Goal: Task Accomplishment & Management: Contribute content

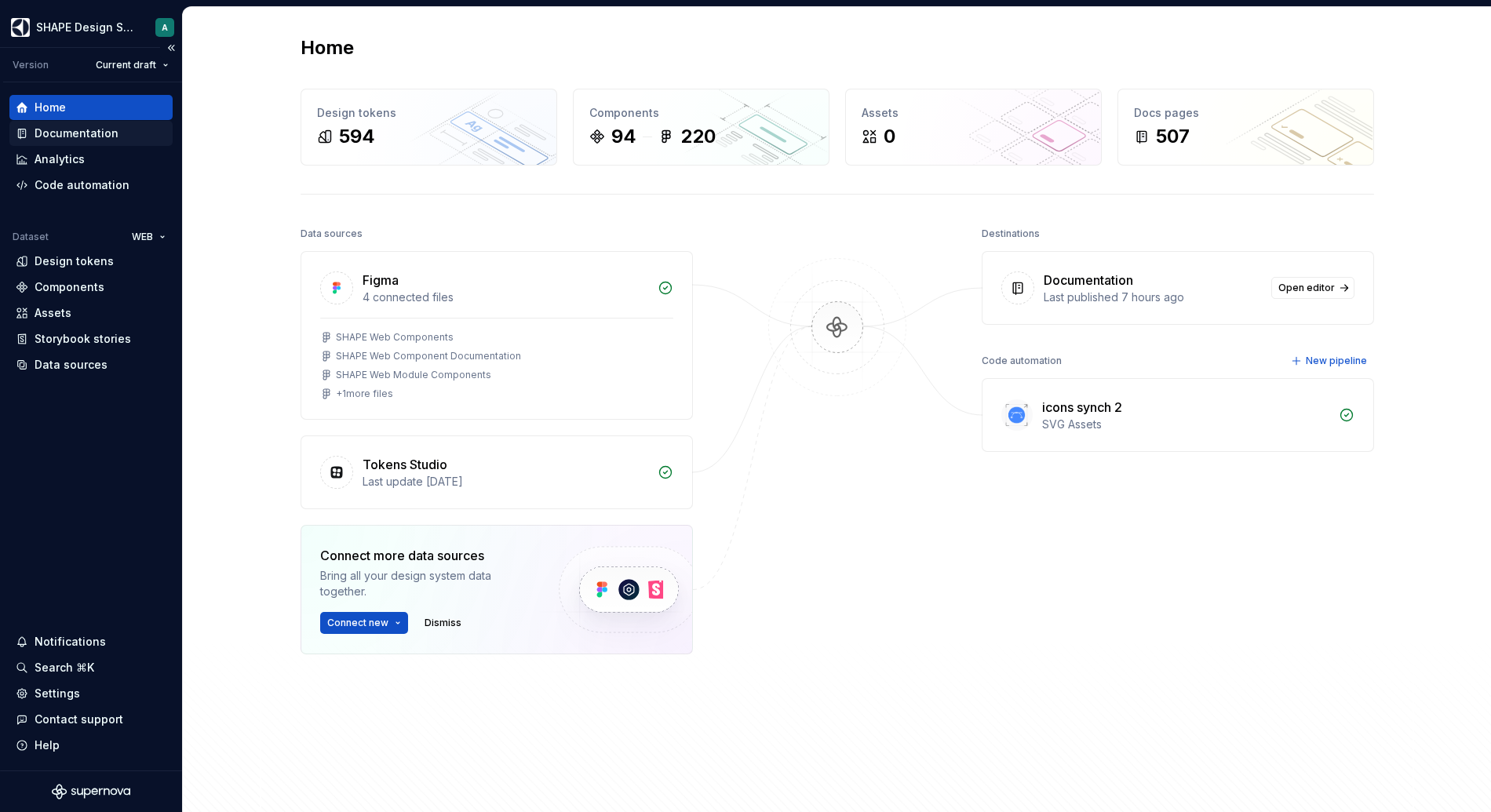
click at [64, 132] on div "Documentation" at bounding box center [76, 133] width 84 height 16
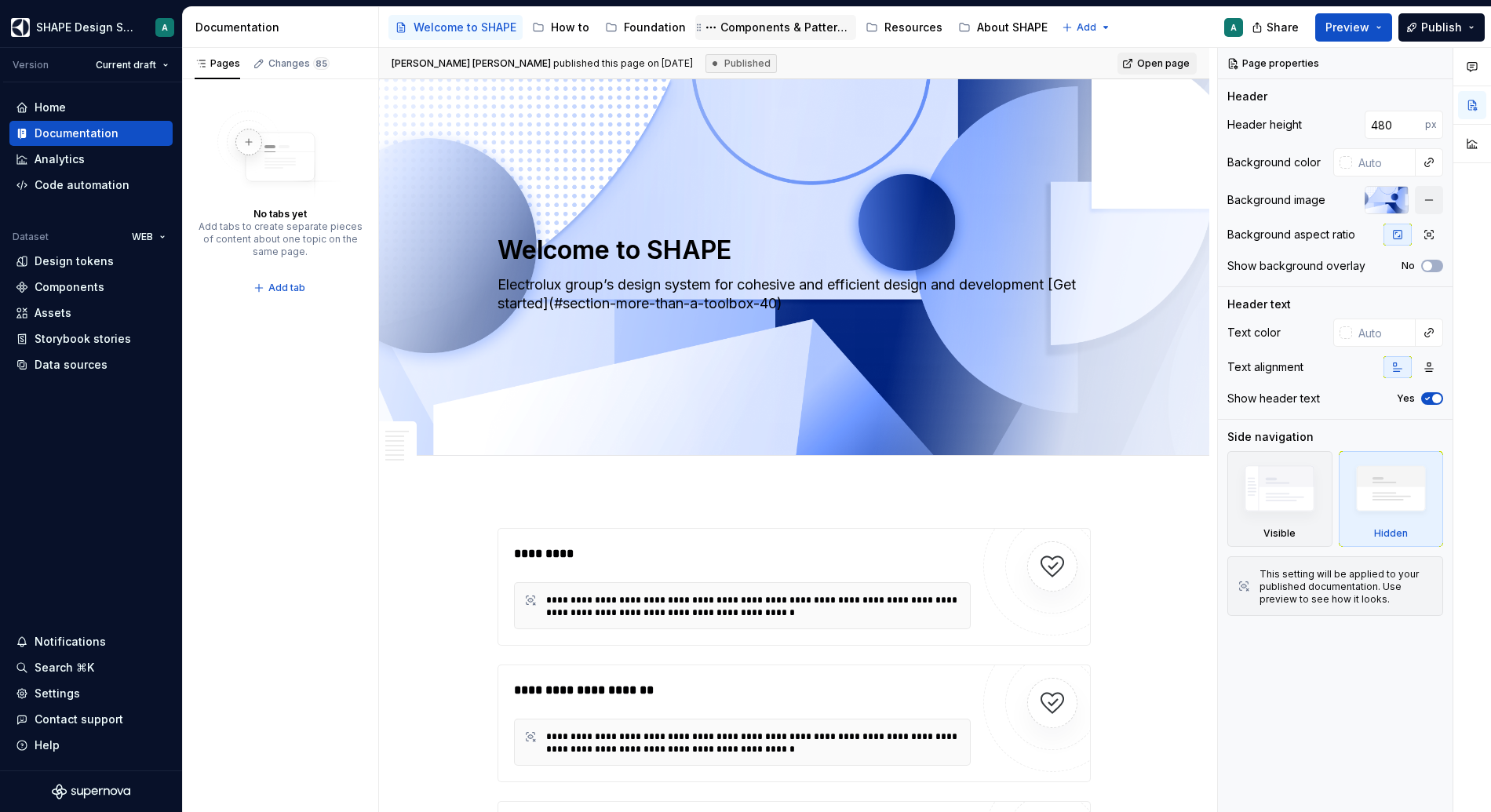
click at [720, 23] on div "Components & Patterns" at bounding box center [784, 27] width 129 height 16
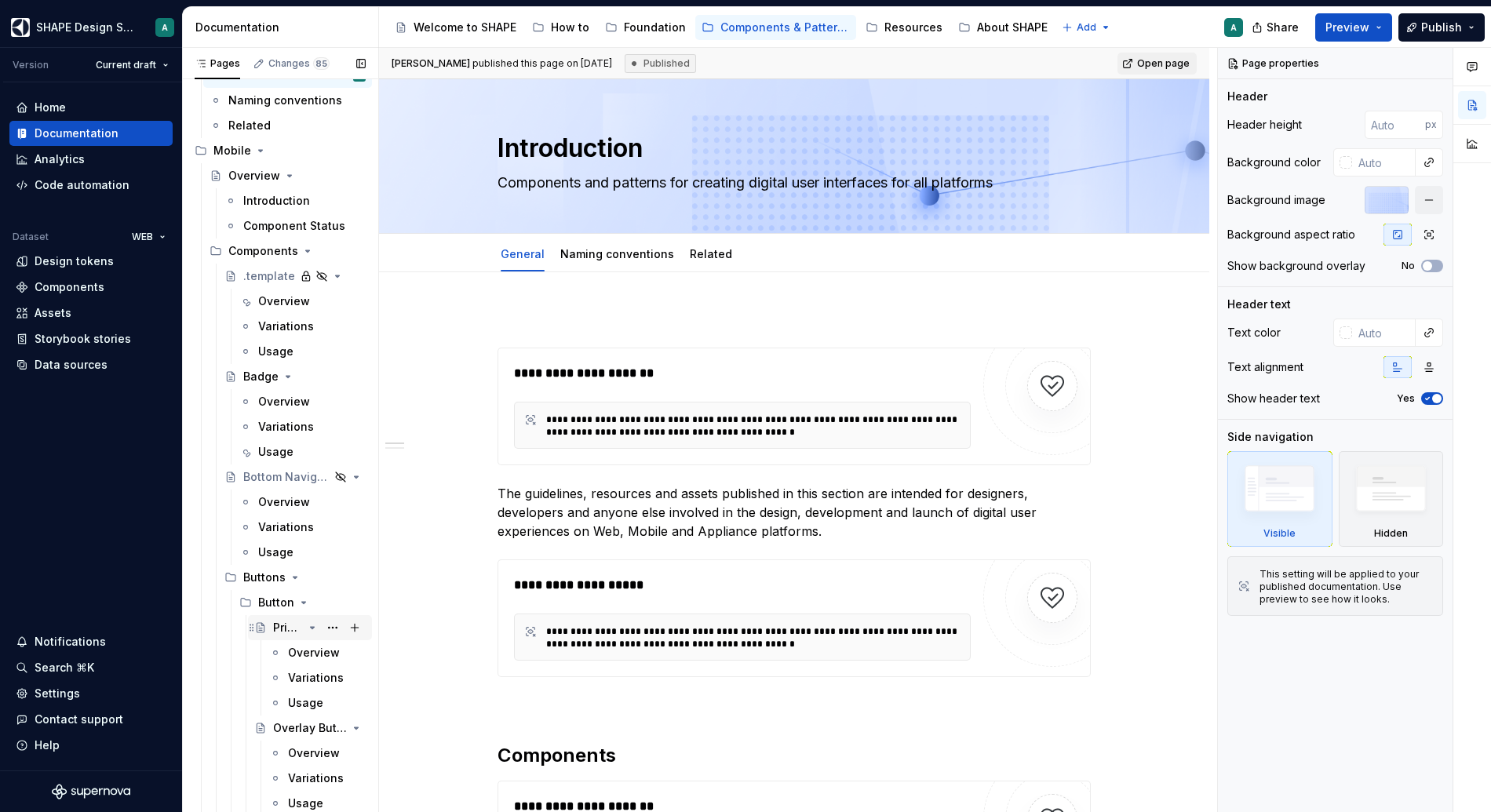
scroll to position [78, 0]
click at [284, 626] on div "Primary Button" at bounding box center [288, 625] width 30 height 16
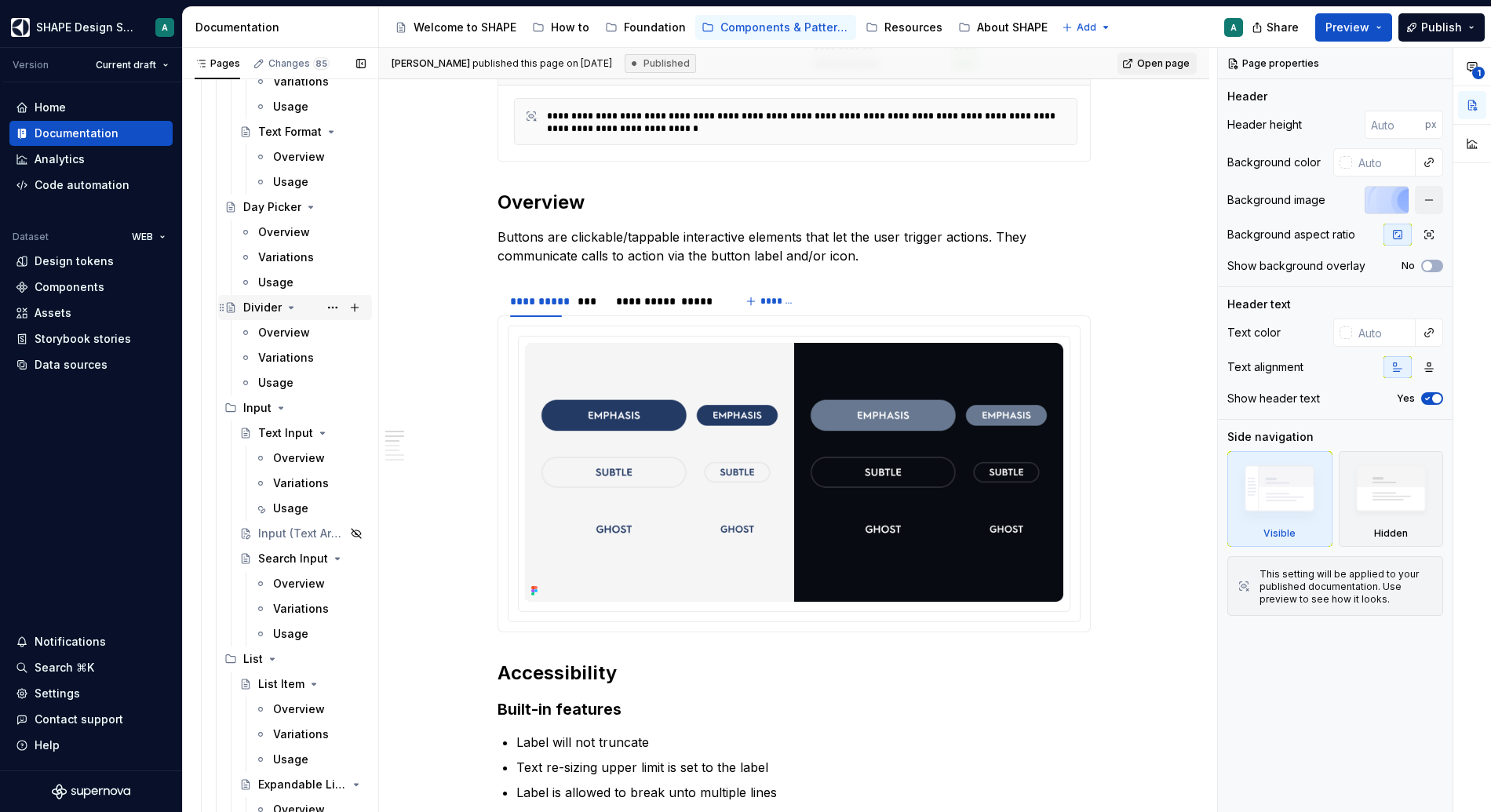
scroll to position [1504, 0]
click at [270, 532] on div "Input (Text Area)" at bounding box center [279, 530] width 43 height 16
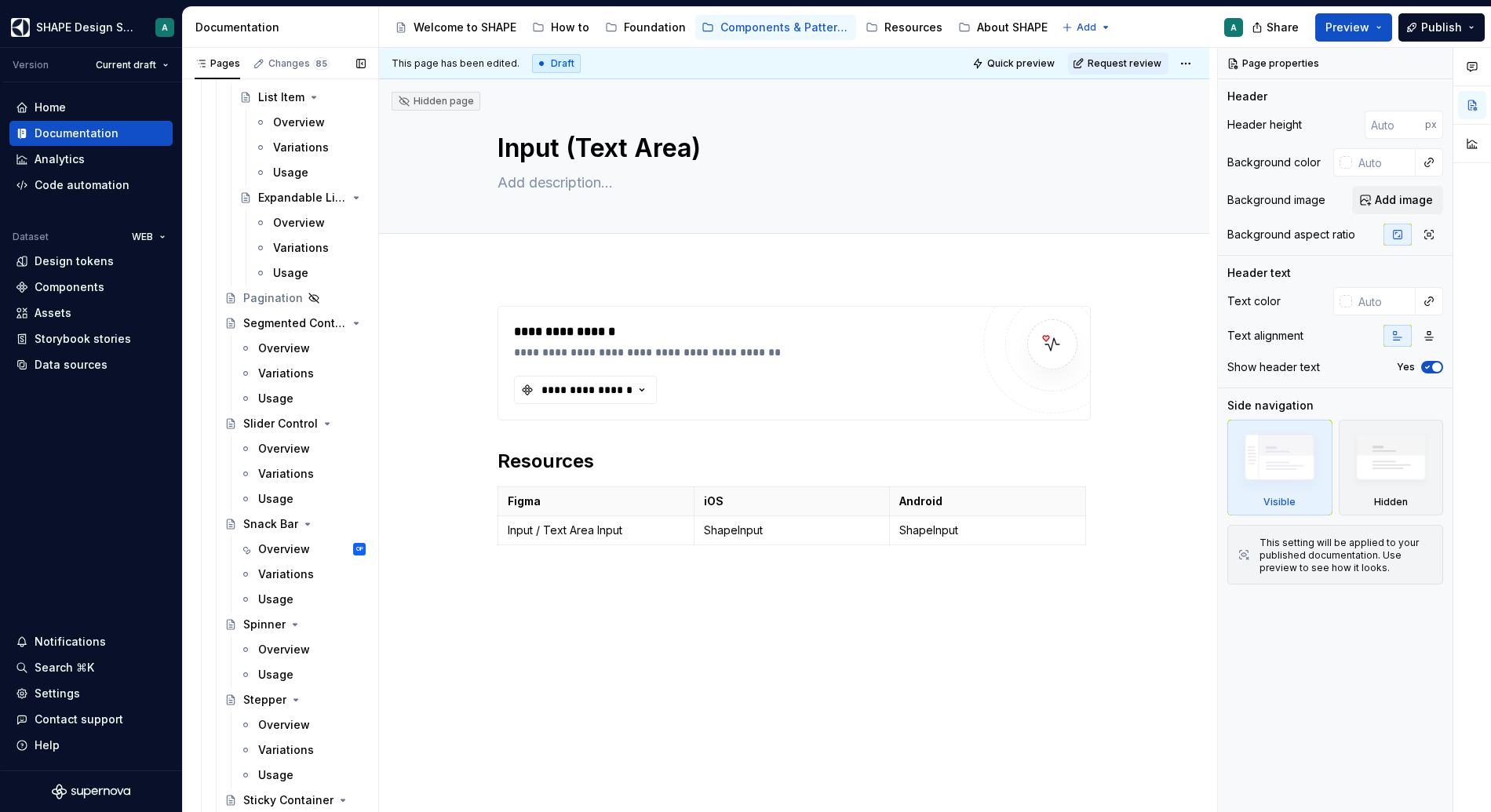
scroll to position [1893, 0]
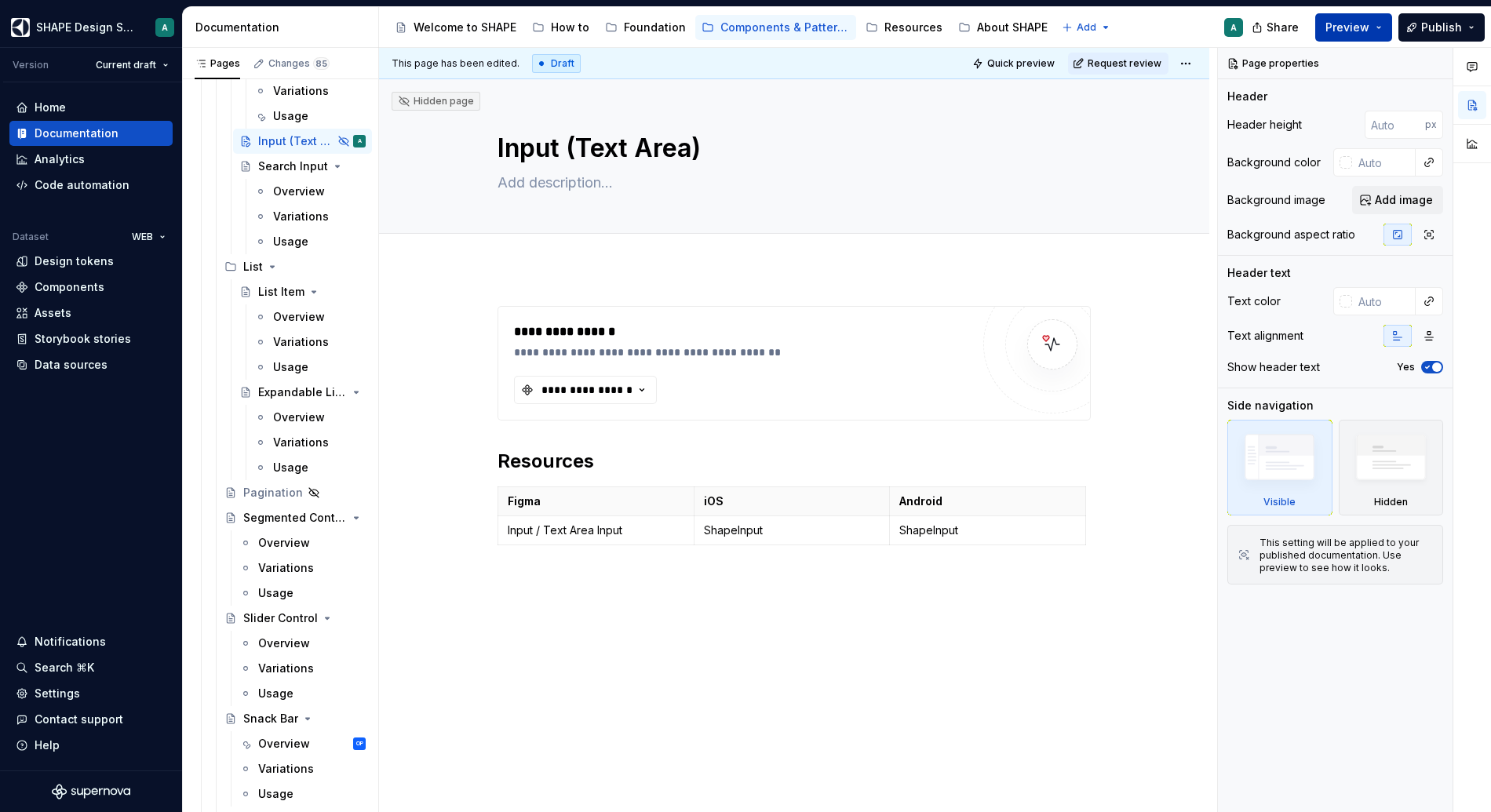
click at [1155, 25] on span "Preview" at bounding box center [1347, 27] width 44 height 16
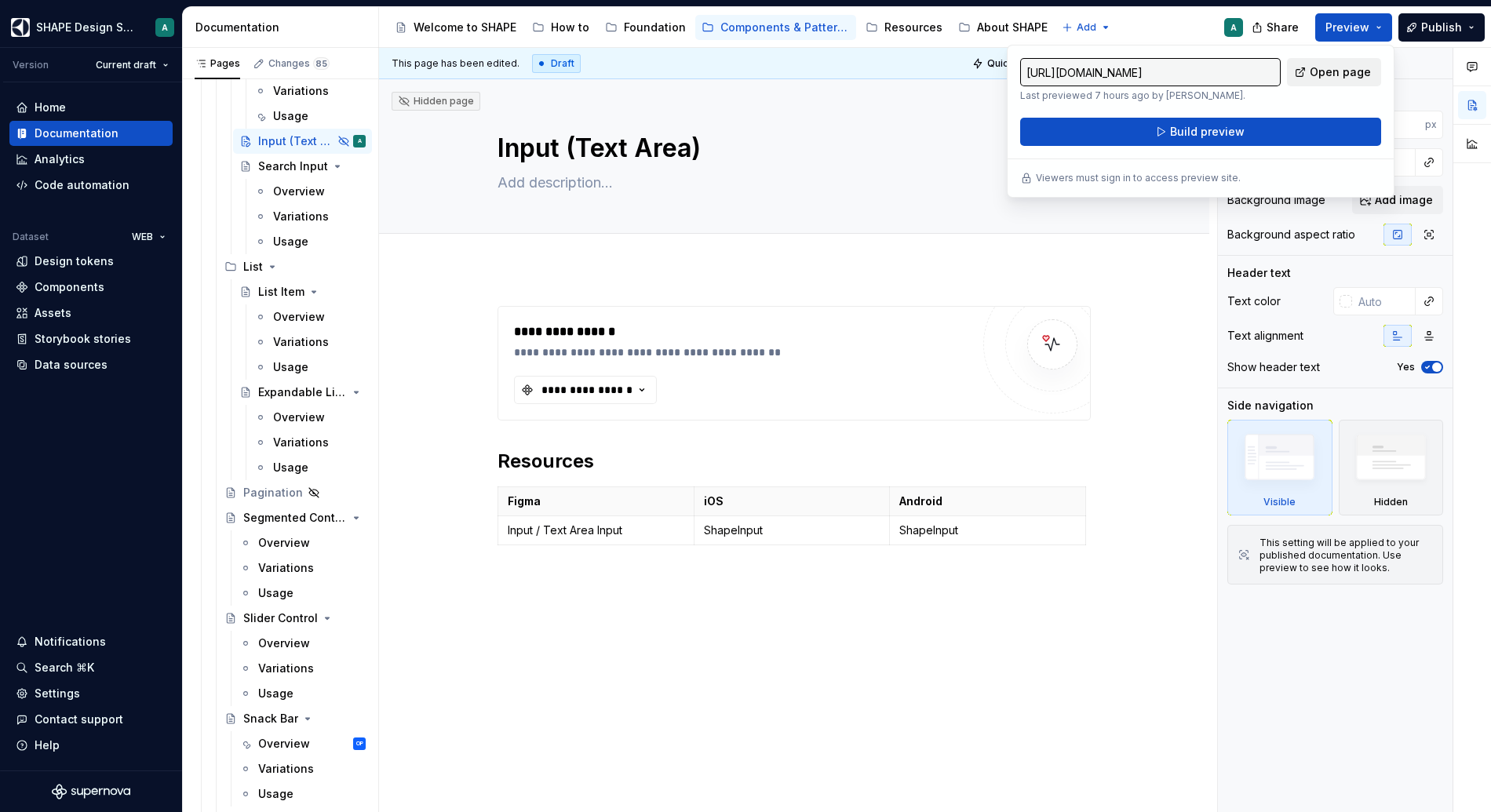
click at [1155, 65] on span "Open page" at bounding box center [1340, 72] width 61 height 16
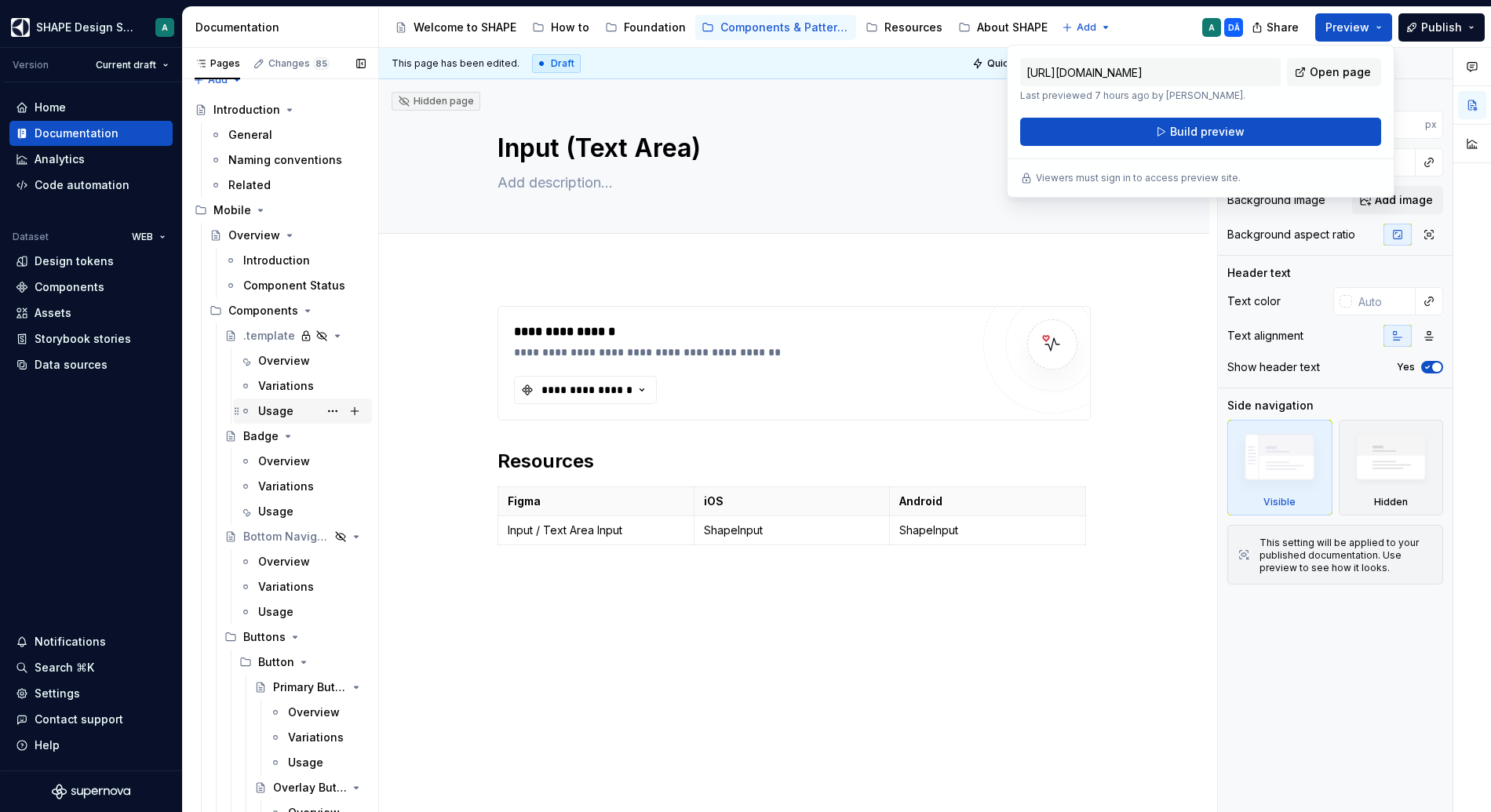
scroll to position [0, 0]
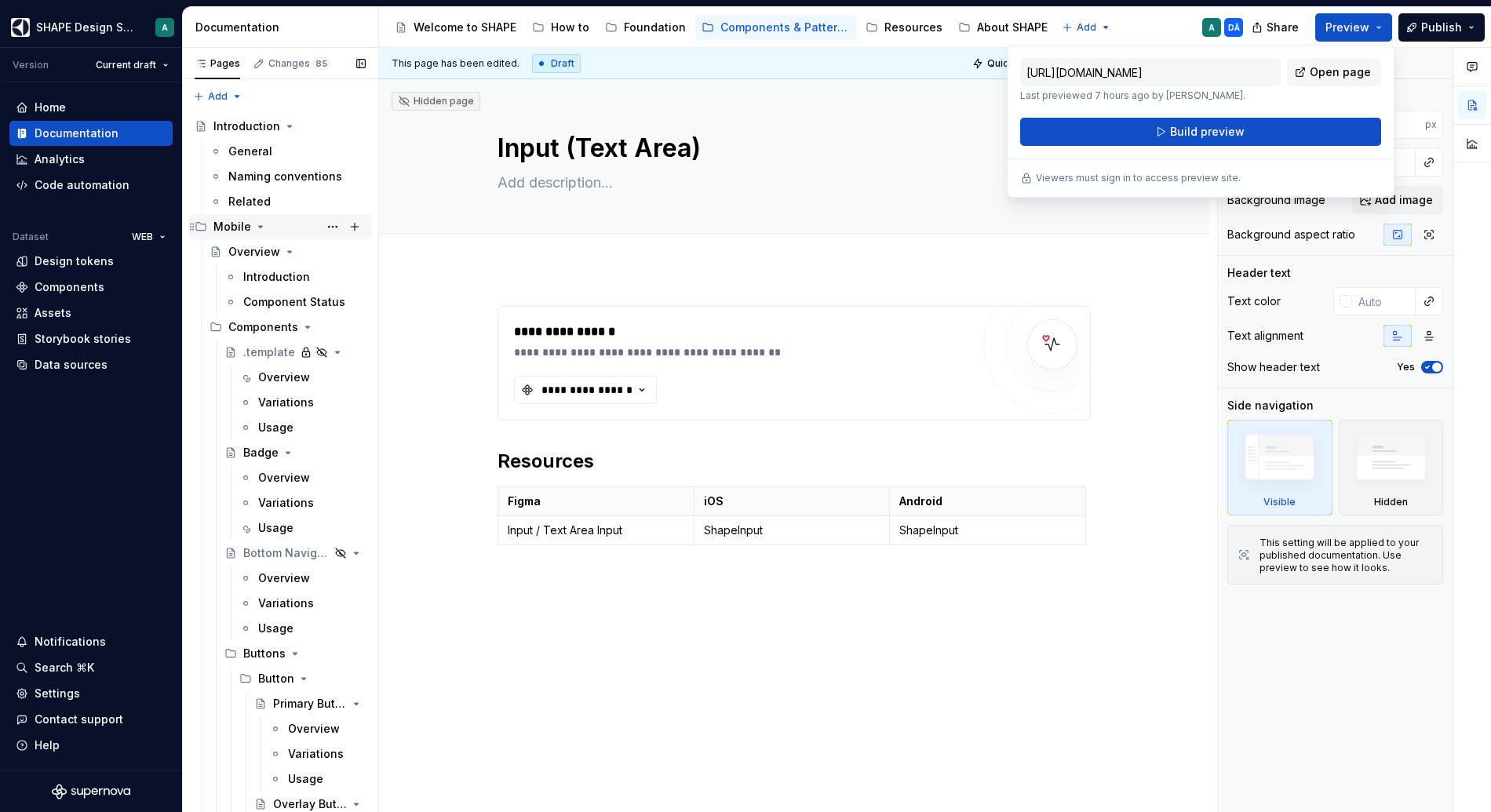
click at [259, 226] on icon "Page tree" at bounding box center [261, 226] width 4 height 2
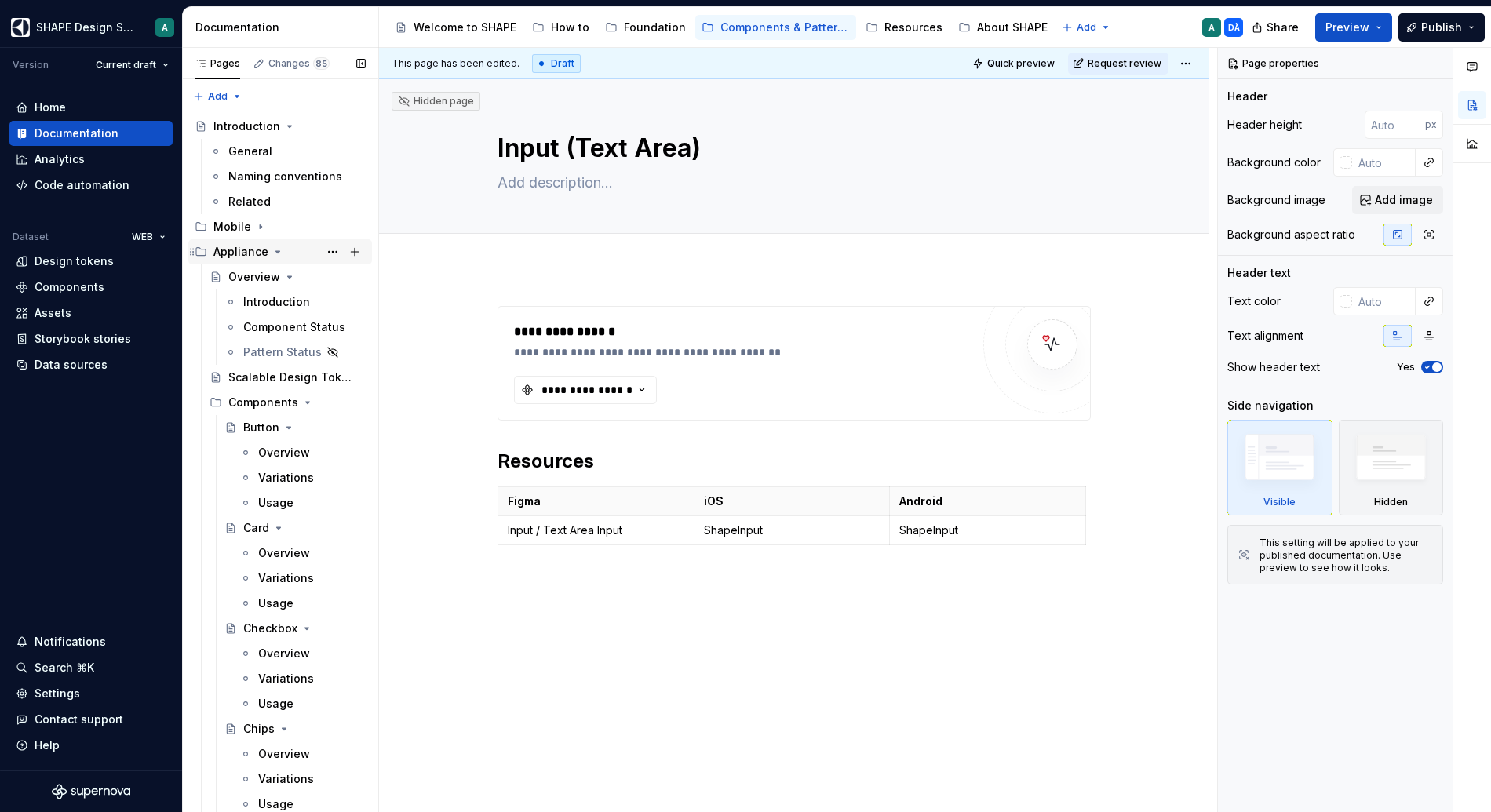
click at [278, 252] on icon "Page tree" at bounding box center [277, 252] width 12 height 12
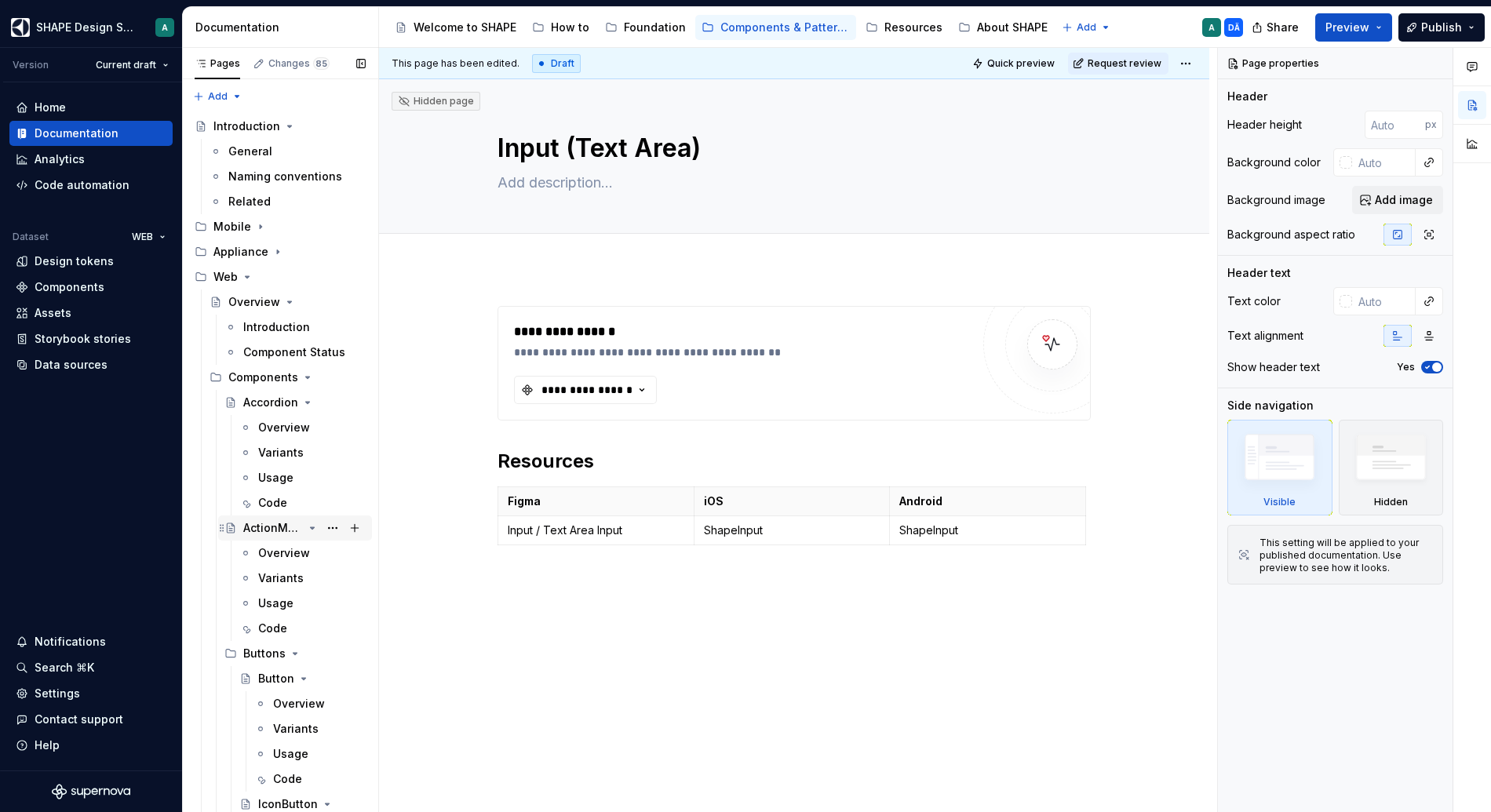
click at [306, 528] on icon "Page tree" at bounding box center [313, 528] width 12 height 12
click at [306, 399] on icon "Page tree" at bounding box center [307, 402] width 12 height 12
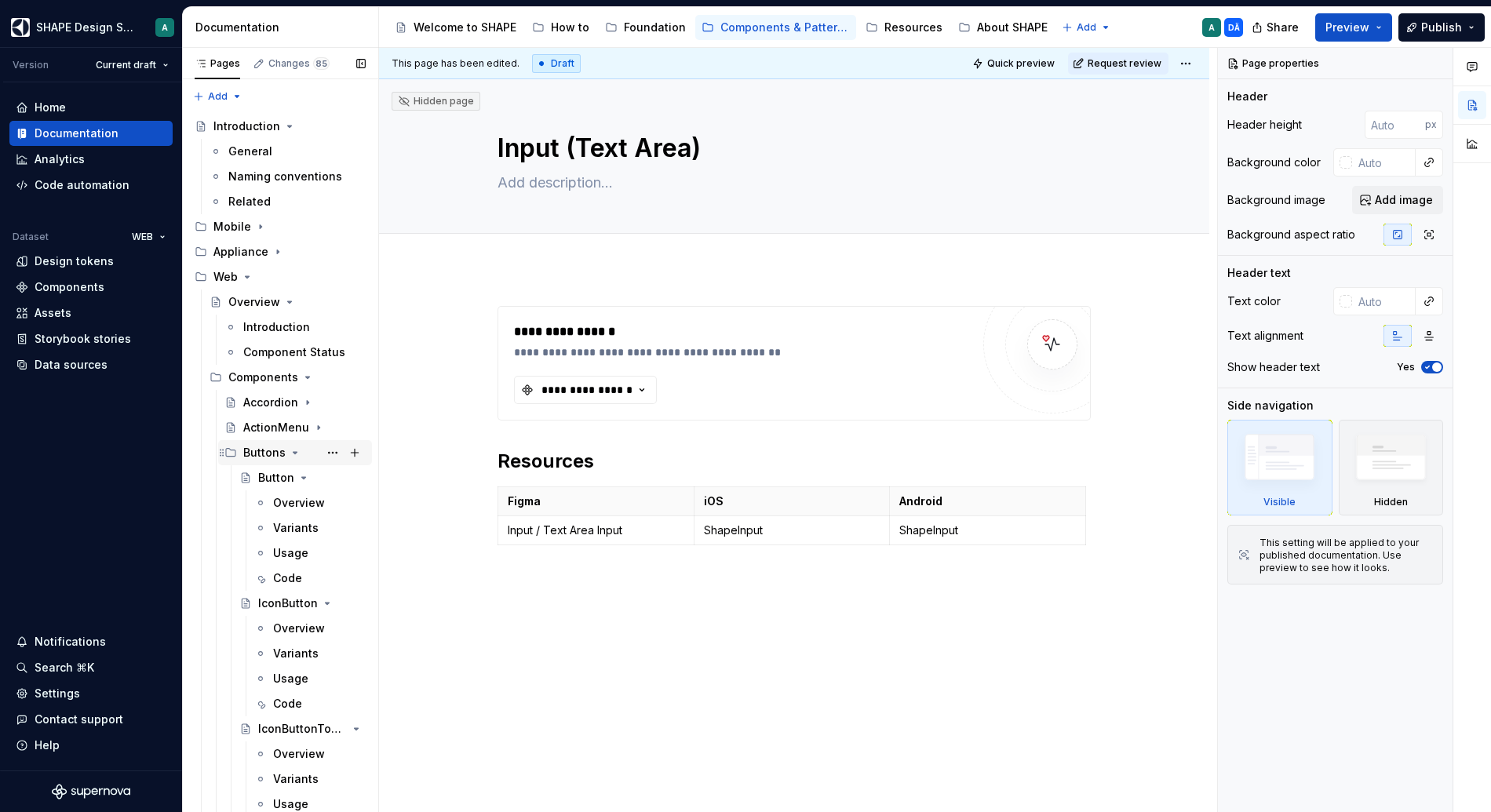
click at [293, 452] on icon "Page tree" at bounding box center [295, 453] width 4 height 2
click at [275, 476] on icon "Page tree" at bounding box center [276, 478] width 12 height 12
click at [271, 505] on icon "Page tree" at bounding box center [274, 503] width 12 height 12
click at [291, 528] on icon "Page tree" at bounding box center [292, 528] width 4 height 2
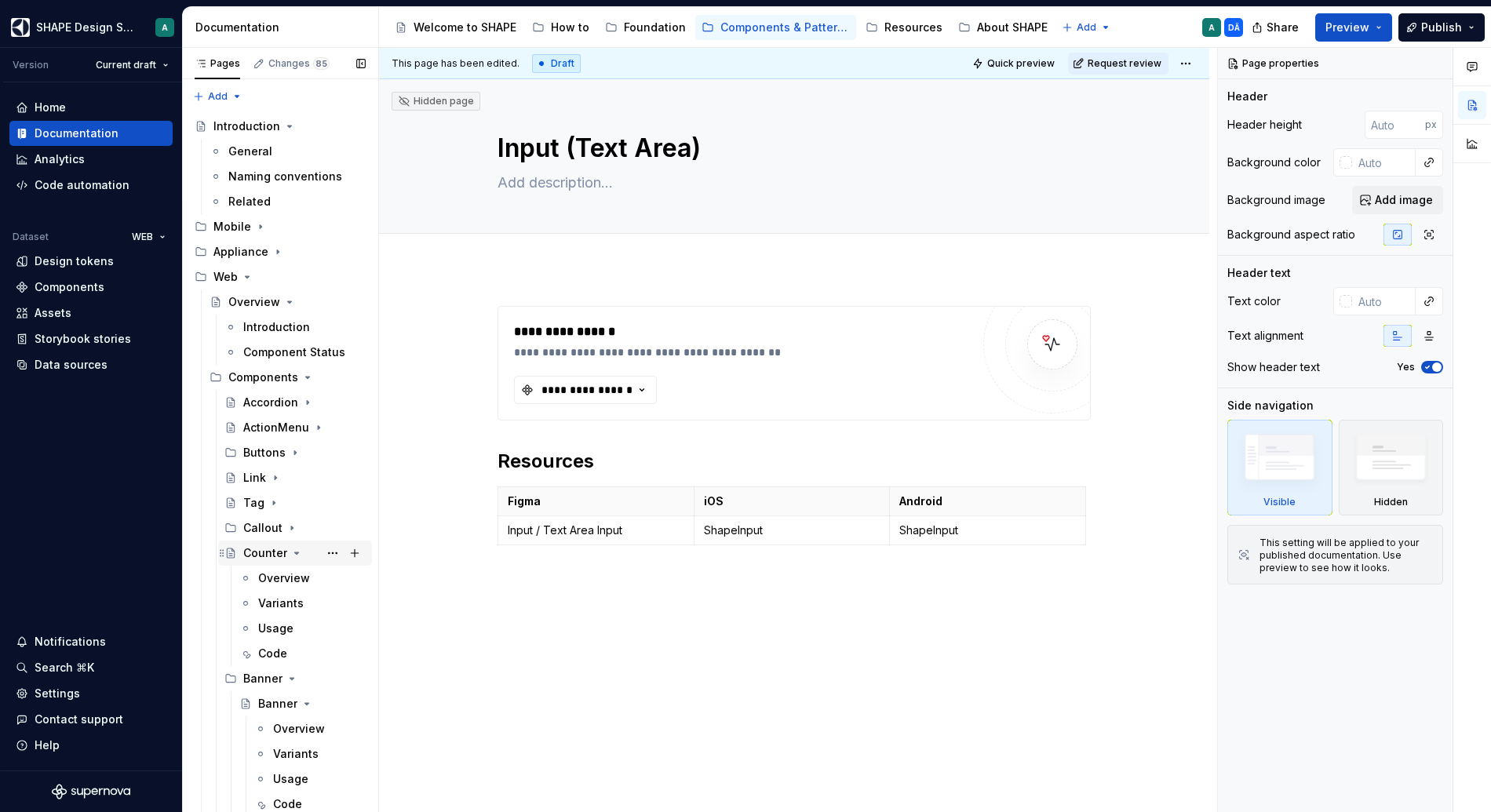
click at [293, 553] on icon "Page tree" at bounding box center [297, 553] width 12 height 12
click at [292, 578] on icon "Page tree" at bounding box center [292, 578] width 4 height 2
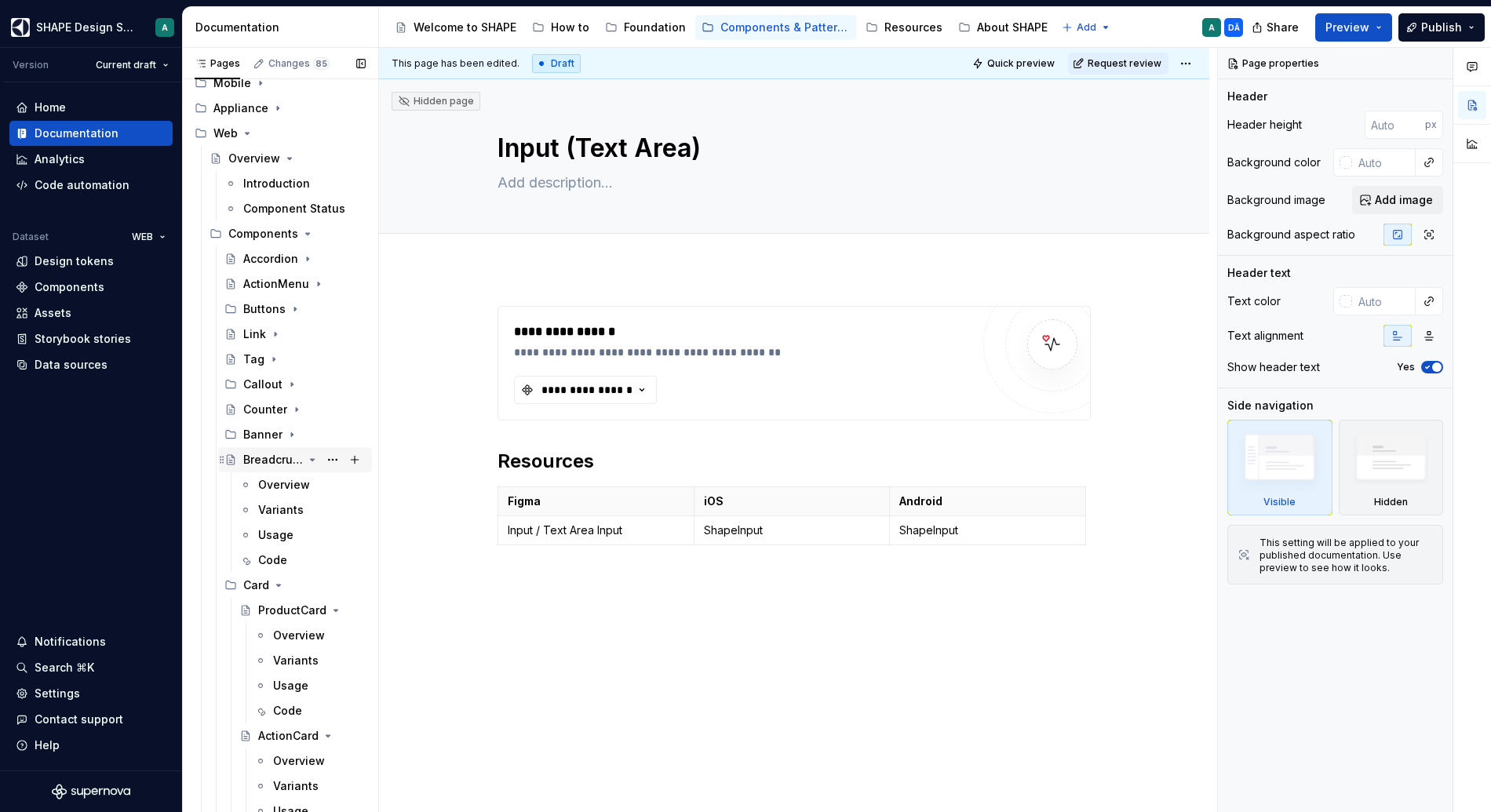
scroll to position [144, 0]
click at [311, 458] on icon "Page tree" at bounding box center [313, 459] width 4 height 2
click at [280, 510] on div "ProductCard" at bounding box center [280, 509] width 45 height 16
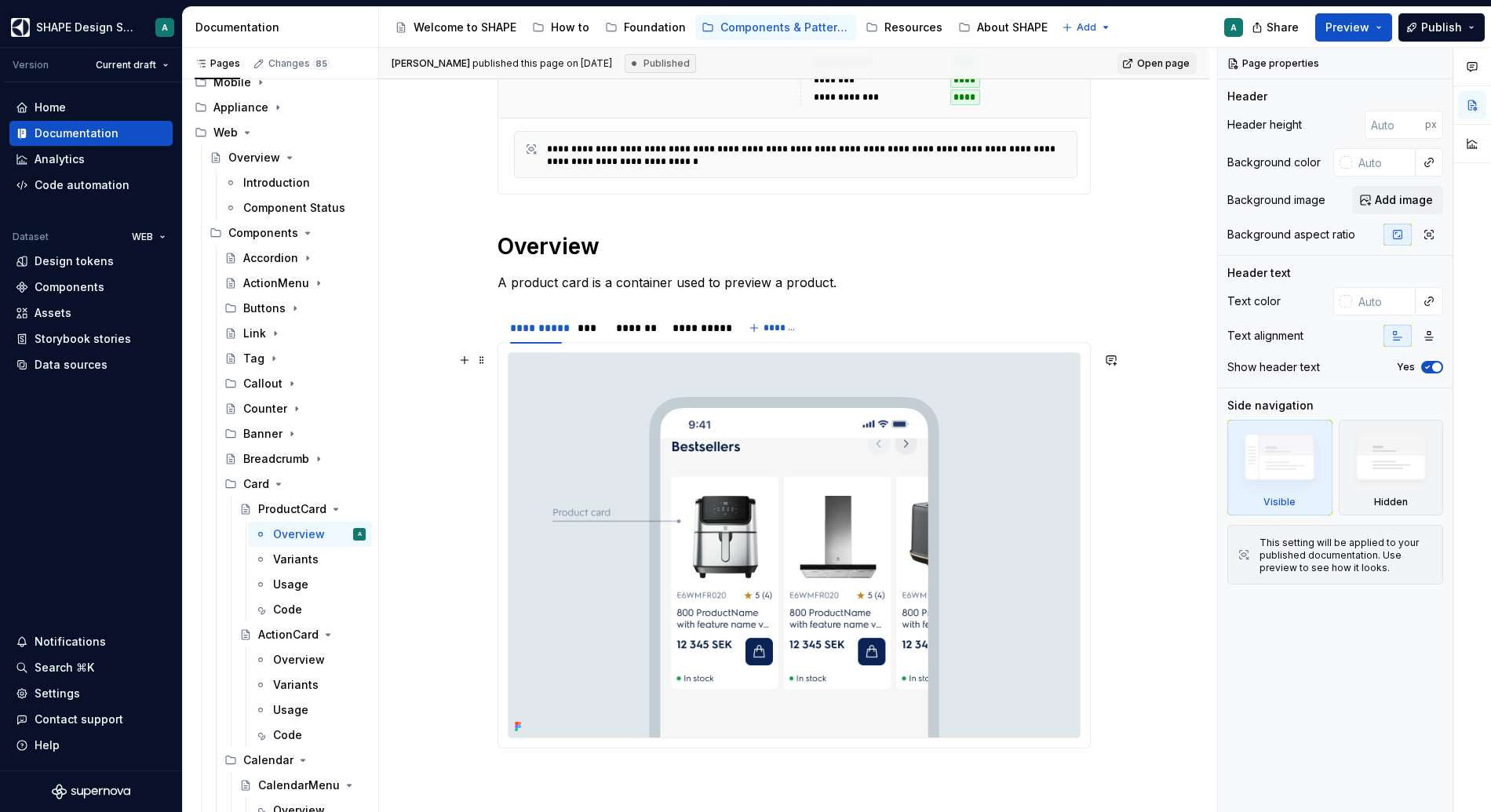
scroll to position [504, 0]
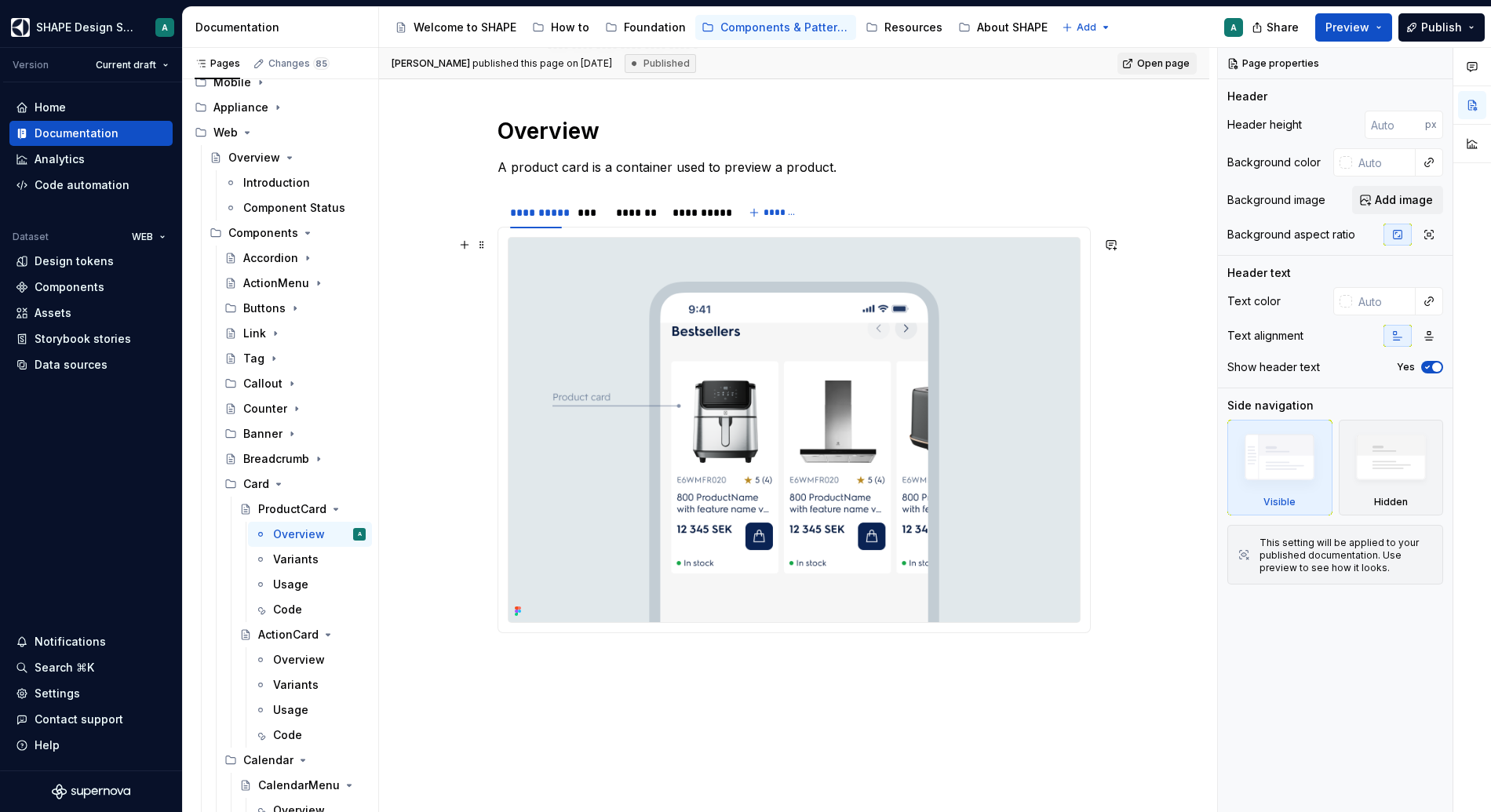
click at [532, 521] on img at bounding box center [794, 430] width 572 height 384
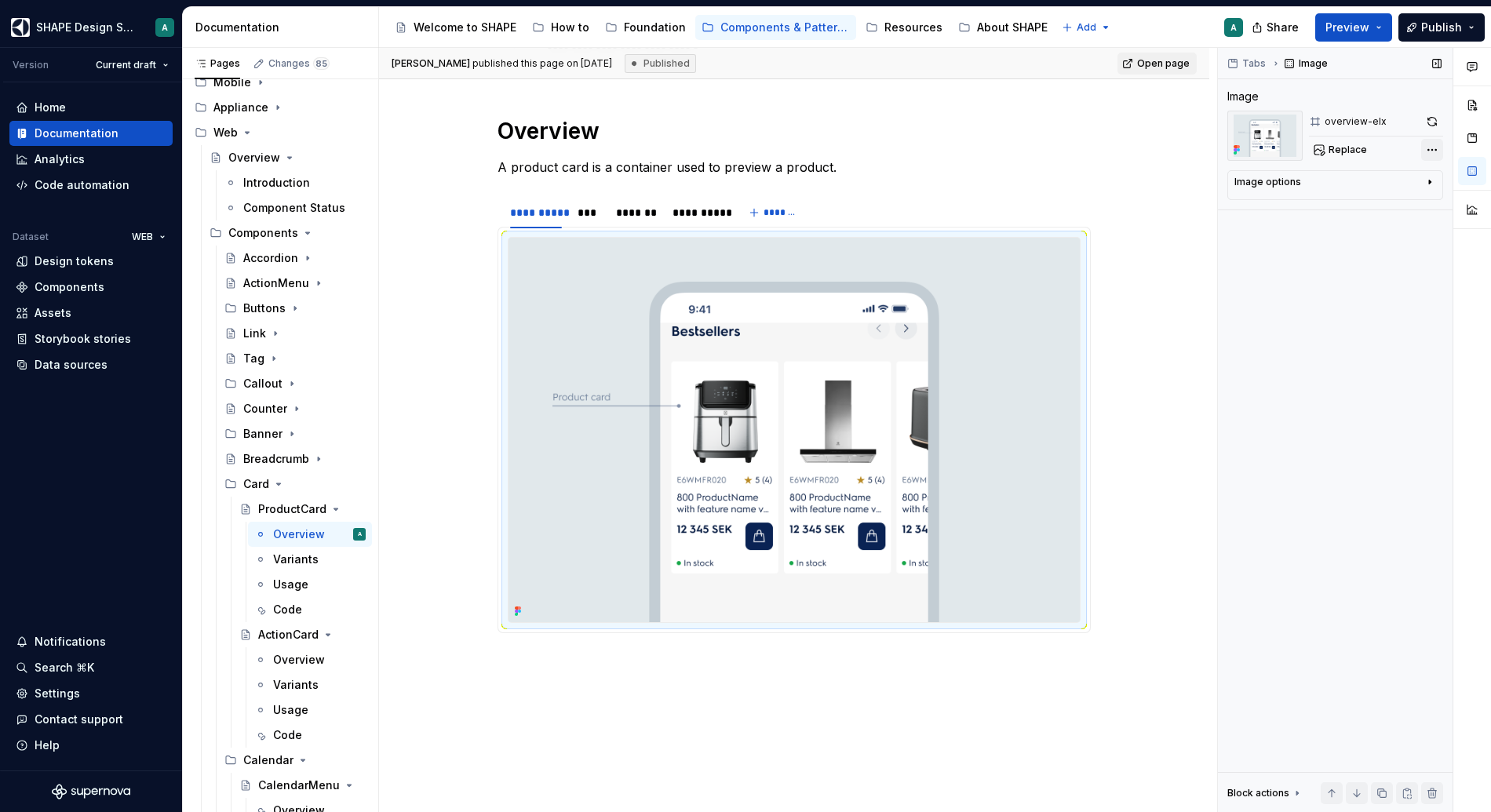
click at [1155, 149] on div "Comments Open comments No comments yet Select ‘Comment’ from the block context …" at bounding box center [1354, 430] width 273 height 765
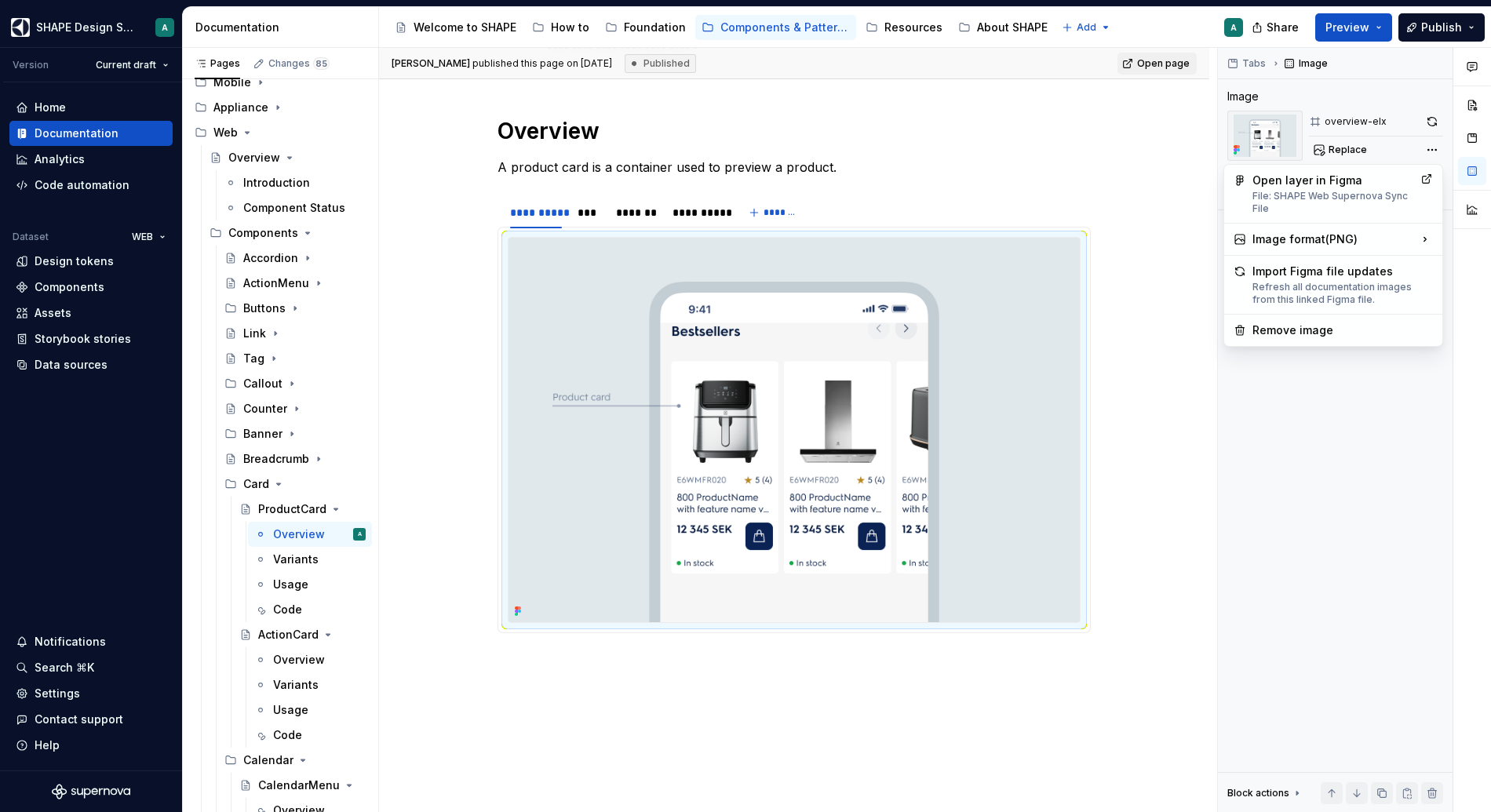
click at [1155, 467] on div "Comments Open comments No comments yet Select ‘Comment’ from the block context …" at bounding box center [1354, 430] width 273 height 765
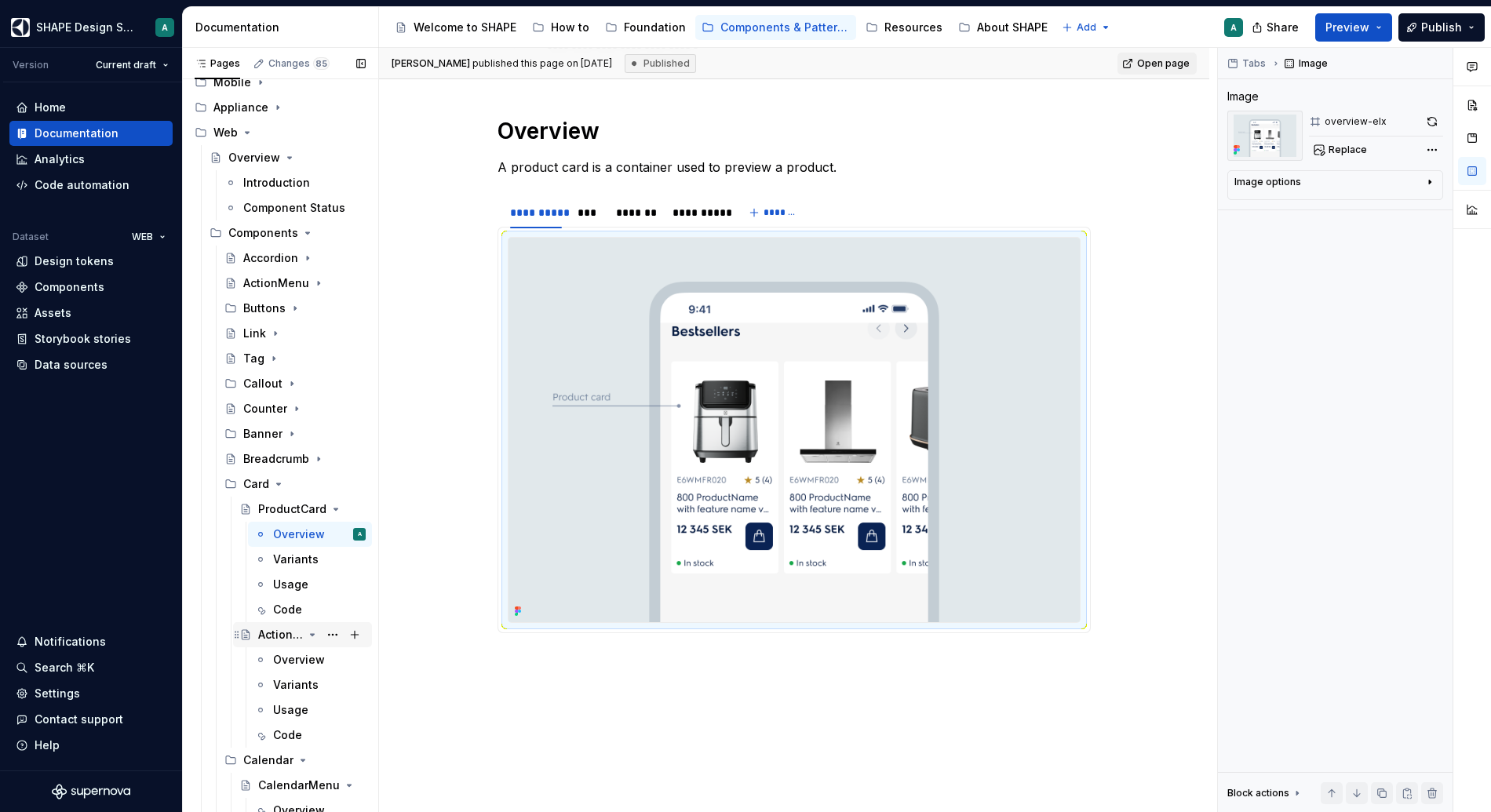
click at [294, 634] on div "ActionCard" at bounding box center [312, 634] width 107 height 22
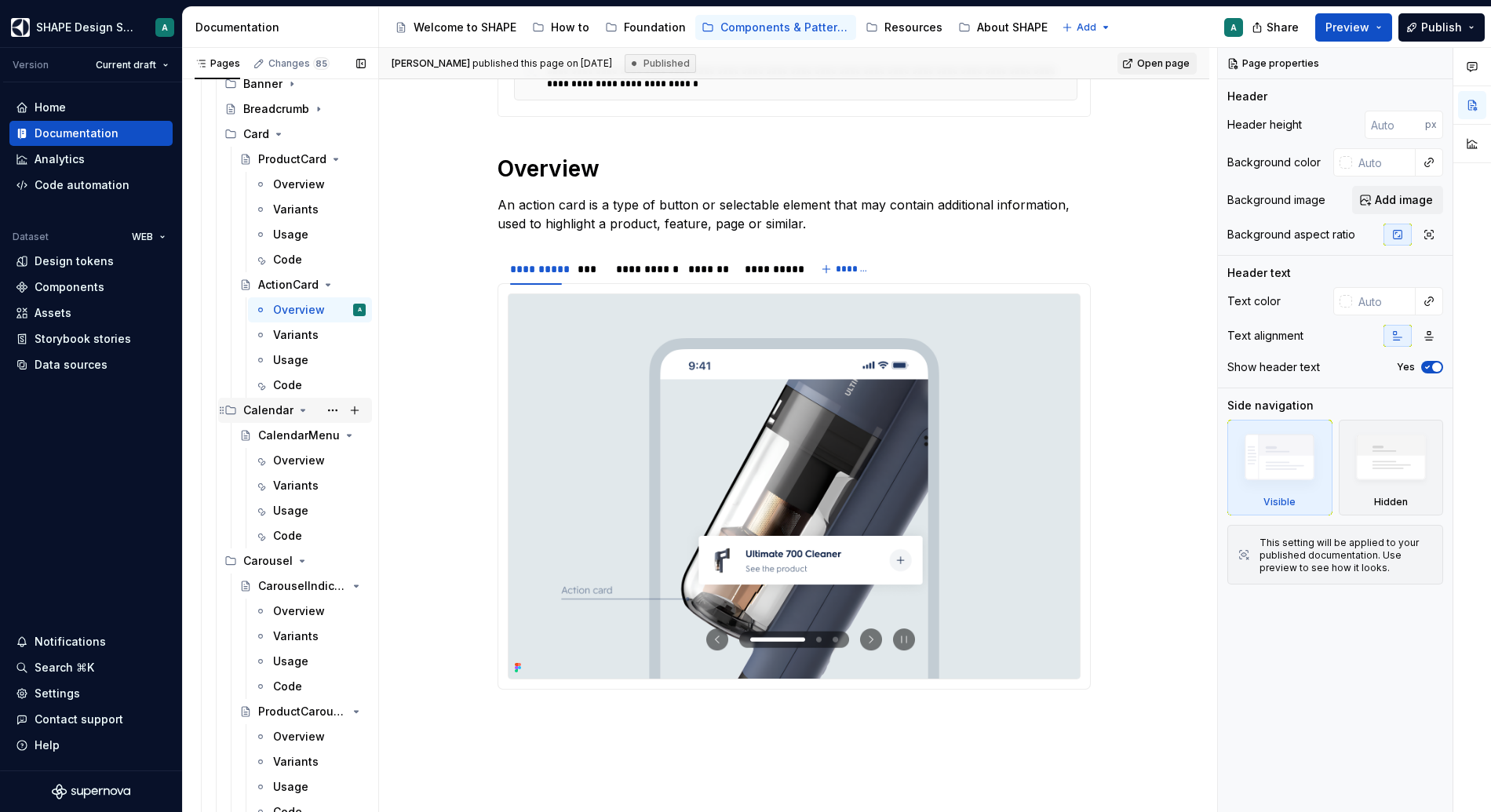
scroll to position [597, 0]
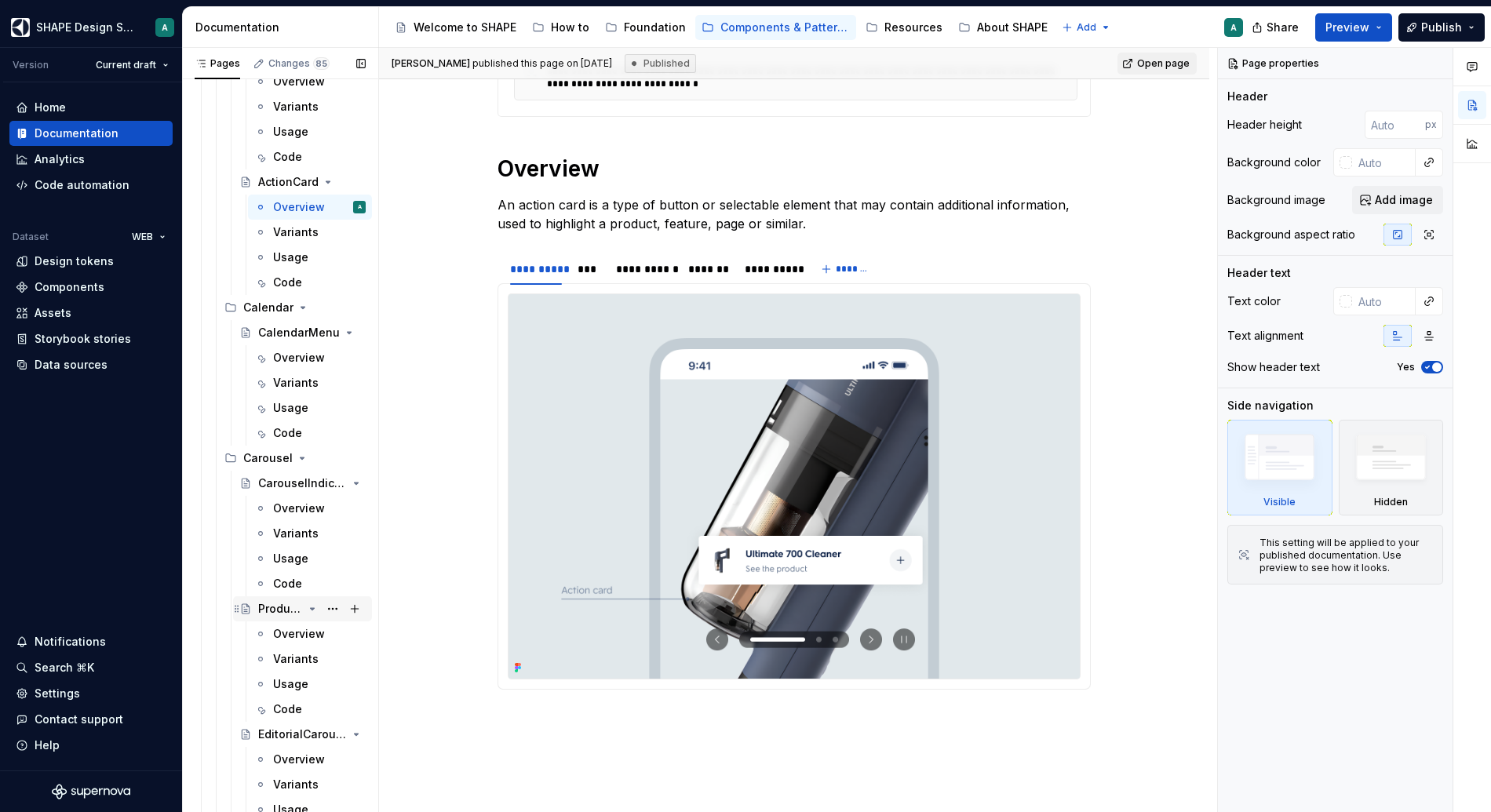
click at [271, 606] on div "ProductCarousel" at bounding box center [280, 609] width 45 height 16
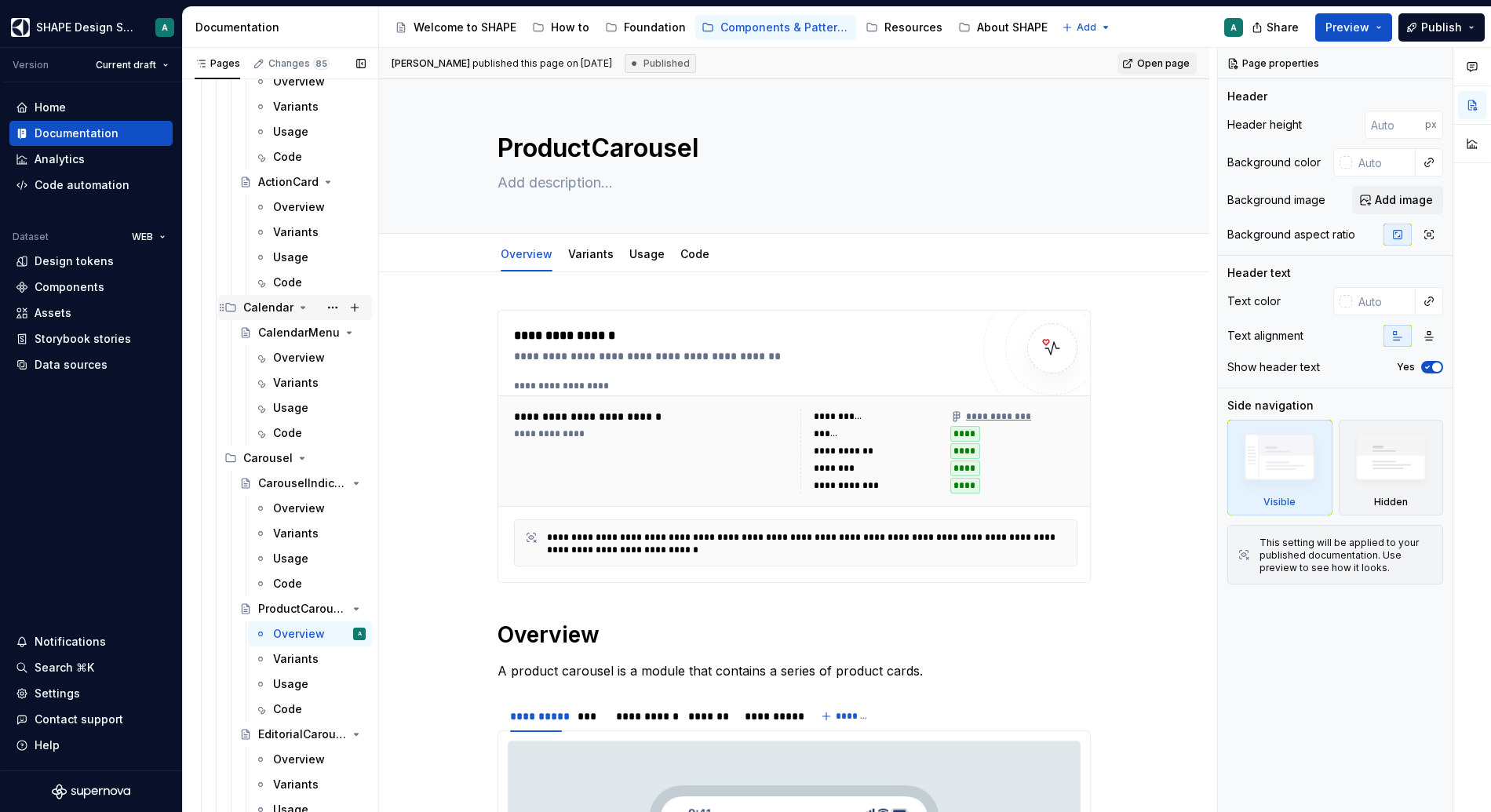
click at [302, 305] on icon "Page tree" at bounding box center [303, 307] width 12 height 12
click at [299, 334] on icon "Page tree" at bounding box center [302, 333] width 12 height 12
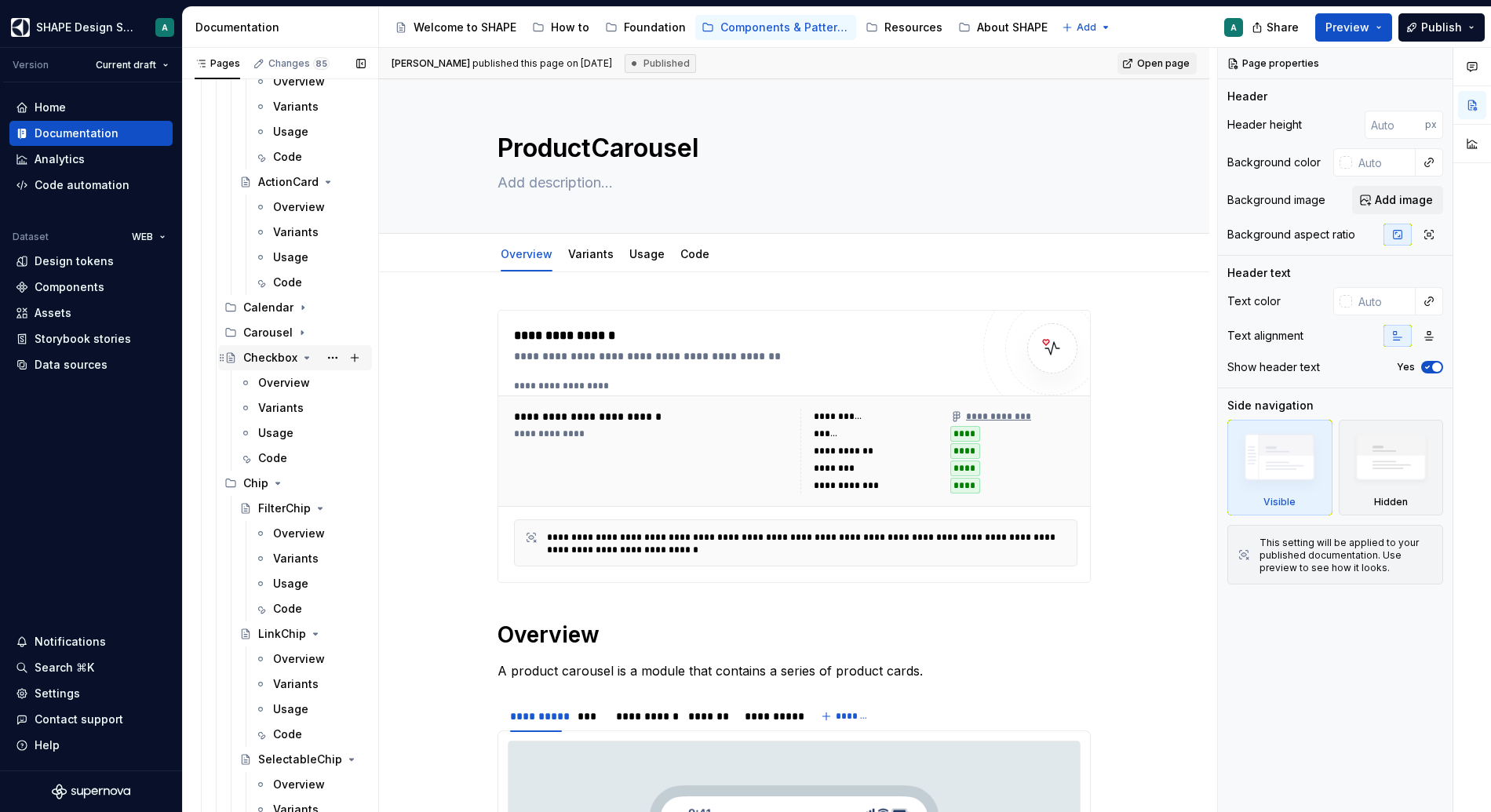
click at [309, 355] on icon "Page tree" at bounding box center [306, 357] width 12 height 12
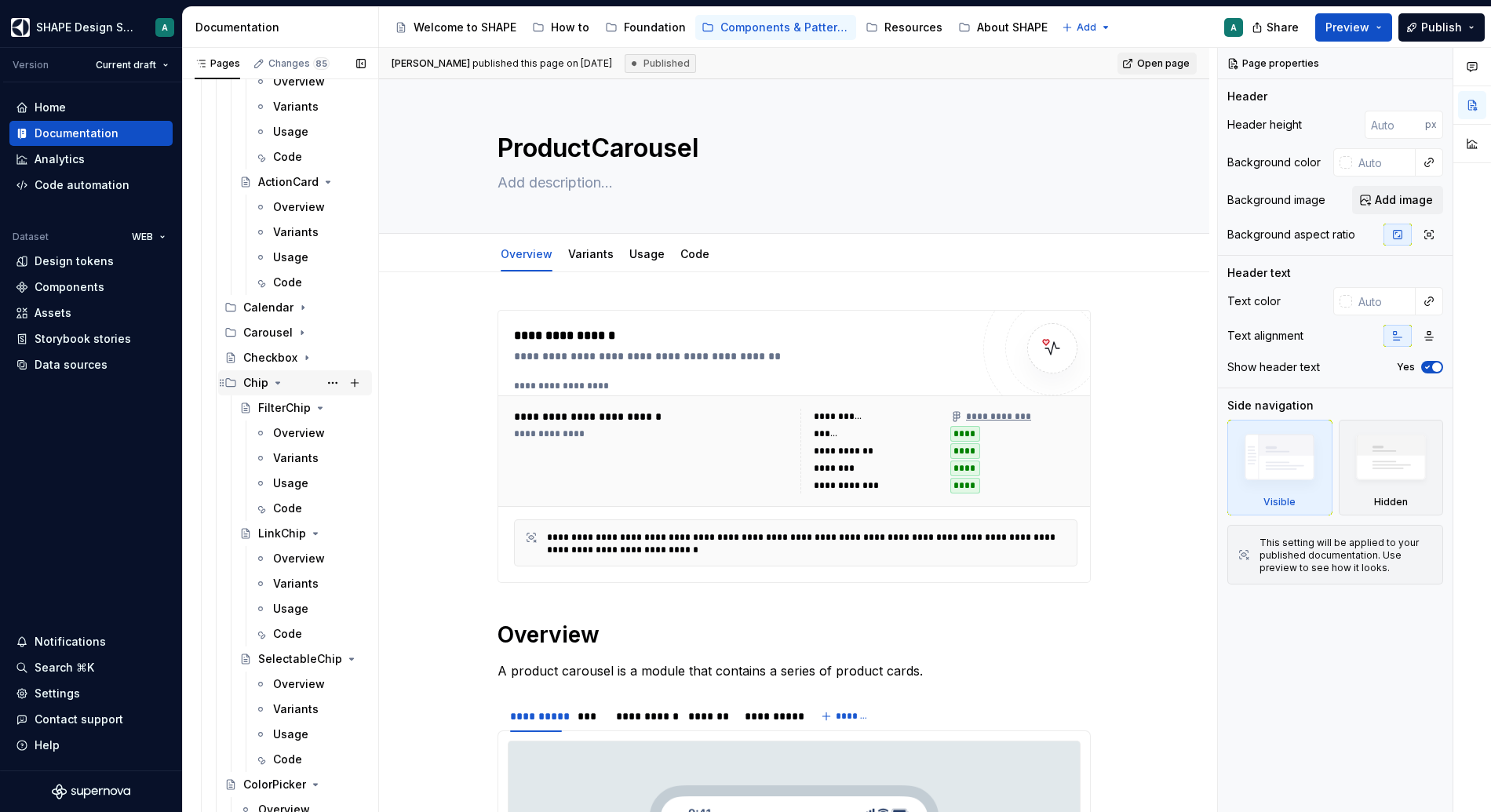
click at [275, 385] on icon "Page tree" at bounding box center [277, 383] width 12 height 12
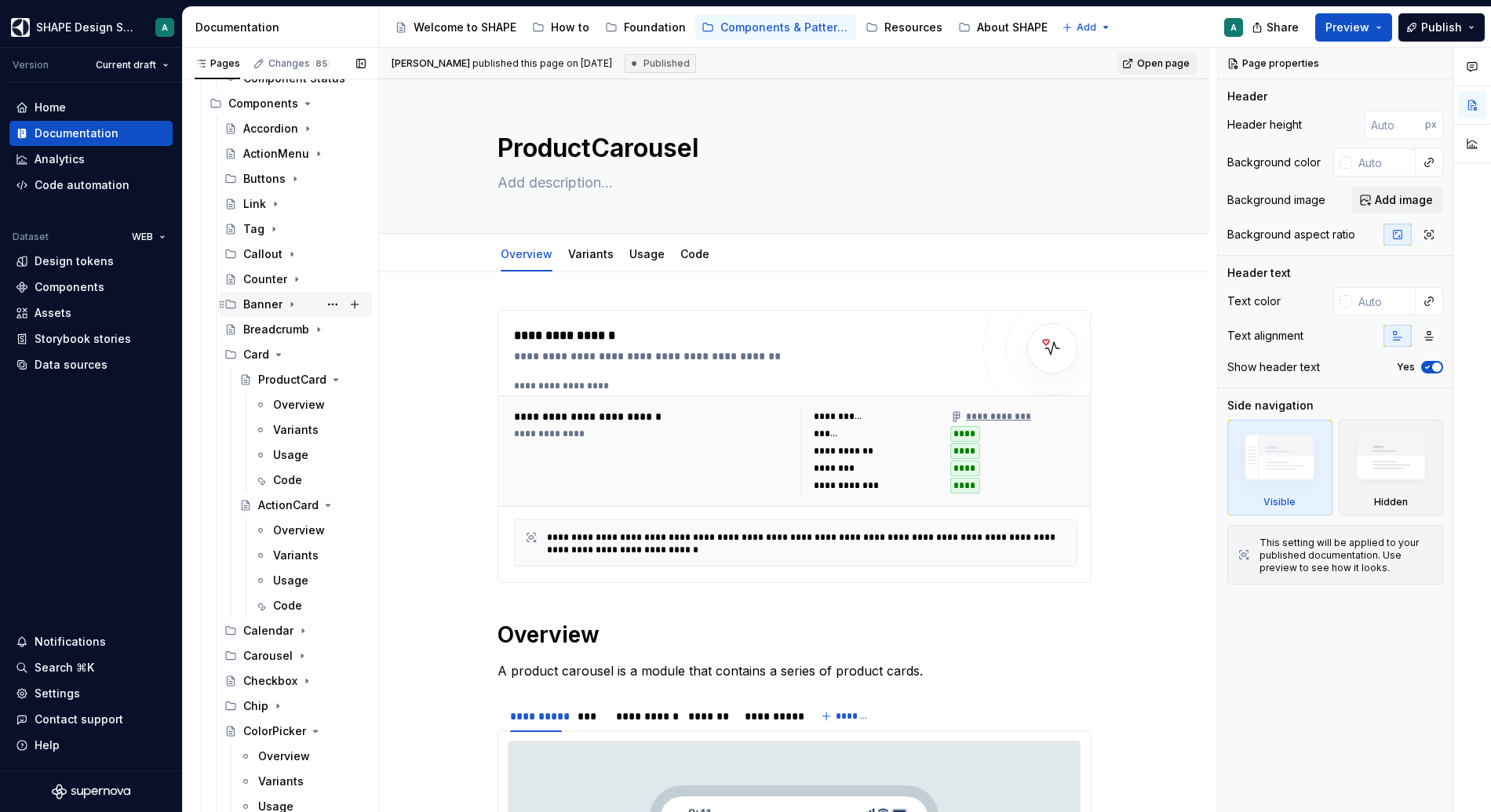
scroll to position [263, 0]
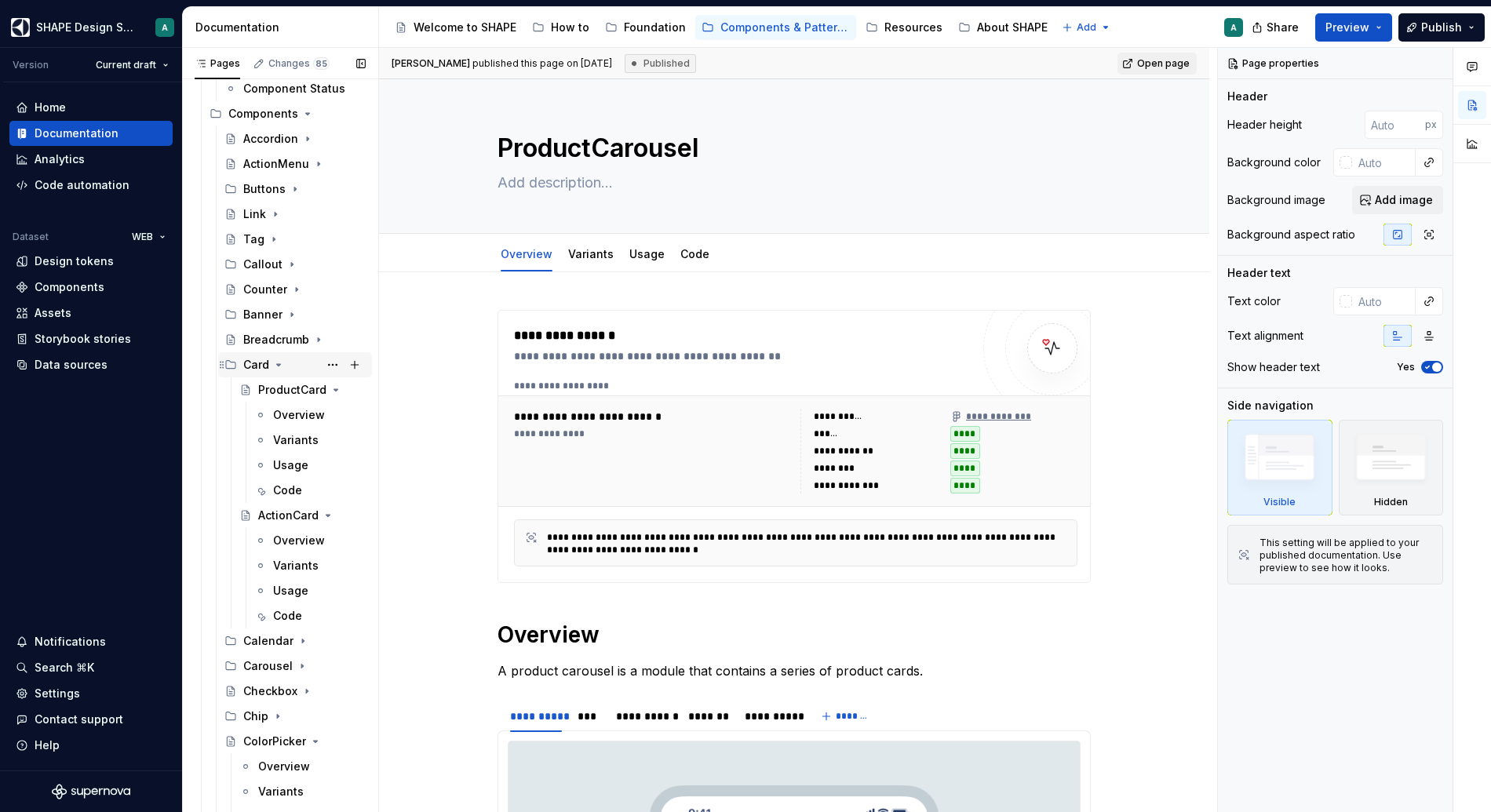
click at [255, 364] on div "Card" at bounding box center [256, 365] width 25 height 16
click at [348, 363] on button "Page tree" at bounding box center [354, 364] width 22 height 22
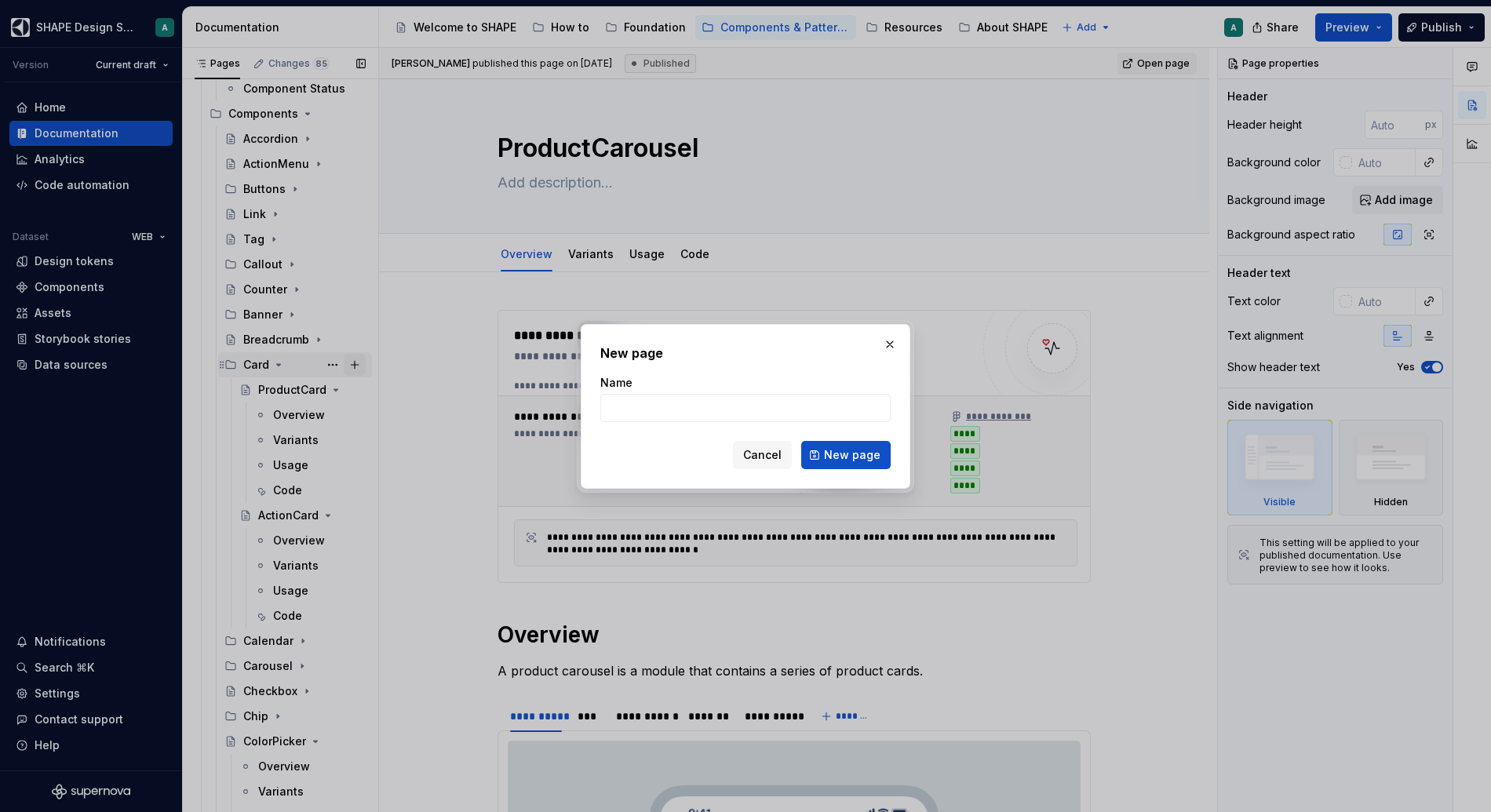
type textarea "*"
paste input "PromoActionCard"
type input "PromoActionCard"
click at [858, 449] on span "New page" at bounding box center [852, 455] width 56 height 16
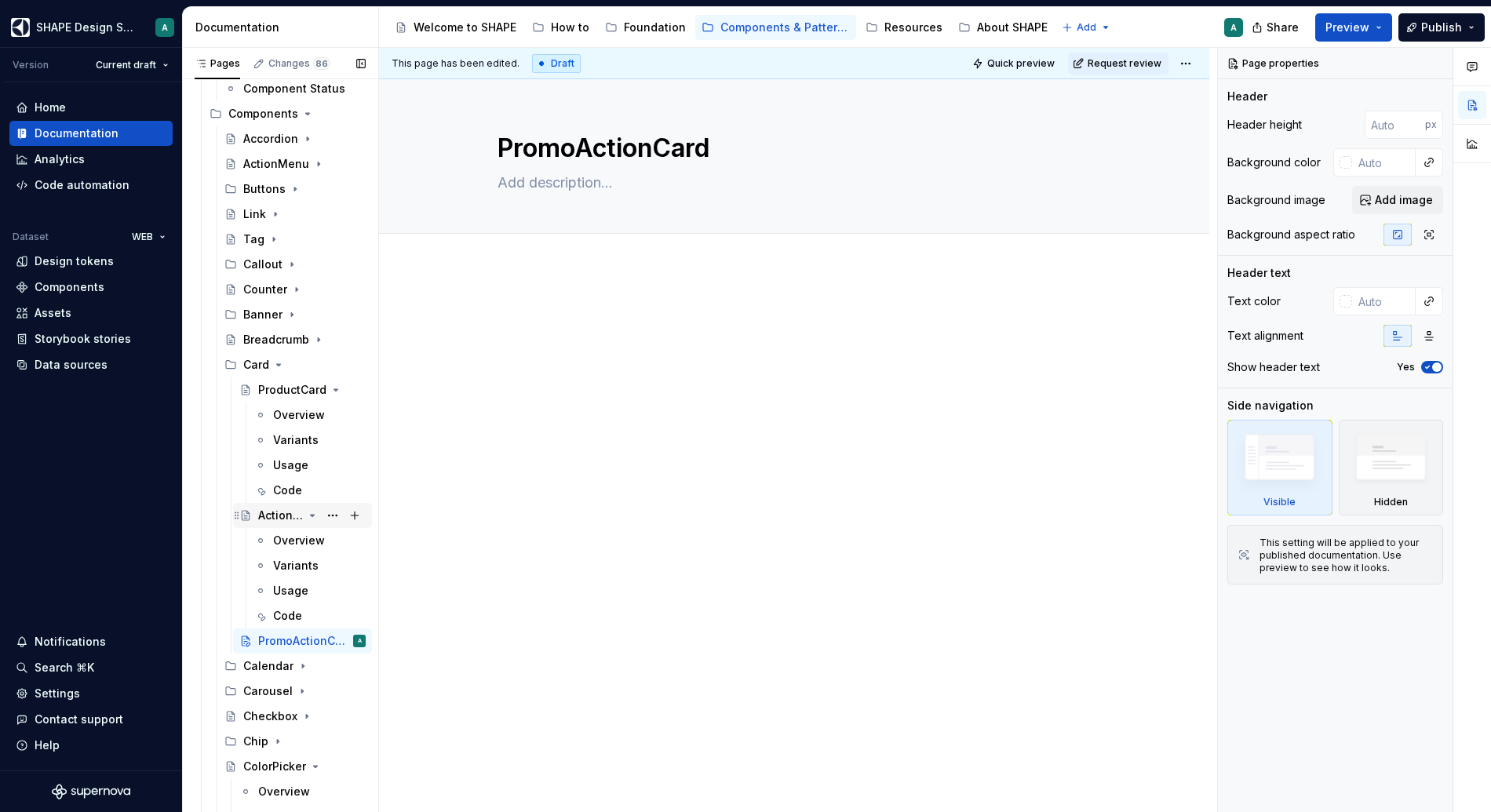
click at [280, 513] on div "ActionCard" at bounding box center [280, 515] width 45 height 16
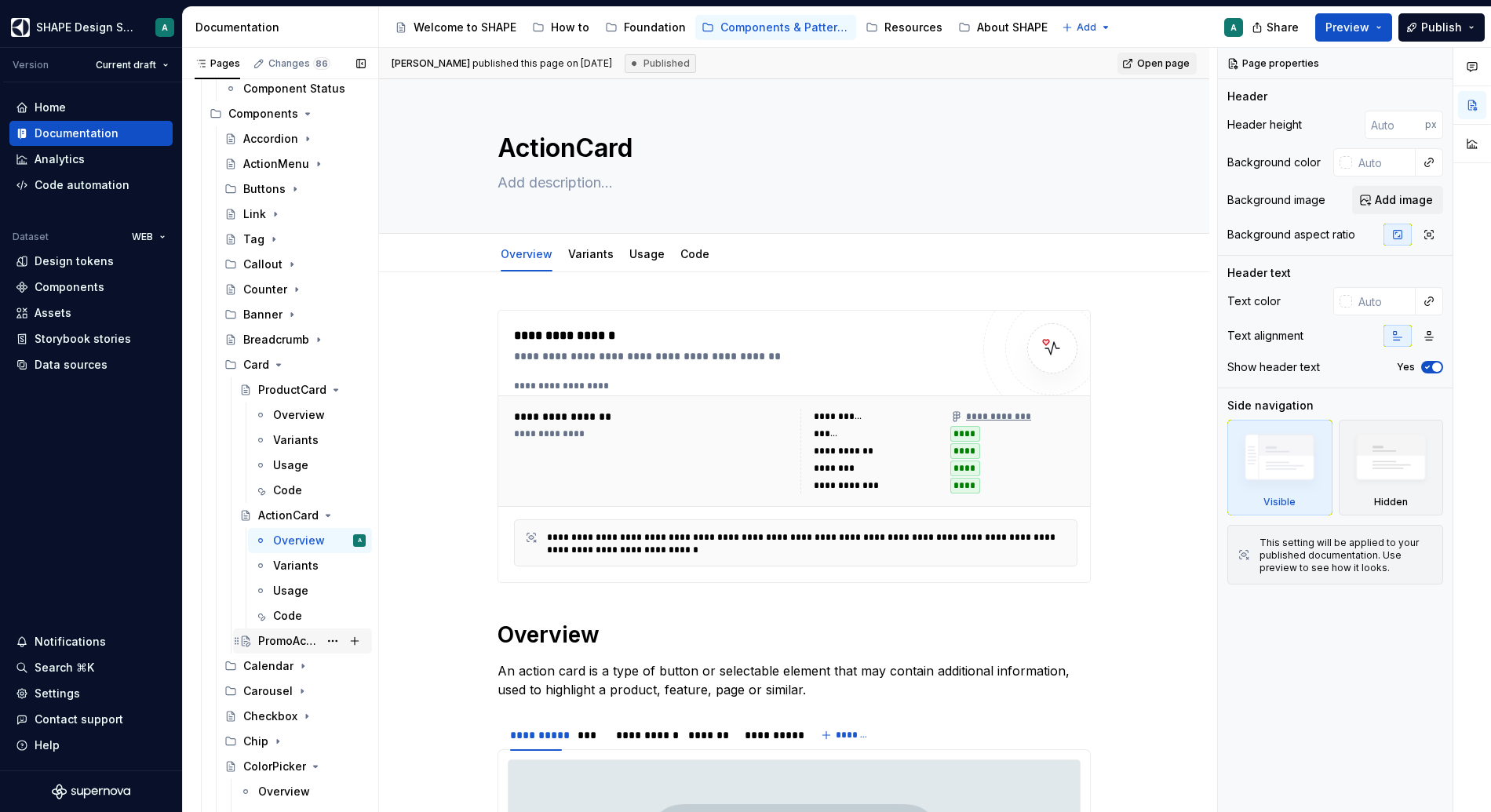
click at [287, 641] on div "PromoActionCard" at bounding box center [288, 641] width 61 height 16
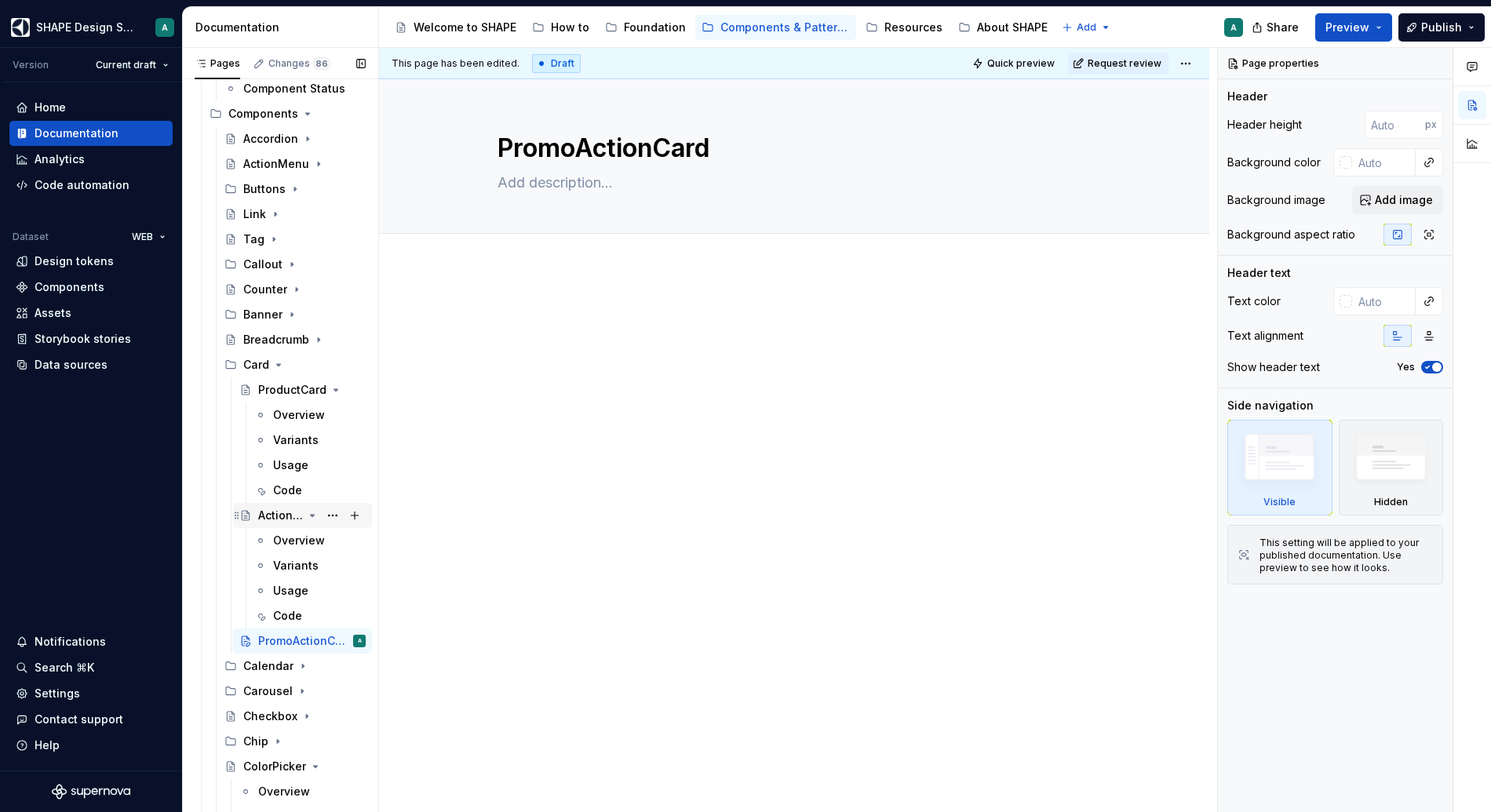
click at [306, 510] on icon "Page tree" at bounding box center [313, 515] width 12 height 12
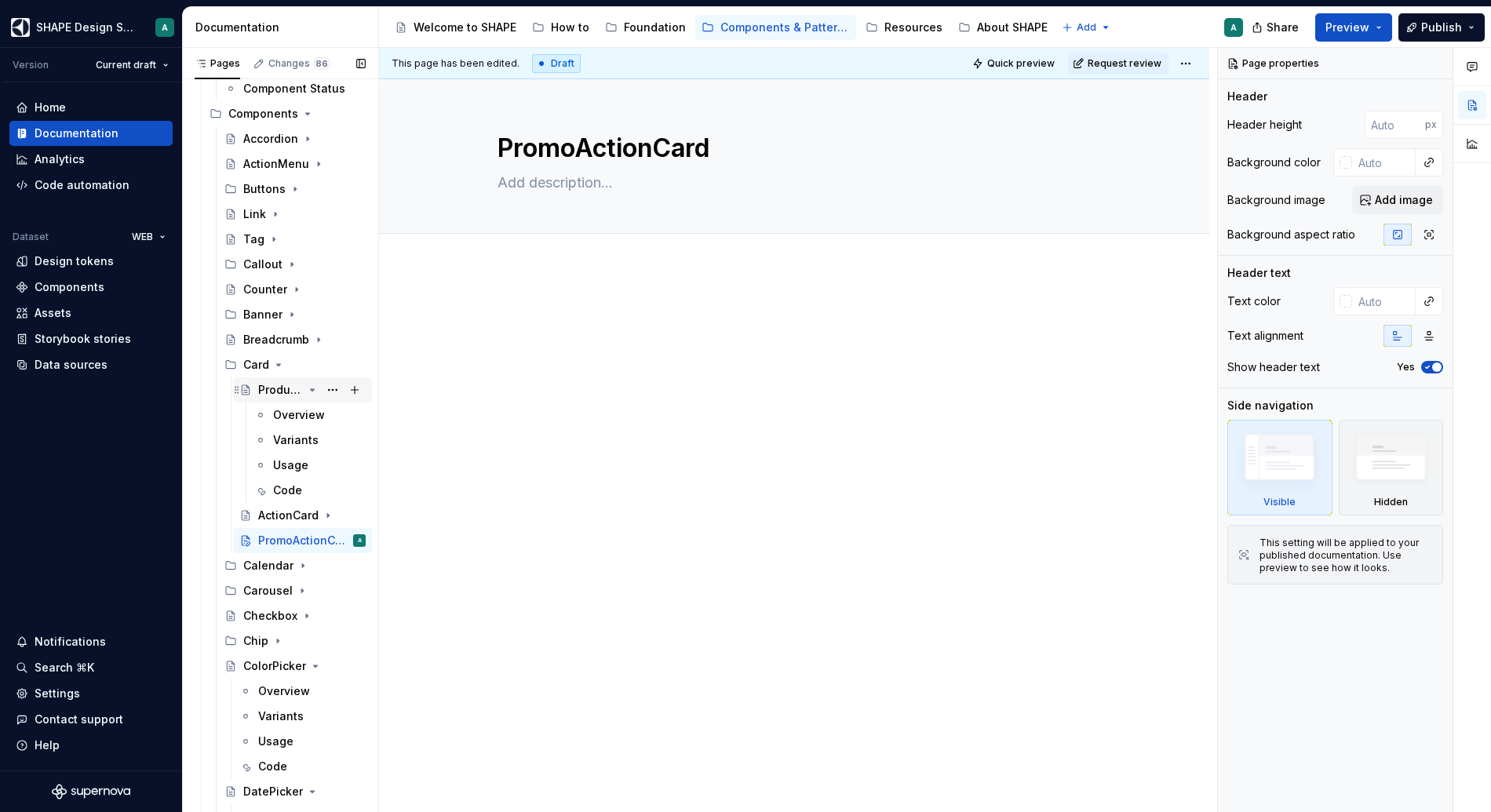
click at [306, 387] on icon "Page tree" at bounding box center [313, 390] width 12 height 12
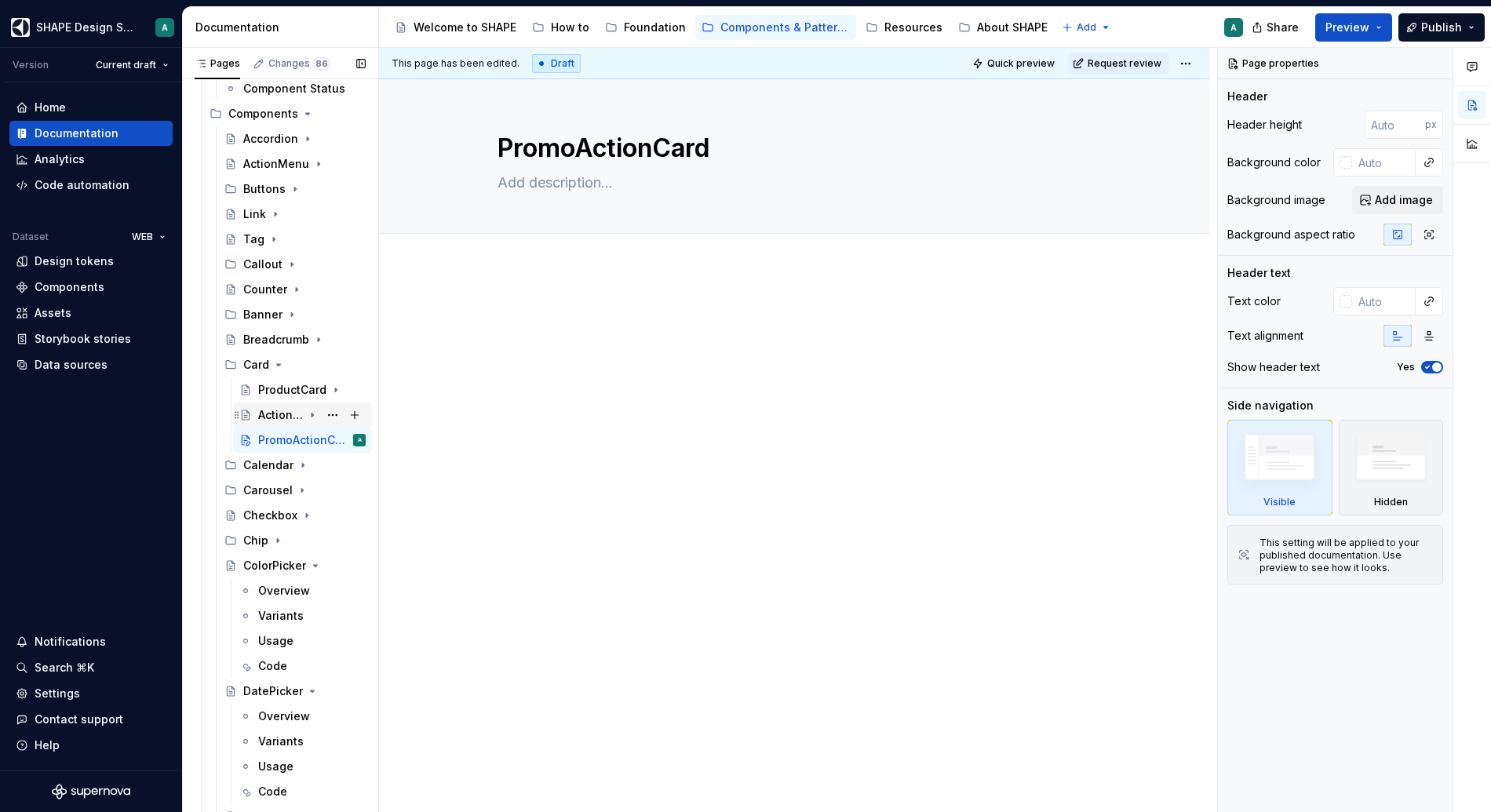
click at [306, 413] on icon "Page tree" at bounding box center [313, 415] width 12 height 12
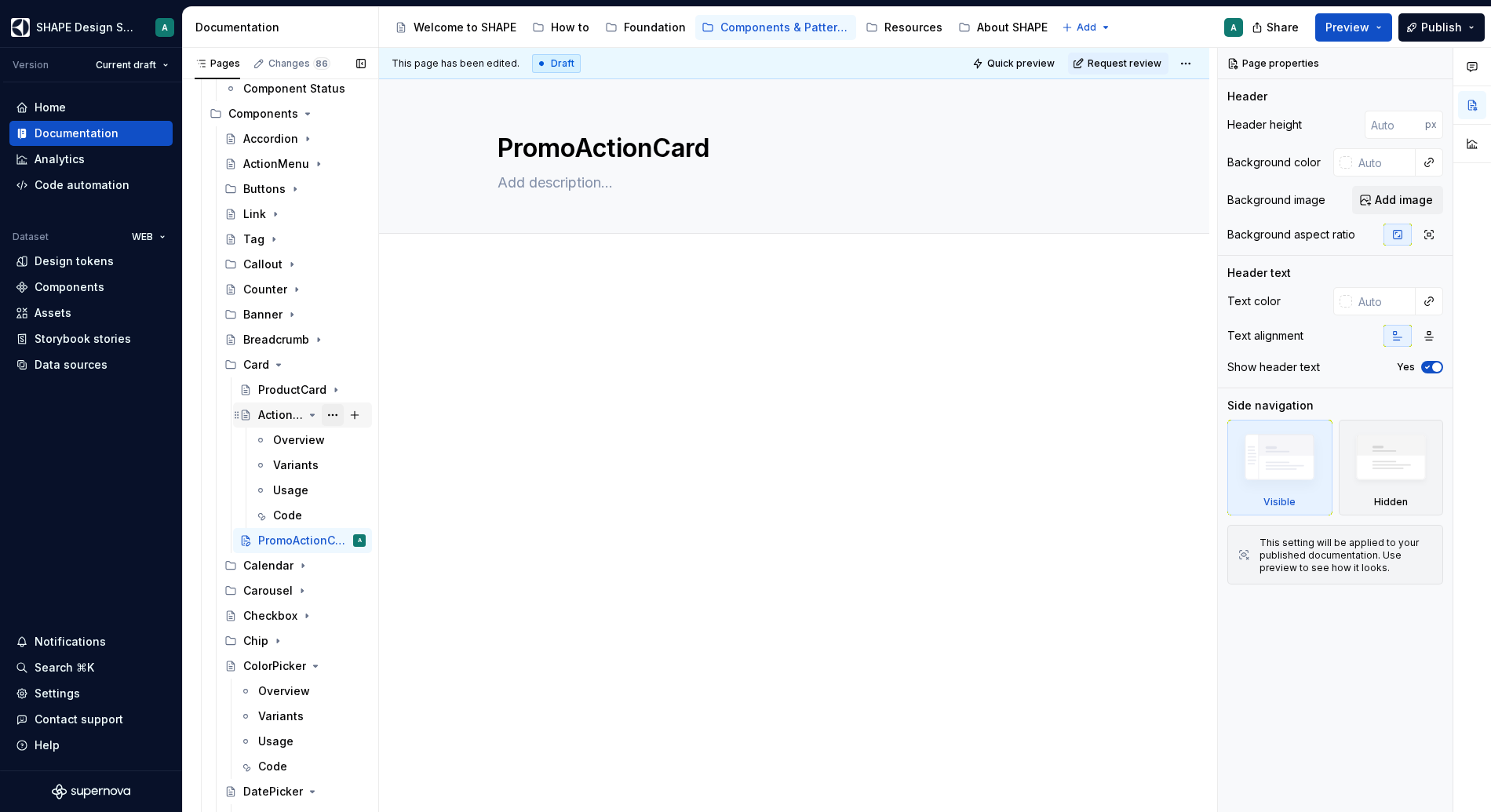
click at [328, 414] on button "Page tree" at bounding box center [332, 414] width 22 height 22
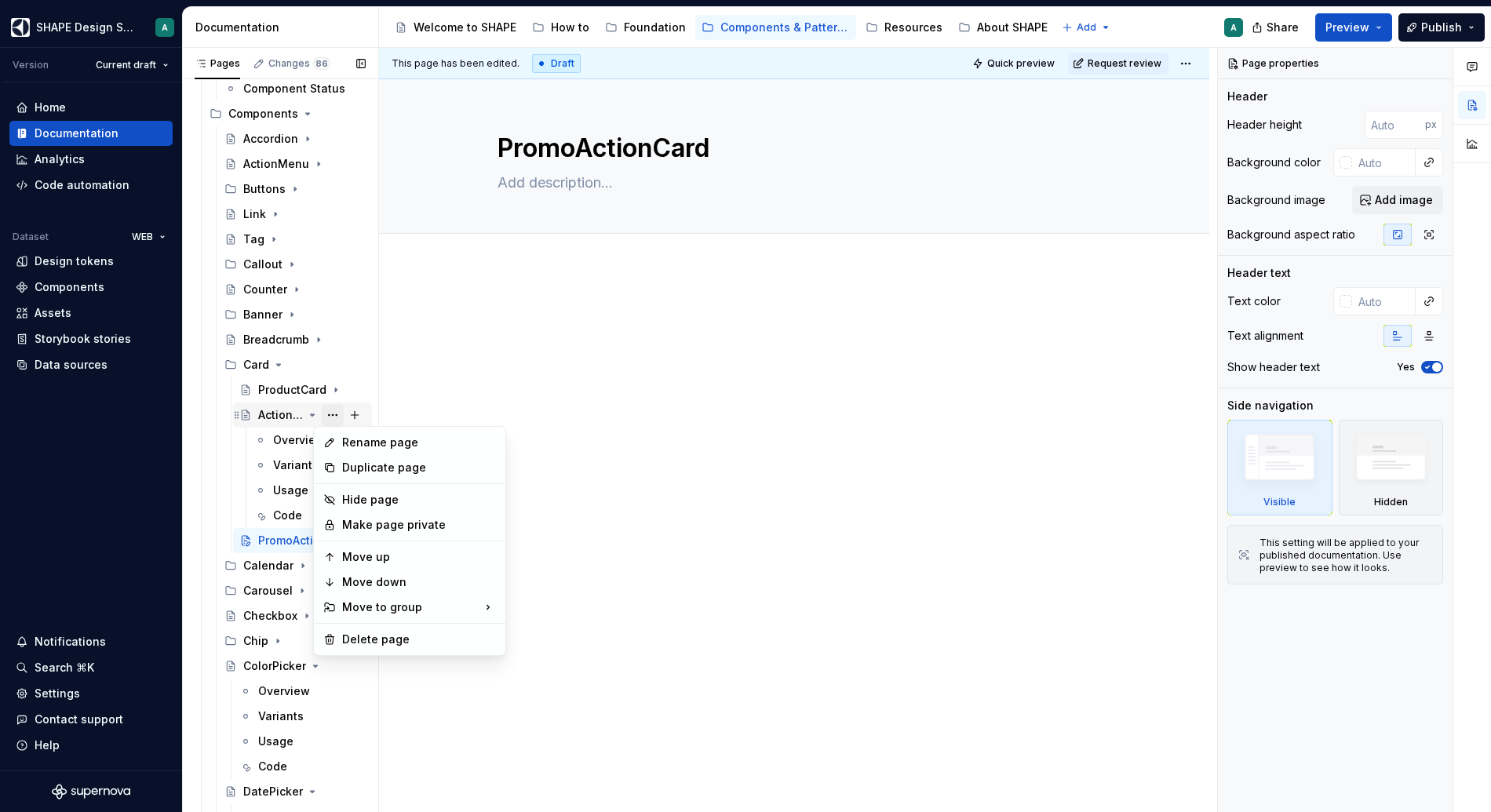
click at [328, 414] on div "Pages Changes 86 Add Accessibility guide for tree Page tree. Navigate the tree …" at bounding box center [279, 434] width 196 height 771
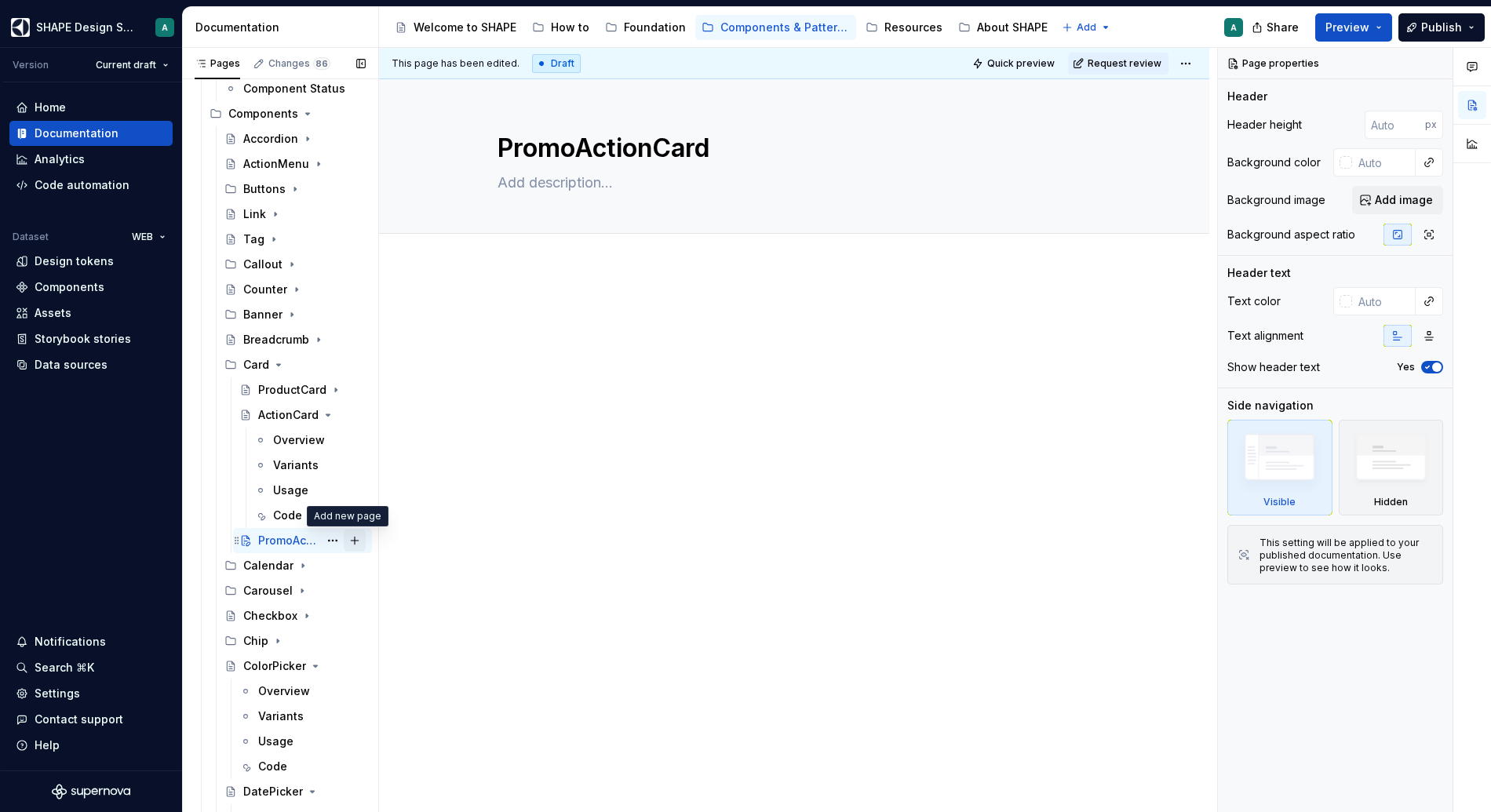
click at [349, 538] on button "Page tree" at bounding box center [354, 540] width 22 height 22
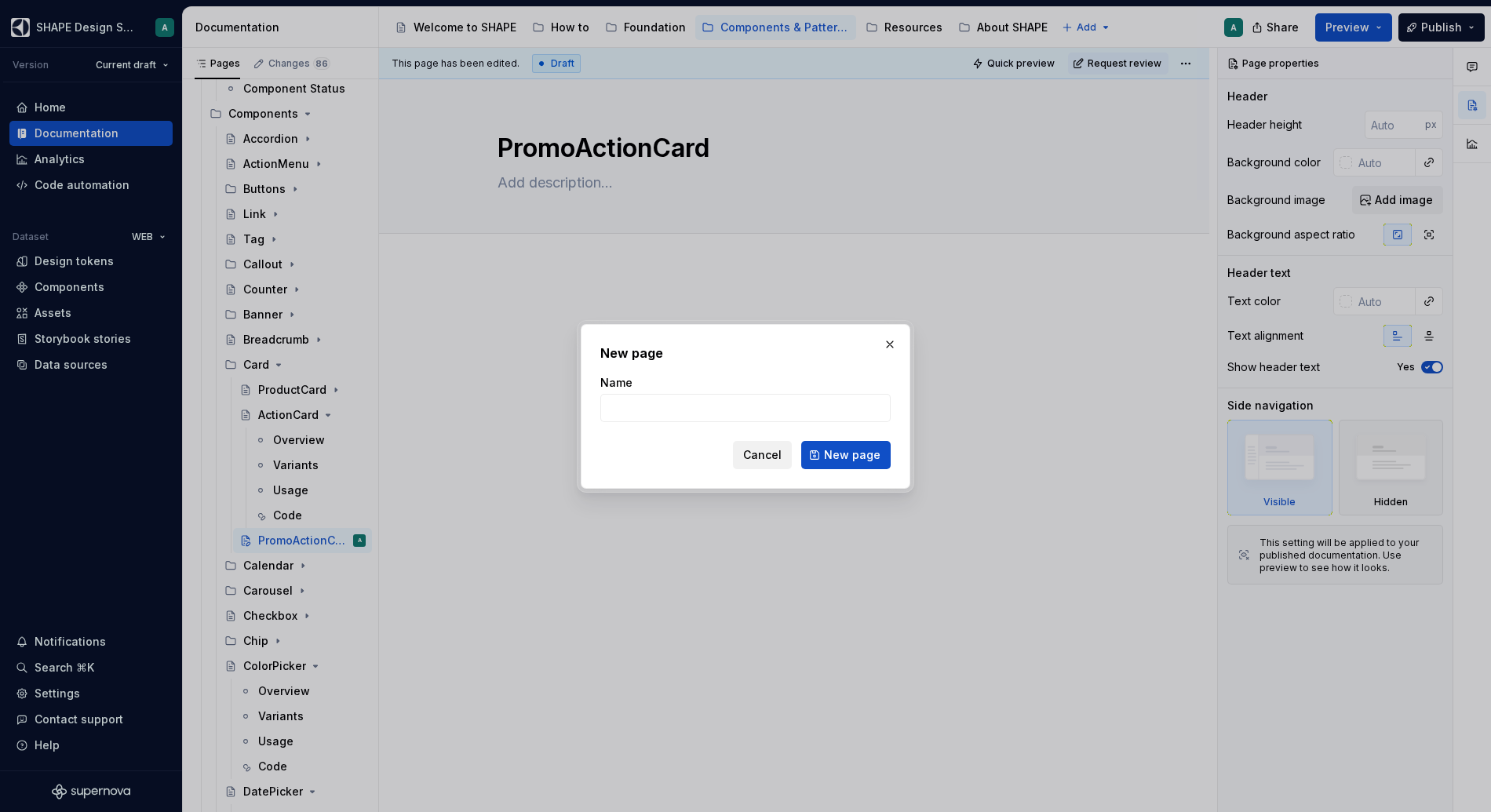
click at [760, 456] on span "Cancel" at bounding box center [762, 455] width 39 height 16
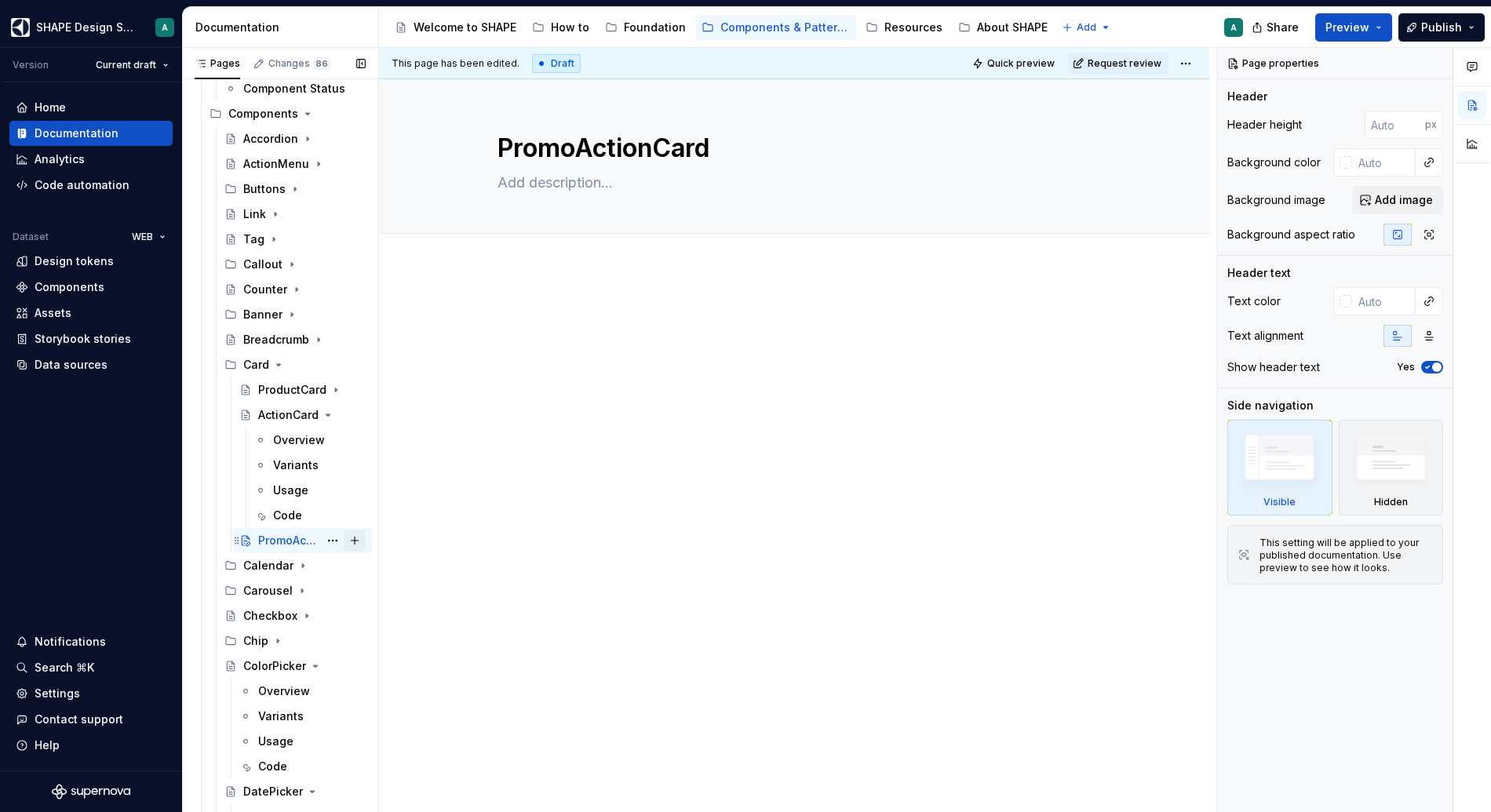
click at [343, 542] on button "Page tree" at bounding box center [354, 540] width 22 height 22
type textarea "*"
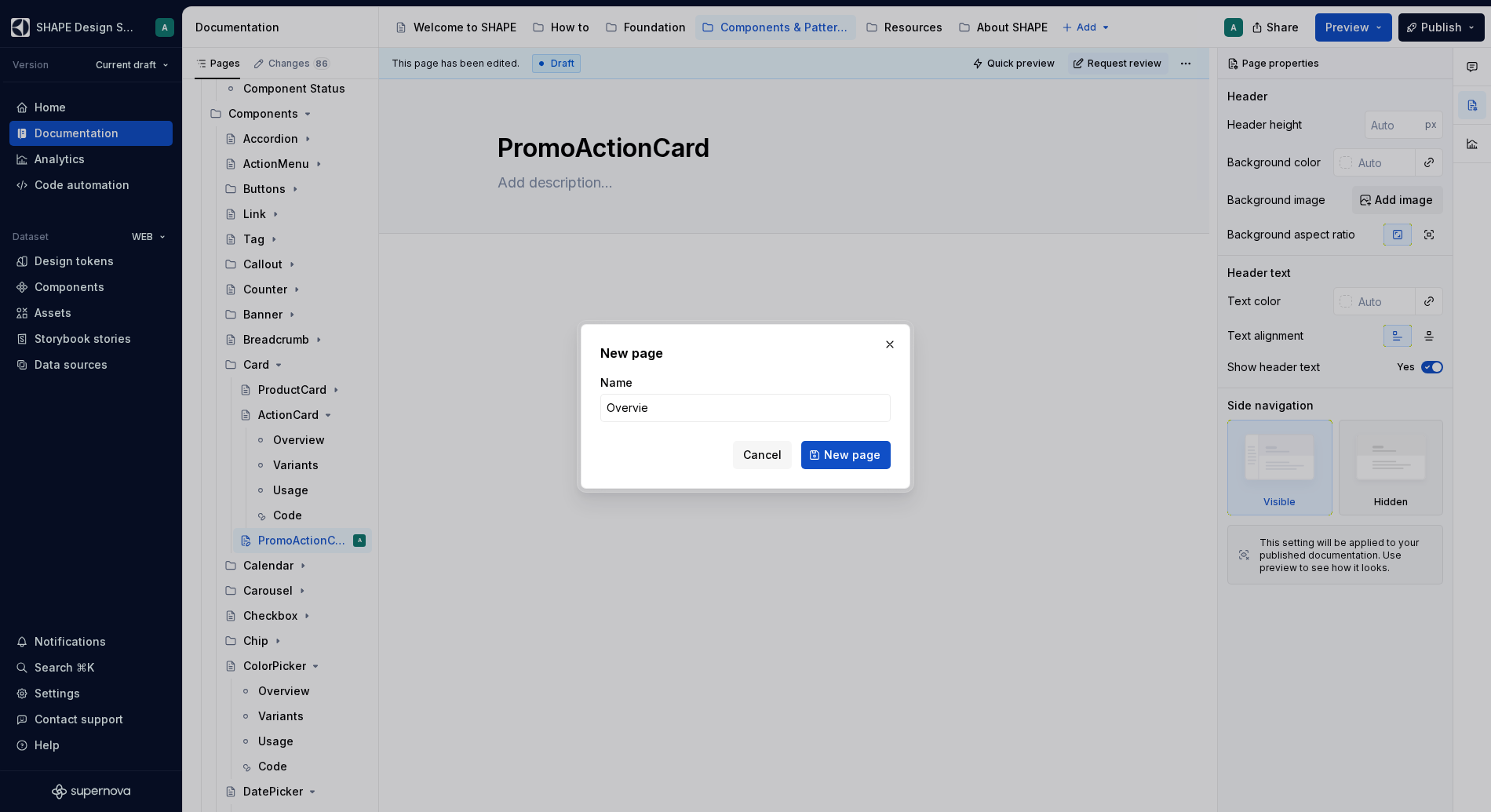
type input "Overview"
click at [855, 449] on span "New page" at bounding box center [852, 455] width 56 height 16
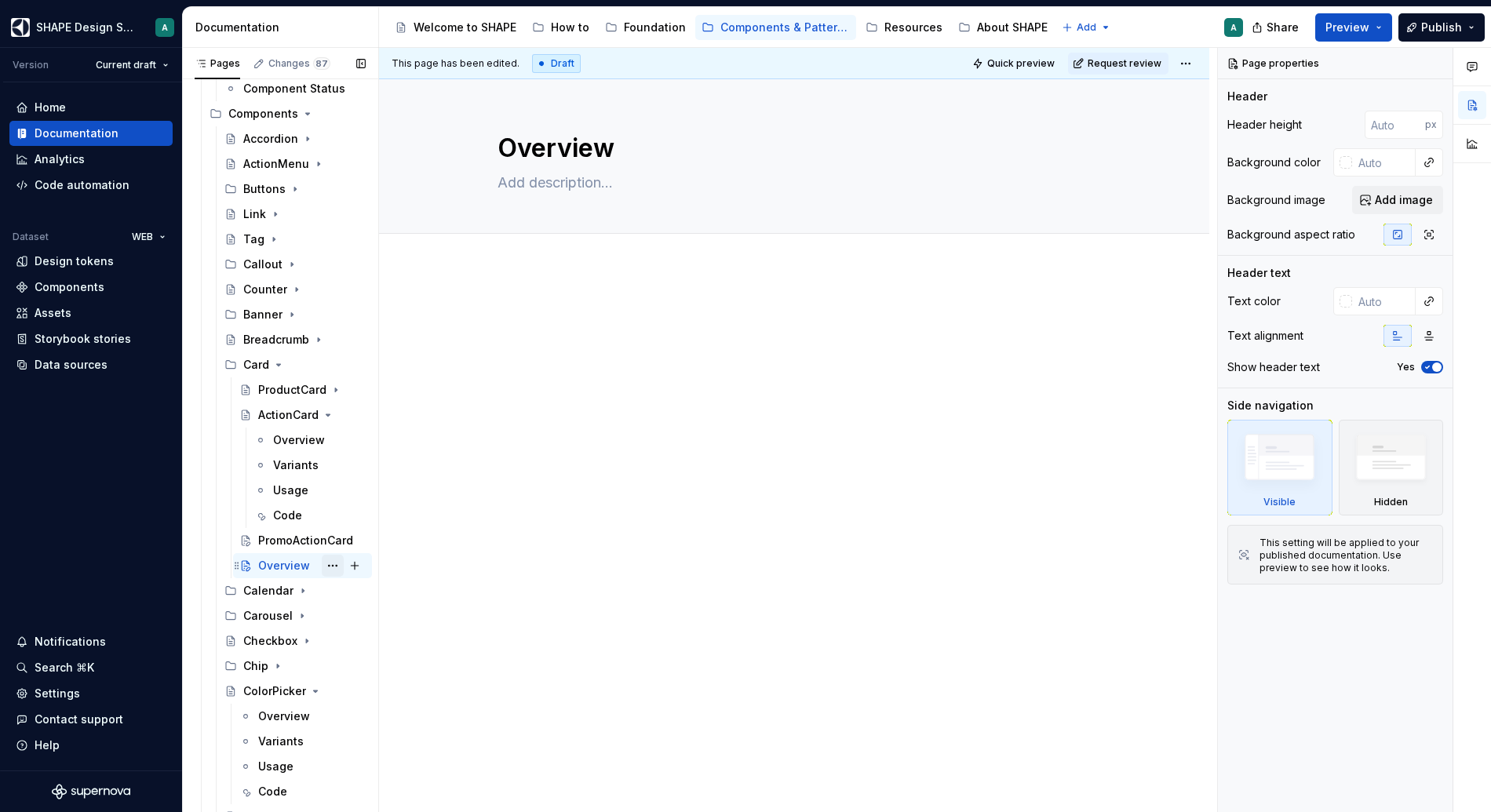
click at [325, 565] on button "Page tree" at bounding box center [332, 565] width 22 height 22
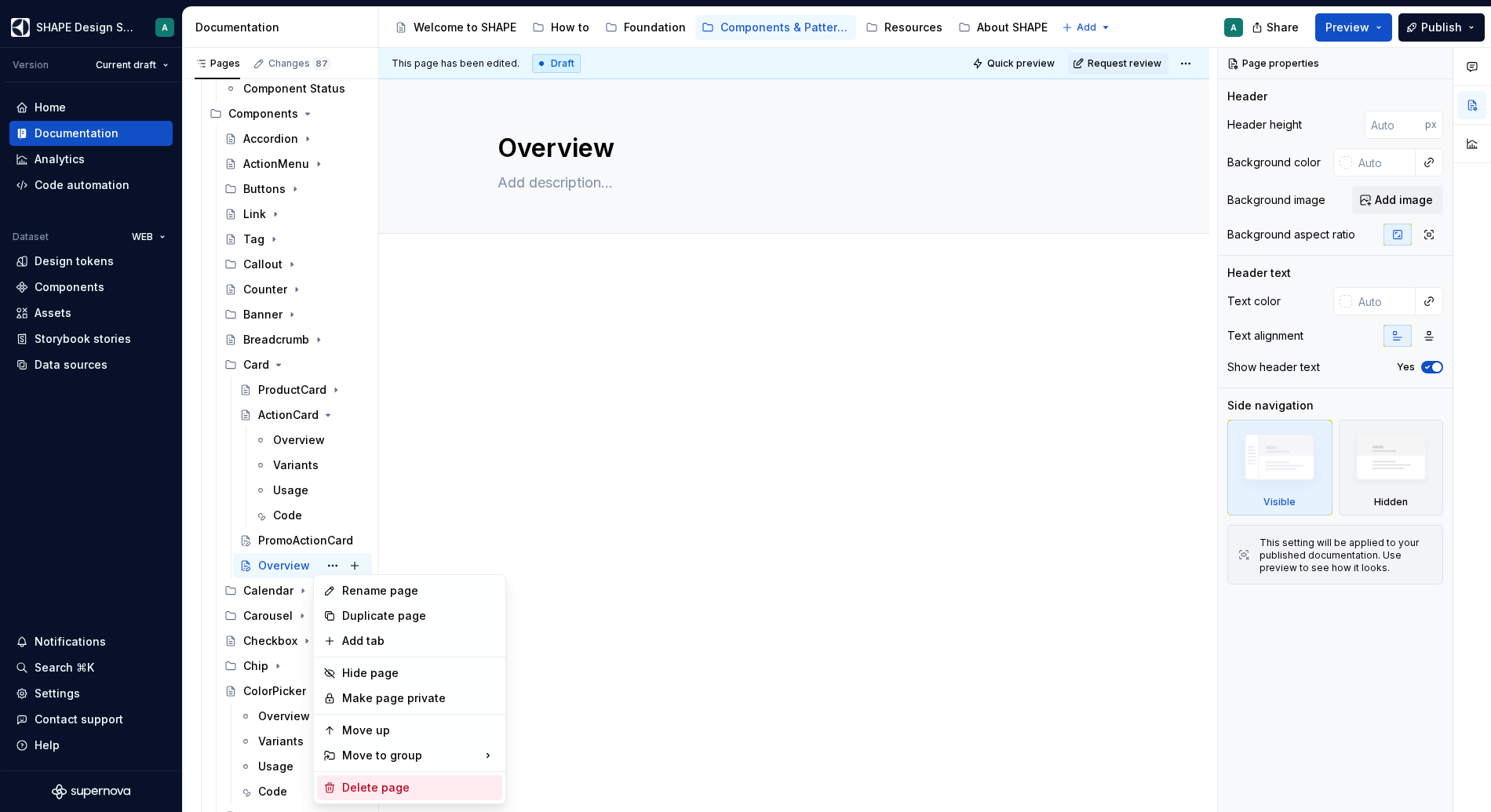
click at [382, 672] on div "Delete page" at bounding box center [419, 787] width 154 height 16
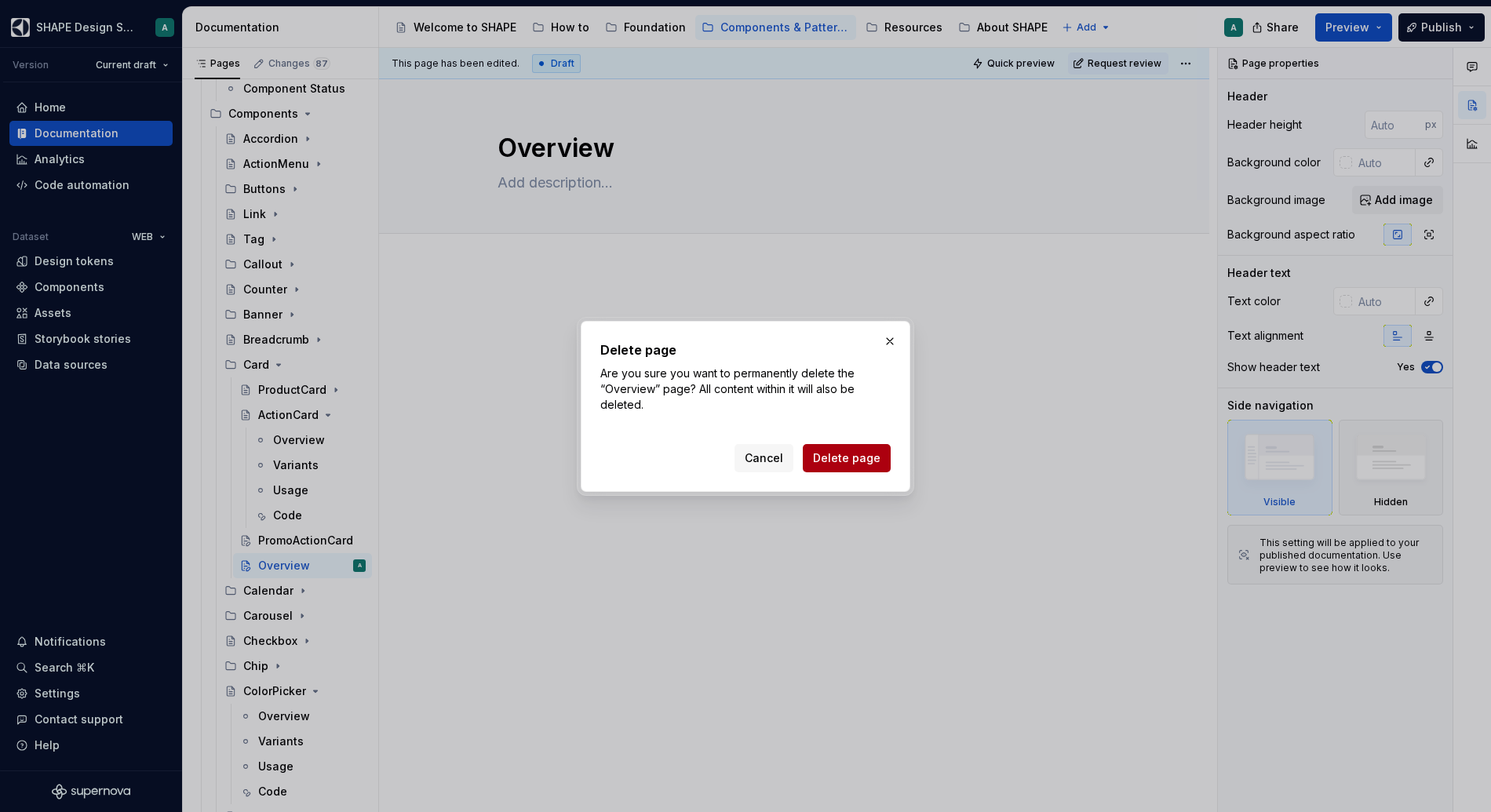
click at [836, 450] on span "Delete page" at bounding box center [846, 458] width 68 height 16
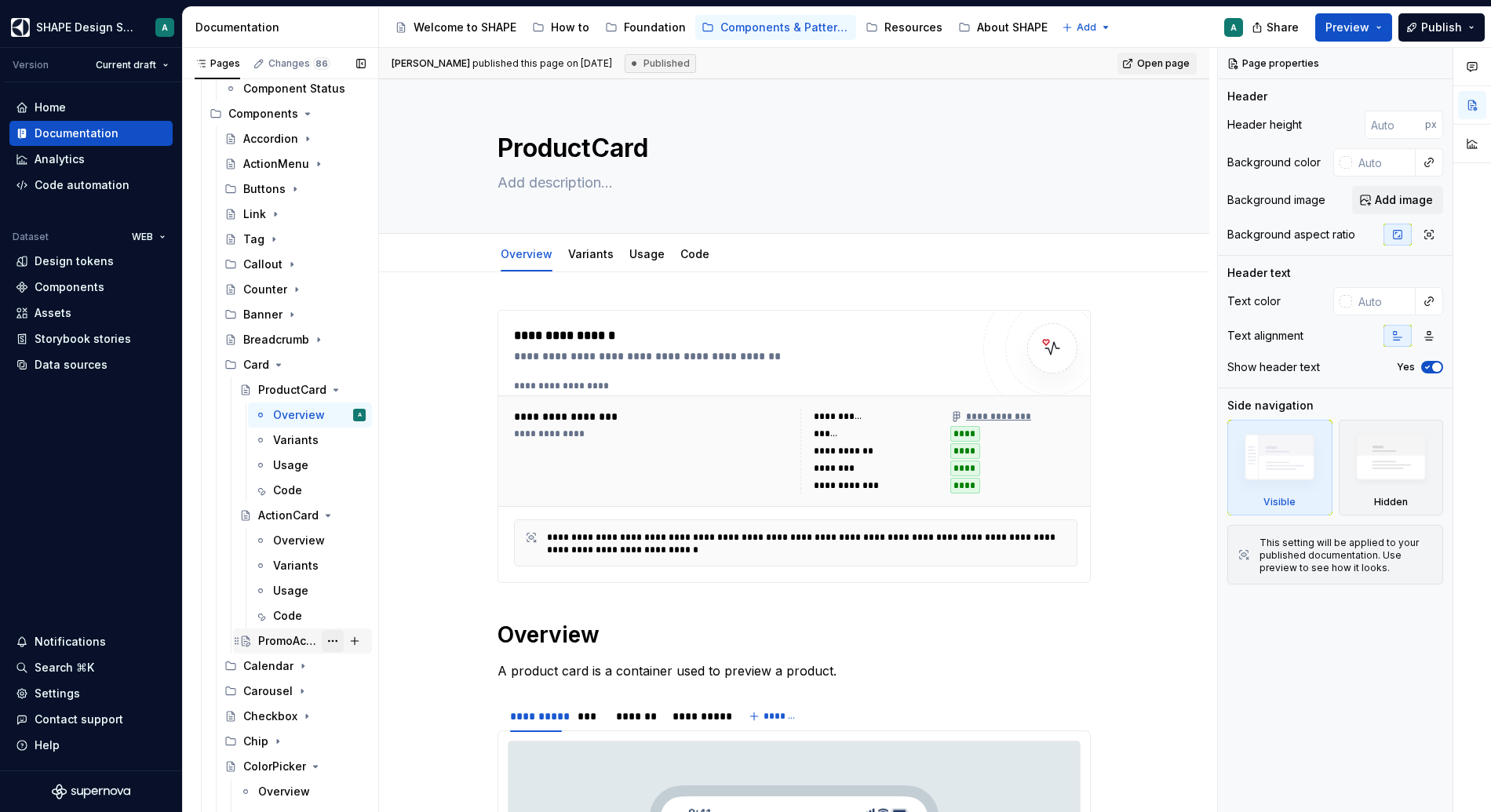
click at [323, 638] on button "Page tree" at bounding box center [332, 641] width 22 height 22
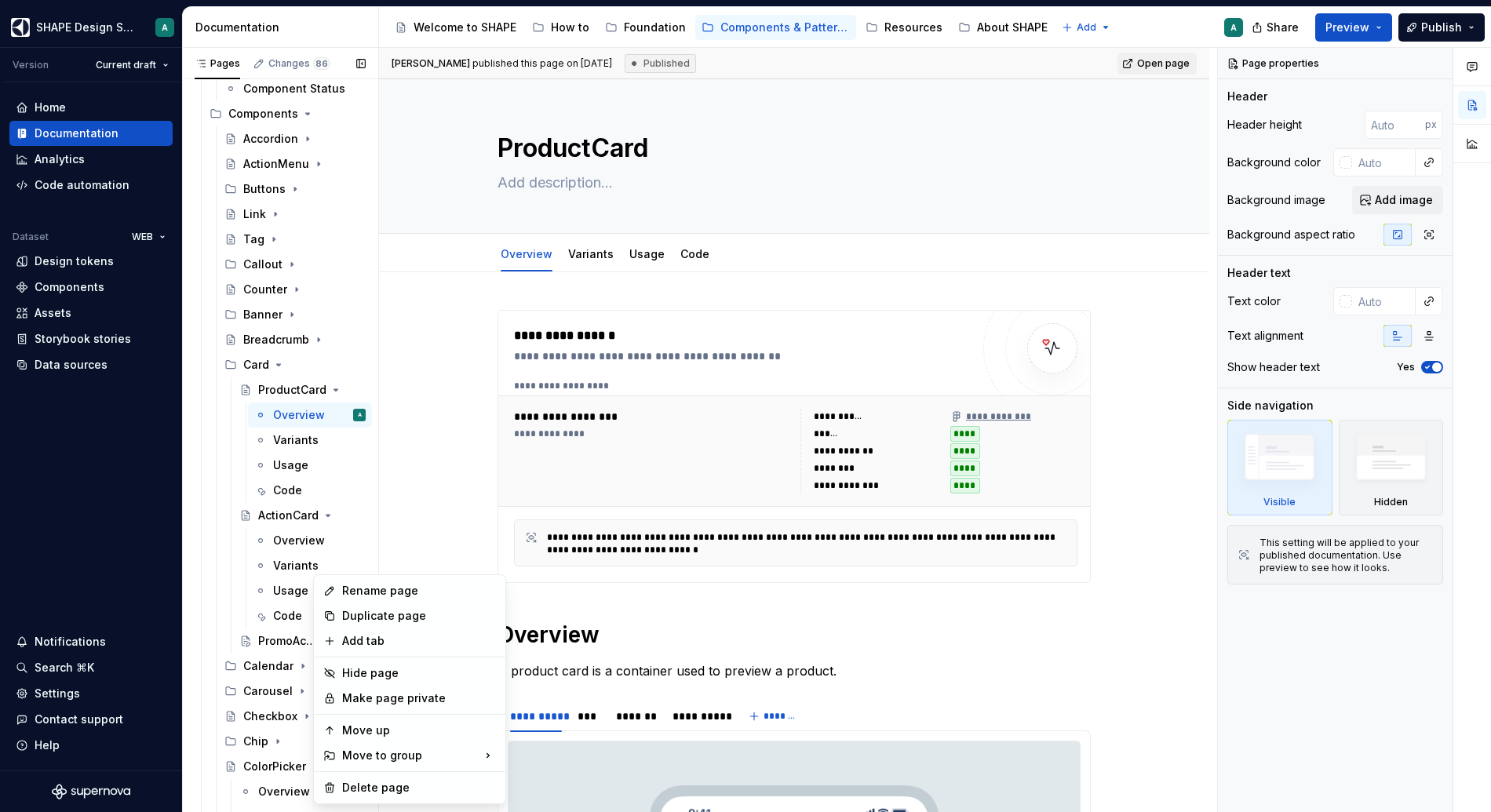
click at [285, 514] on div "Pages Changes 86 Add Accessibility guide for tree Page tree. Navigate the tree …" at bounding box center [279, 434] width 196 height 771
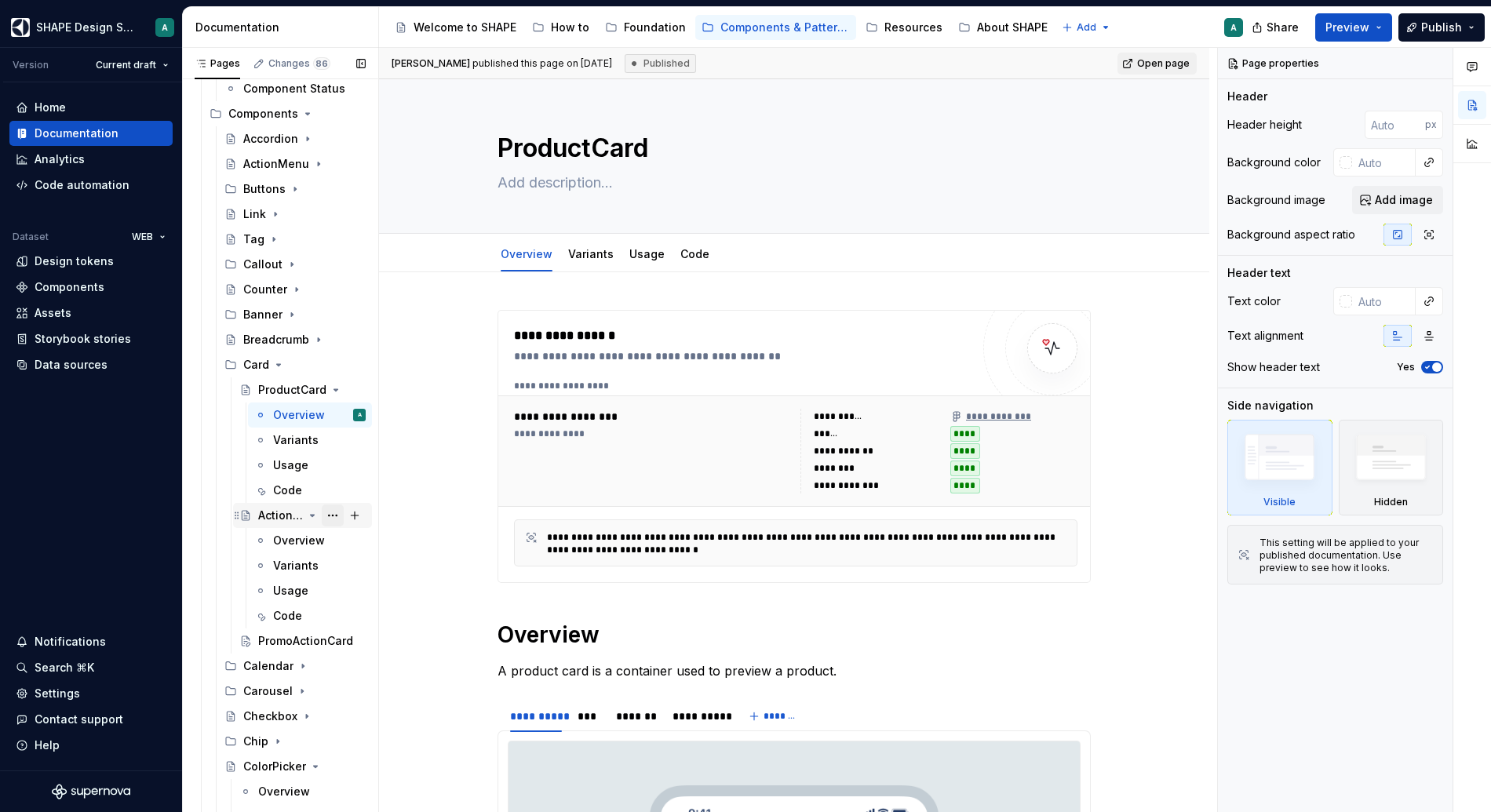
click at [322, 514] on button "Page tree" at bounding box center [332, 515] width 22 height 22
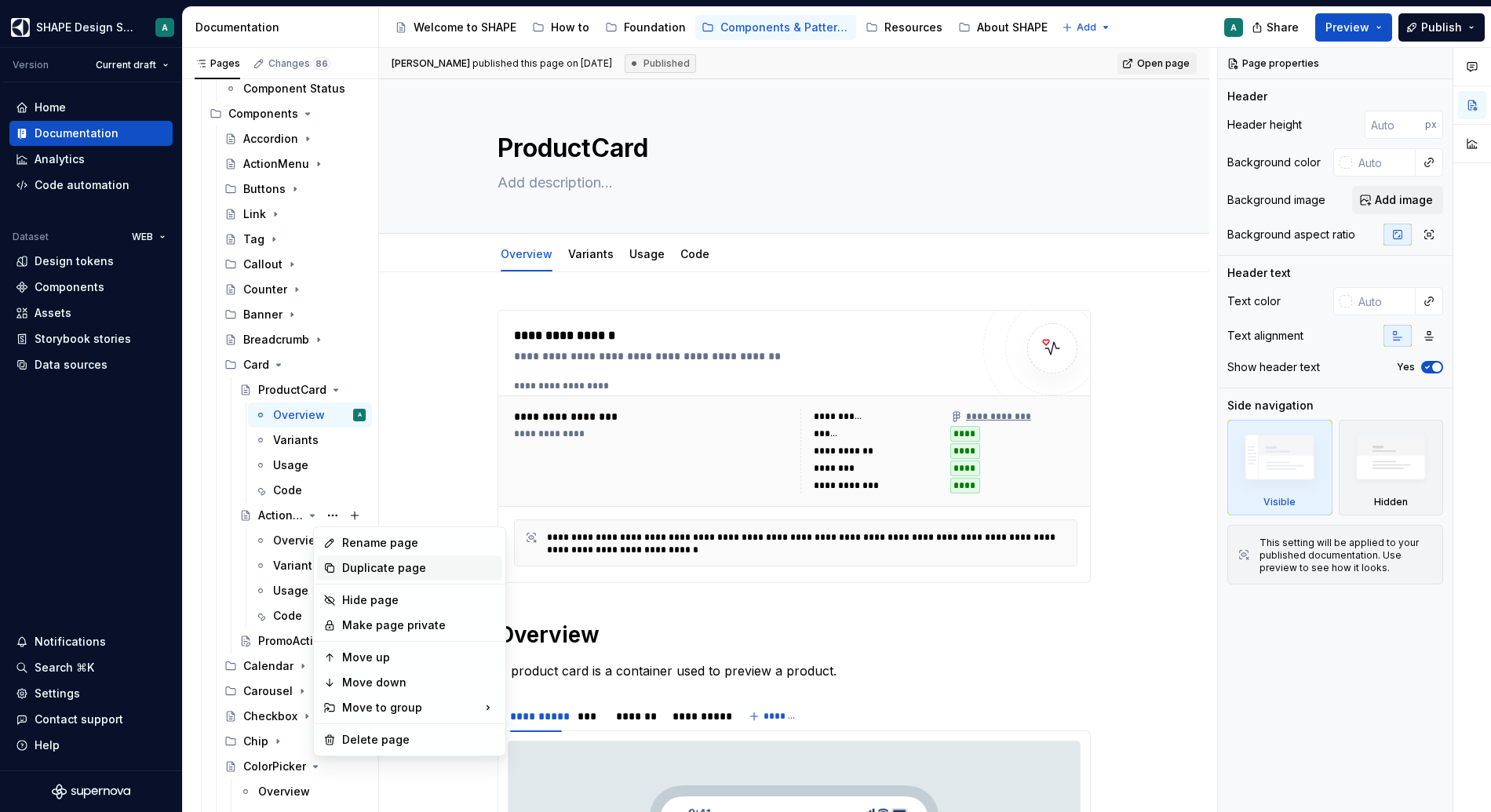
click at [354, 571] on div "Duplicate page" at bounding box center [419, 568] width 154 height 16
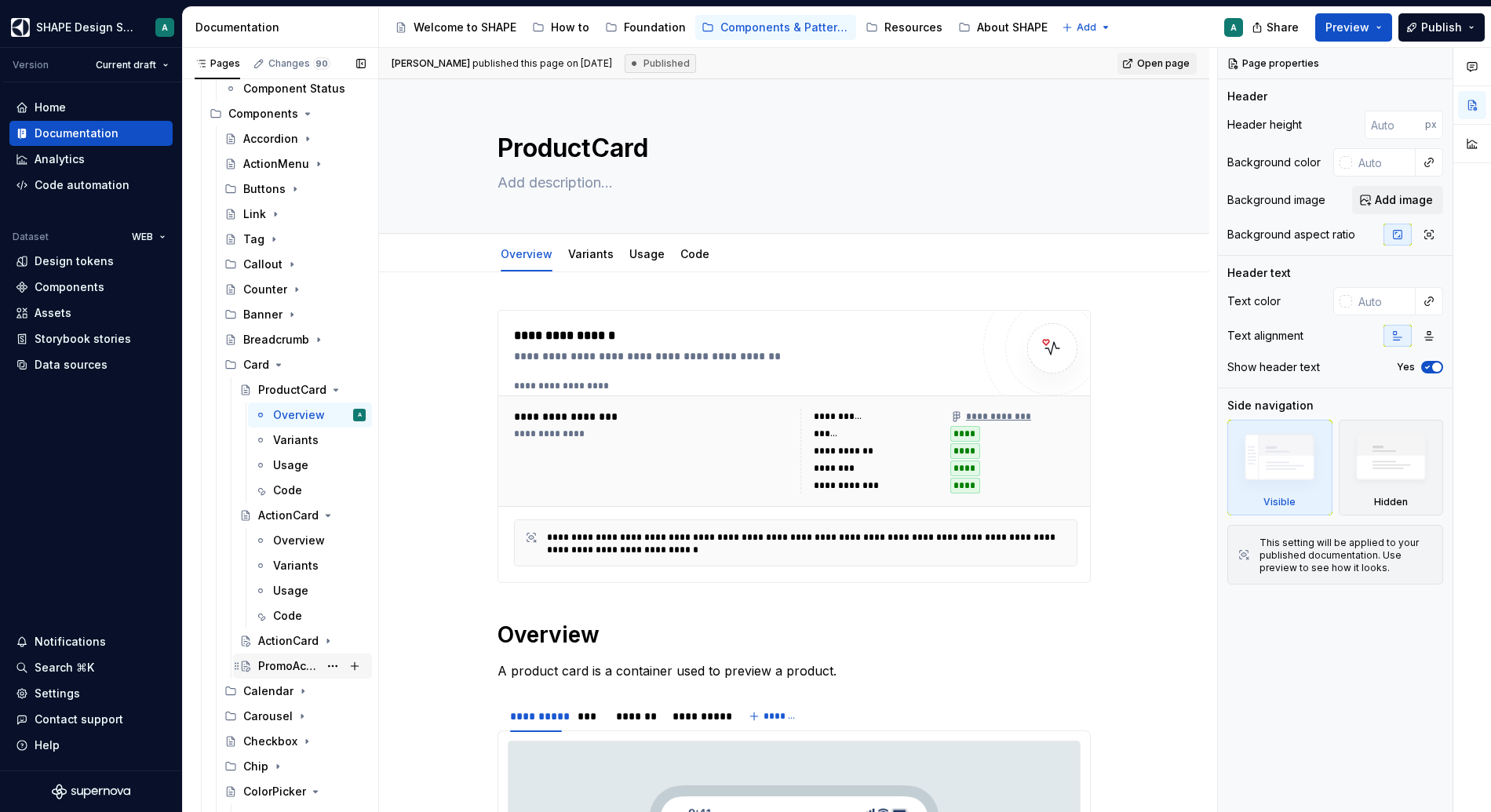
click at [278, 669] on div "PromoActionCard" at bounding box center [288, 666] width 61 height 16
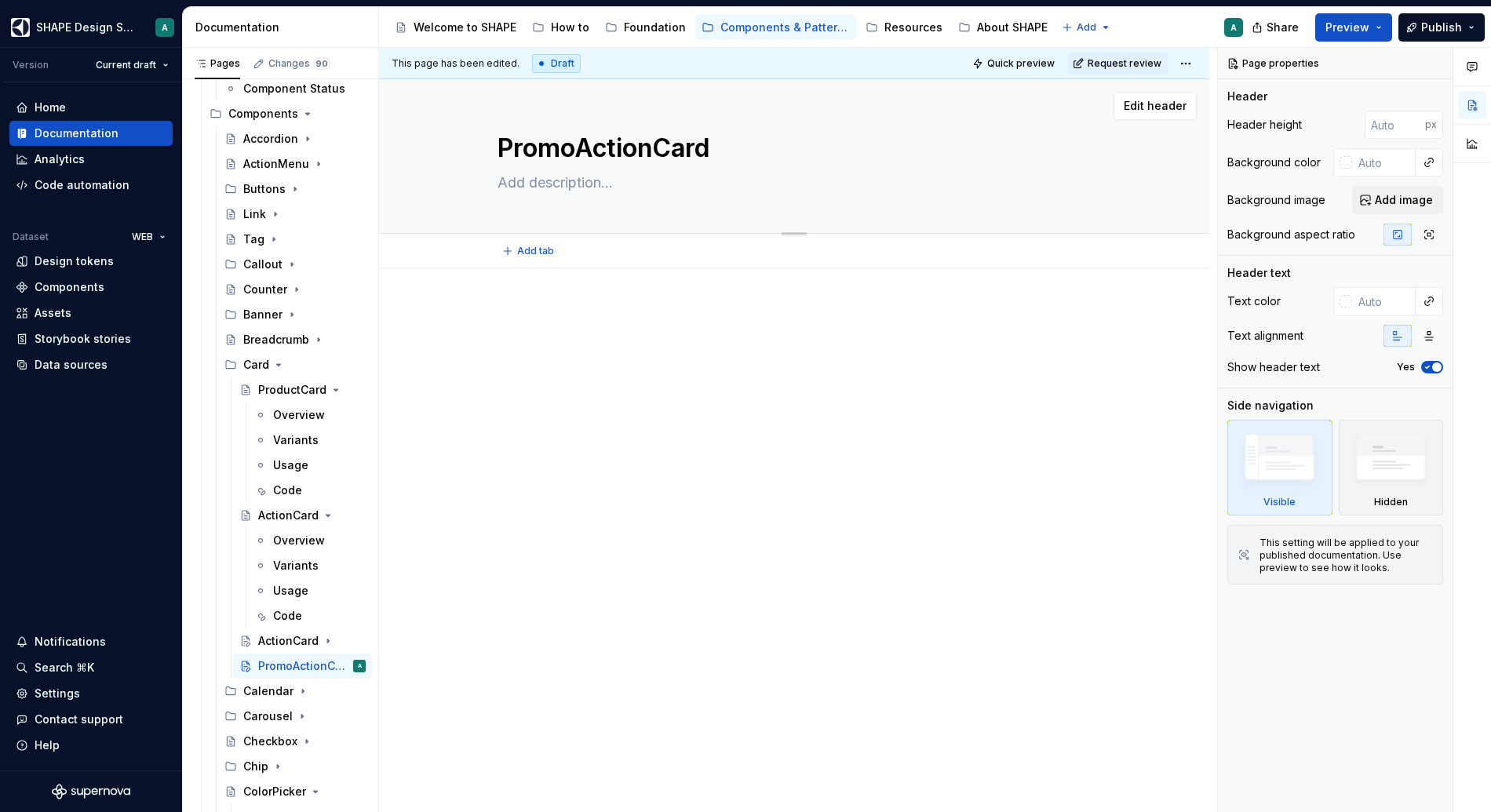
click at [637, 140] on textarea "PromoActionCard" at bounding box center [791, 147] width 594 height 38
click at [325, 667] on button "Page tree" at bounding box center [332, 665] width 22 height 22
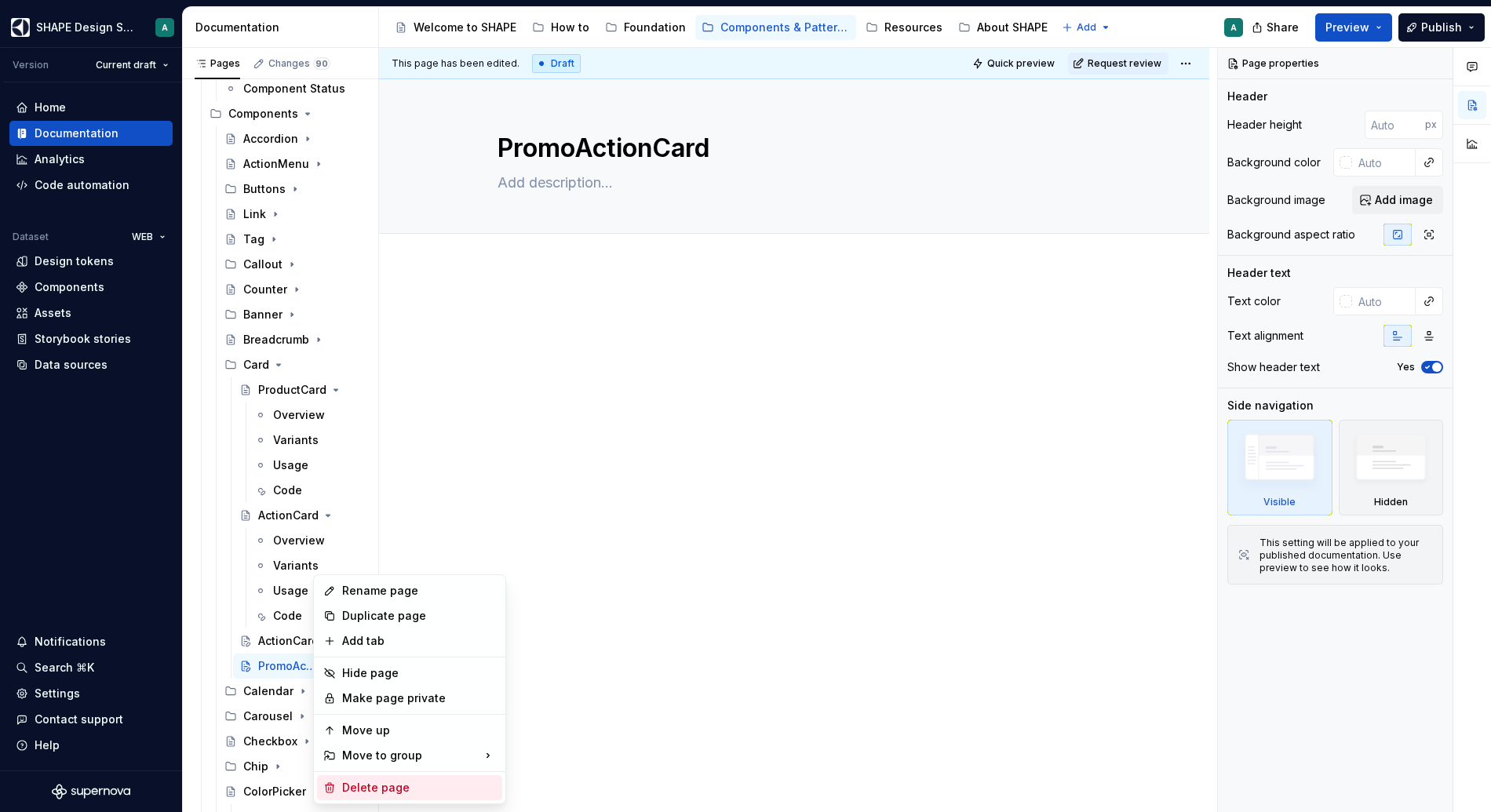
click at [391, 672] on div "Delete page" at bounding box center [419, 787] width 154 height 16
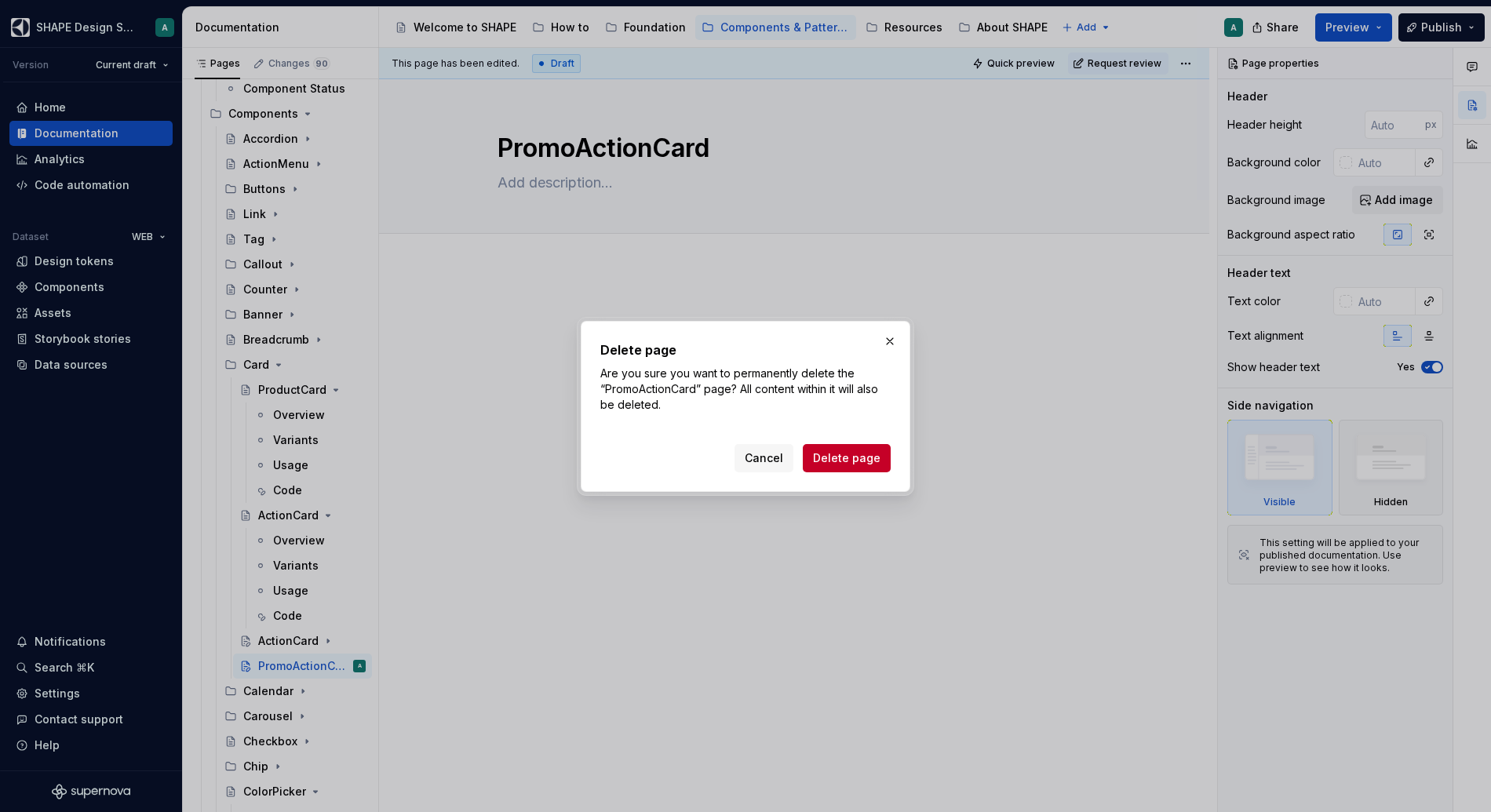
click at [839, 461] on span "Delete page" at bounding box center [846, 458] width 68 height 16
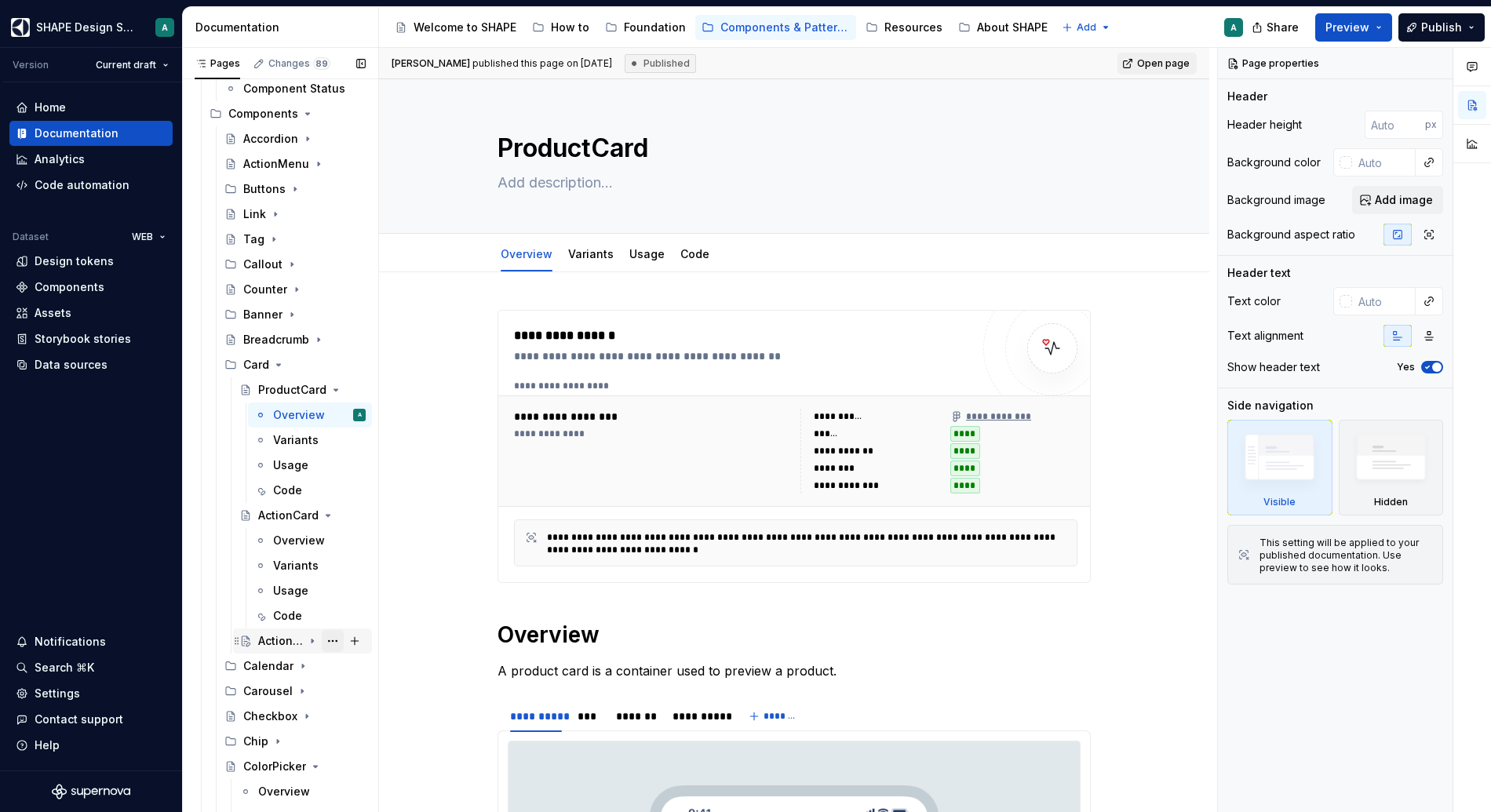
click at [323, 641] on button "Page tree" at bounding box center [332, 641] width 22 height 22
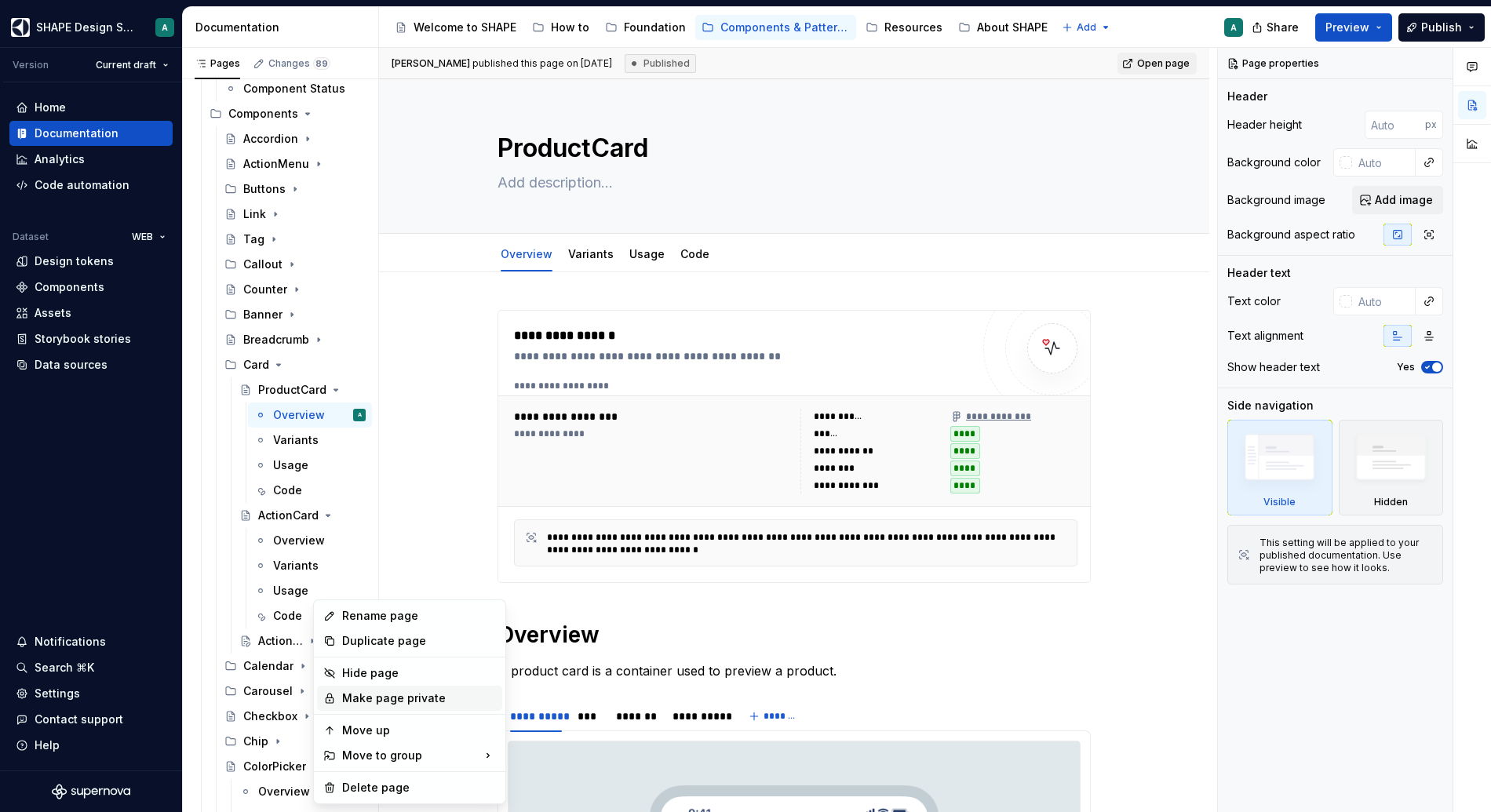
type textarea "*"
click at [392, 620] on div "Rename page" at bounding box center [419, 616] width 154 height 16
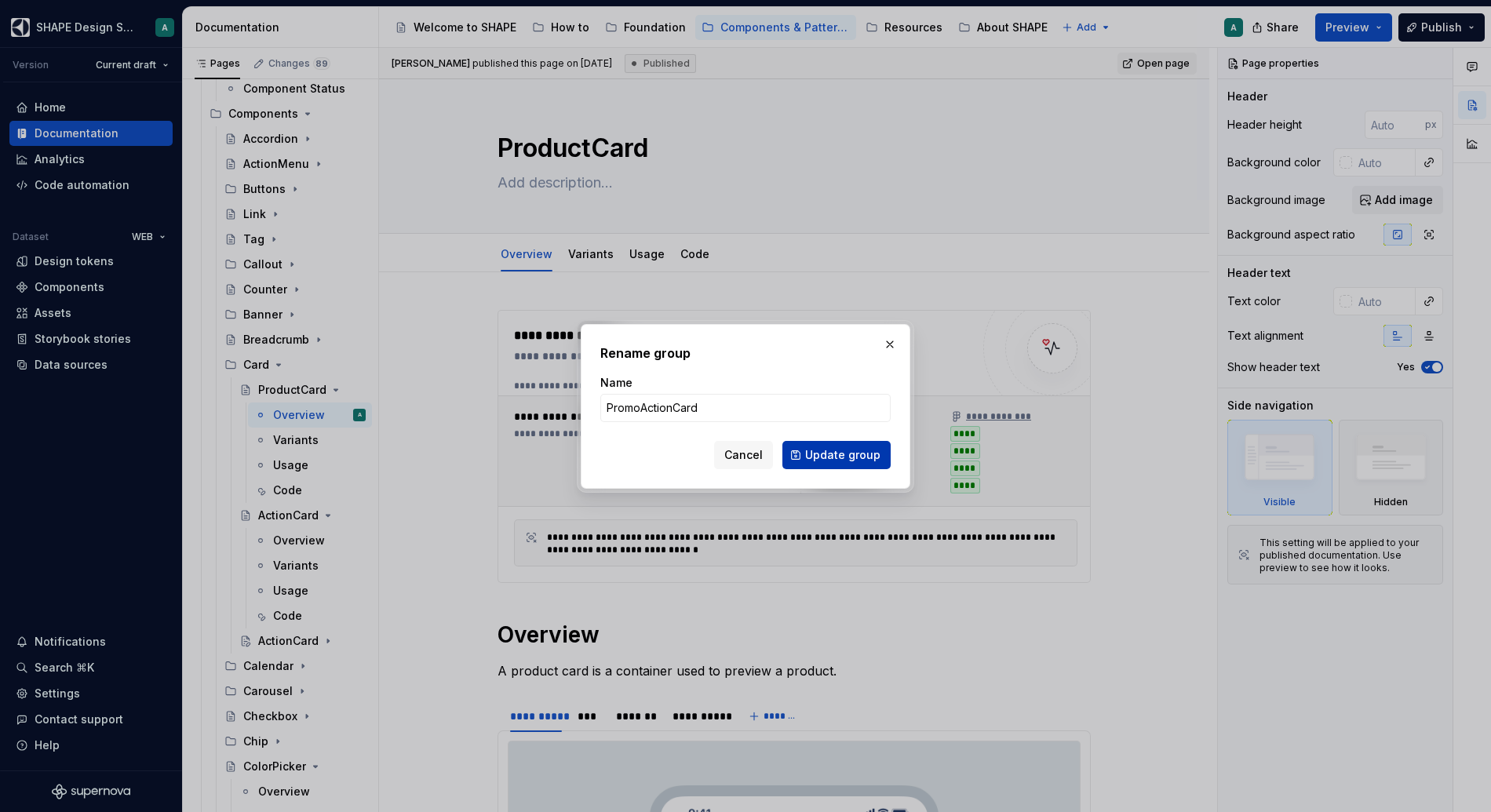
type input "PromoActionCard"
click at [843, 457] on span "Update group" at bounding box center [843, 455] width 76 height 16
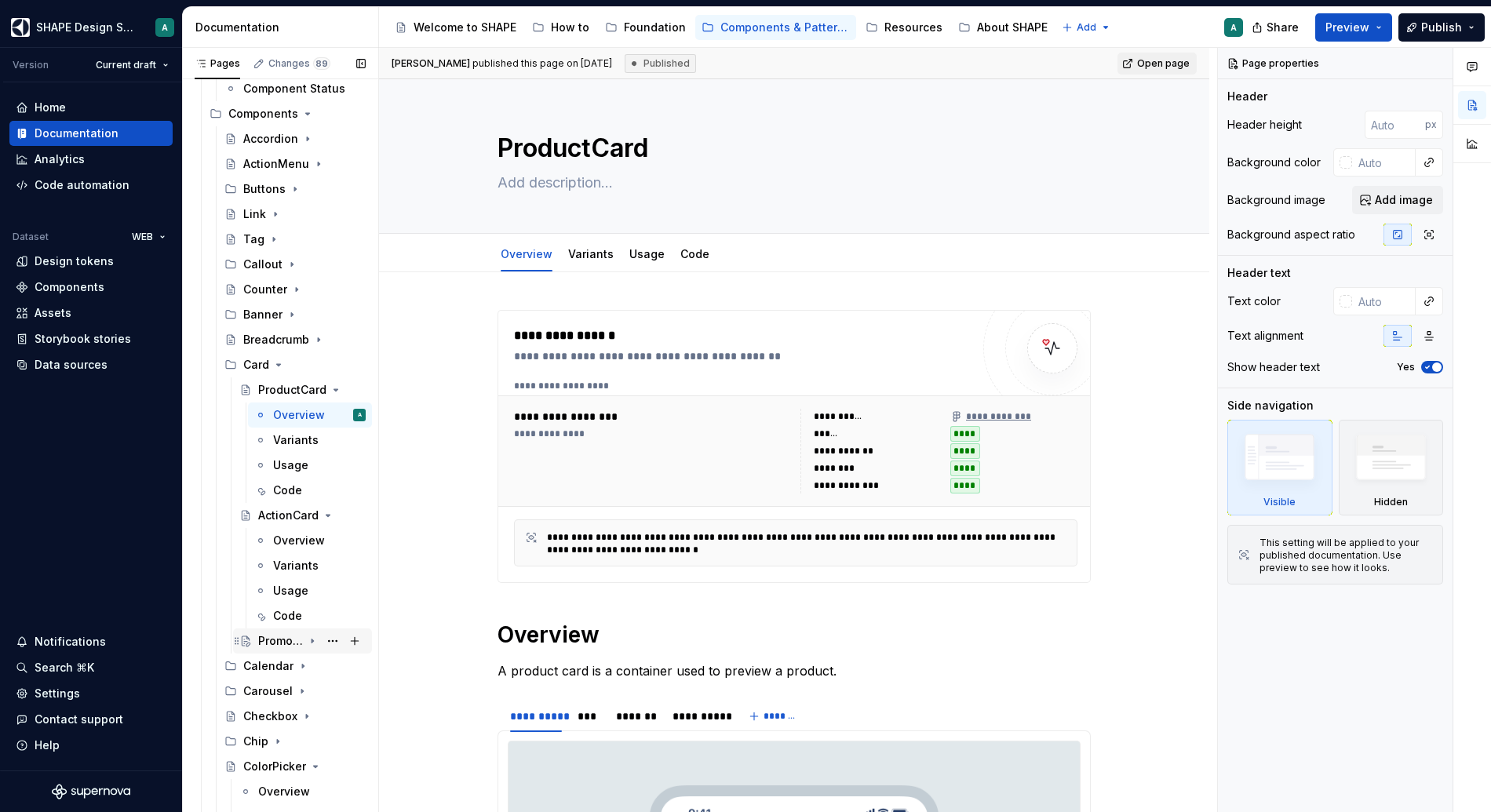
click at [309, 641] on icon "Page tree" at bounding box center [313, 641] width 12 height 12
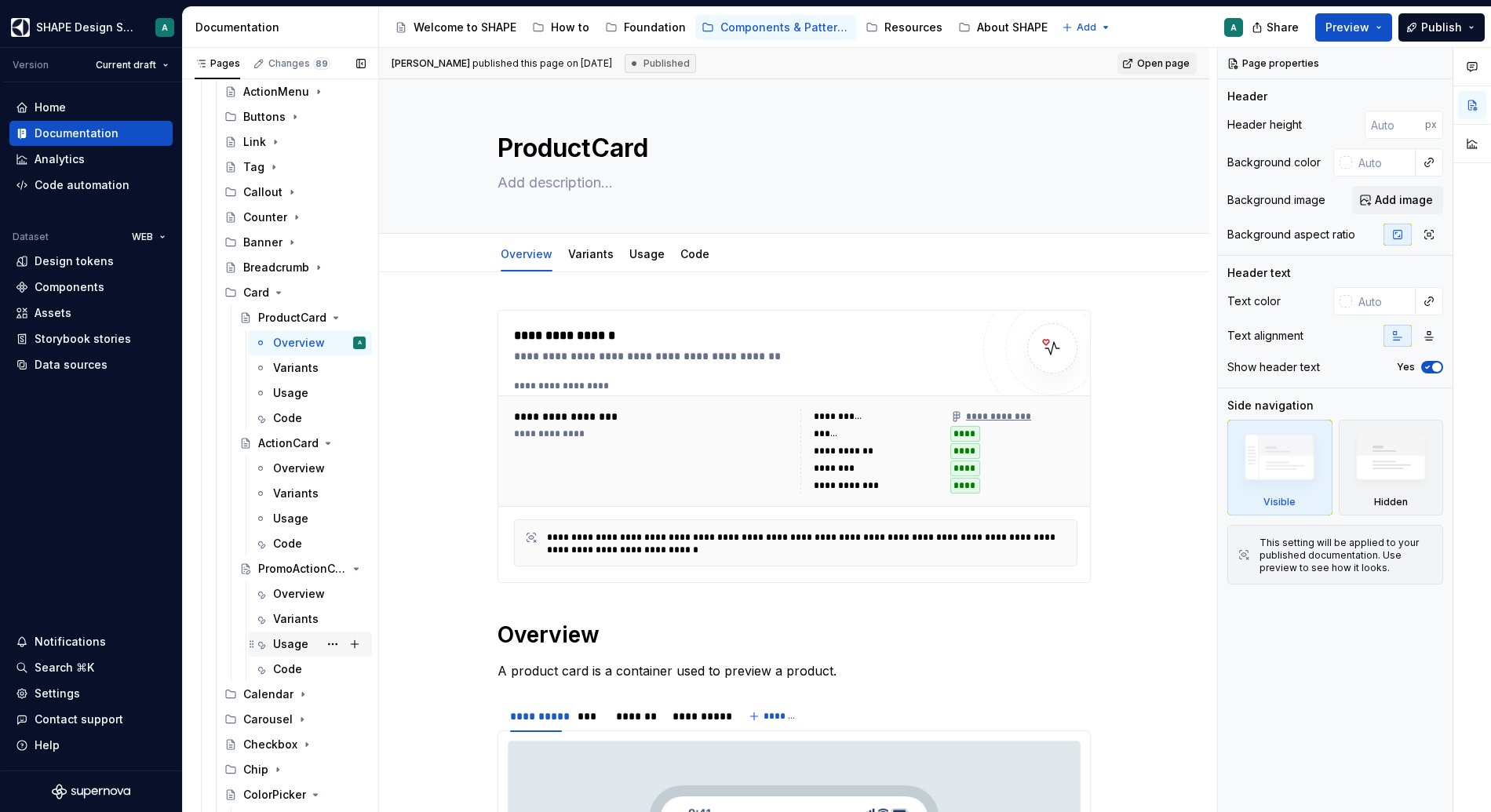
scroll to position [339, 0]
click at [329, 464] on button "Page tree" at bounding box center [332, 464] width 22 height 22
click at [325, 463] on div "Pages Changes 89 Add Accessibility guide for tree Page tree. Navigate the tree …" at bounding box center [279, 434] width 196 height 771
click at [326, 589] on button "Page tree" at bounding box center [332, 590] width 22 height 22
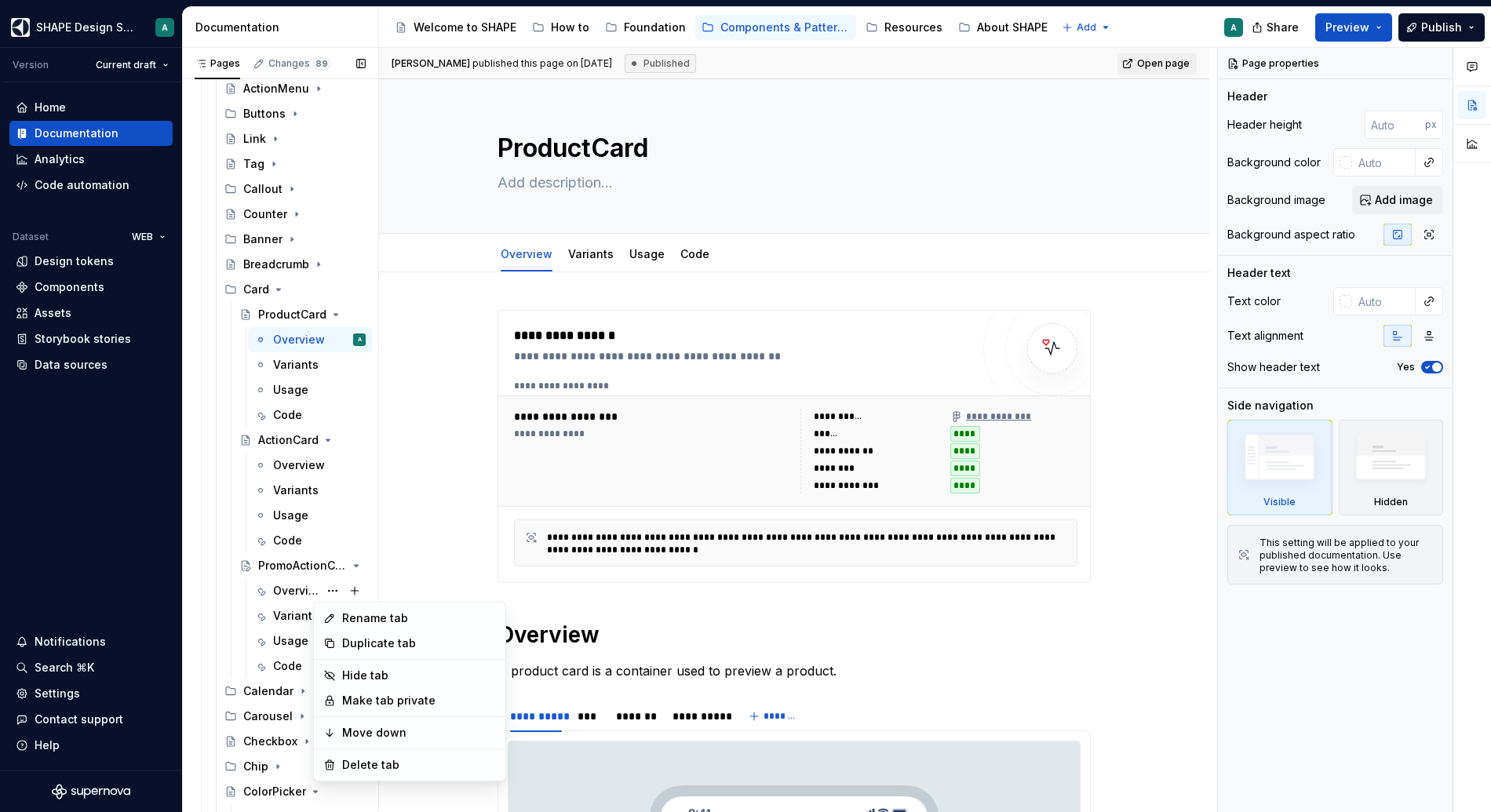
click at [301, 458] on div "Pages Changes 89 Add Accessibility guide for tree Page tree. Navigate the tree …" at bounding box center [279, 434] width 196 height 771
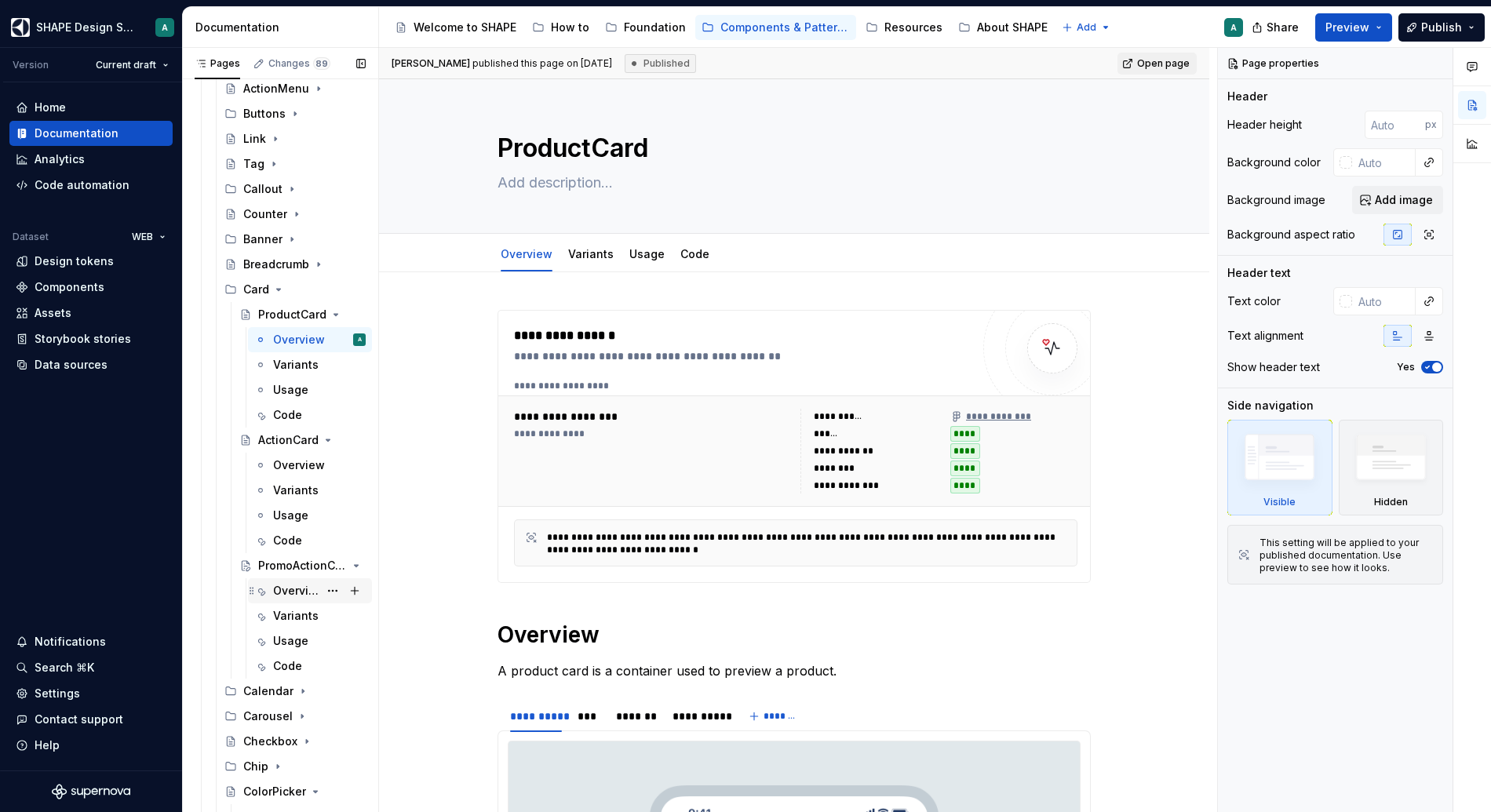
click at [291, 589] on div "Overview" at bounding box center [296, 591] width 46 height 16
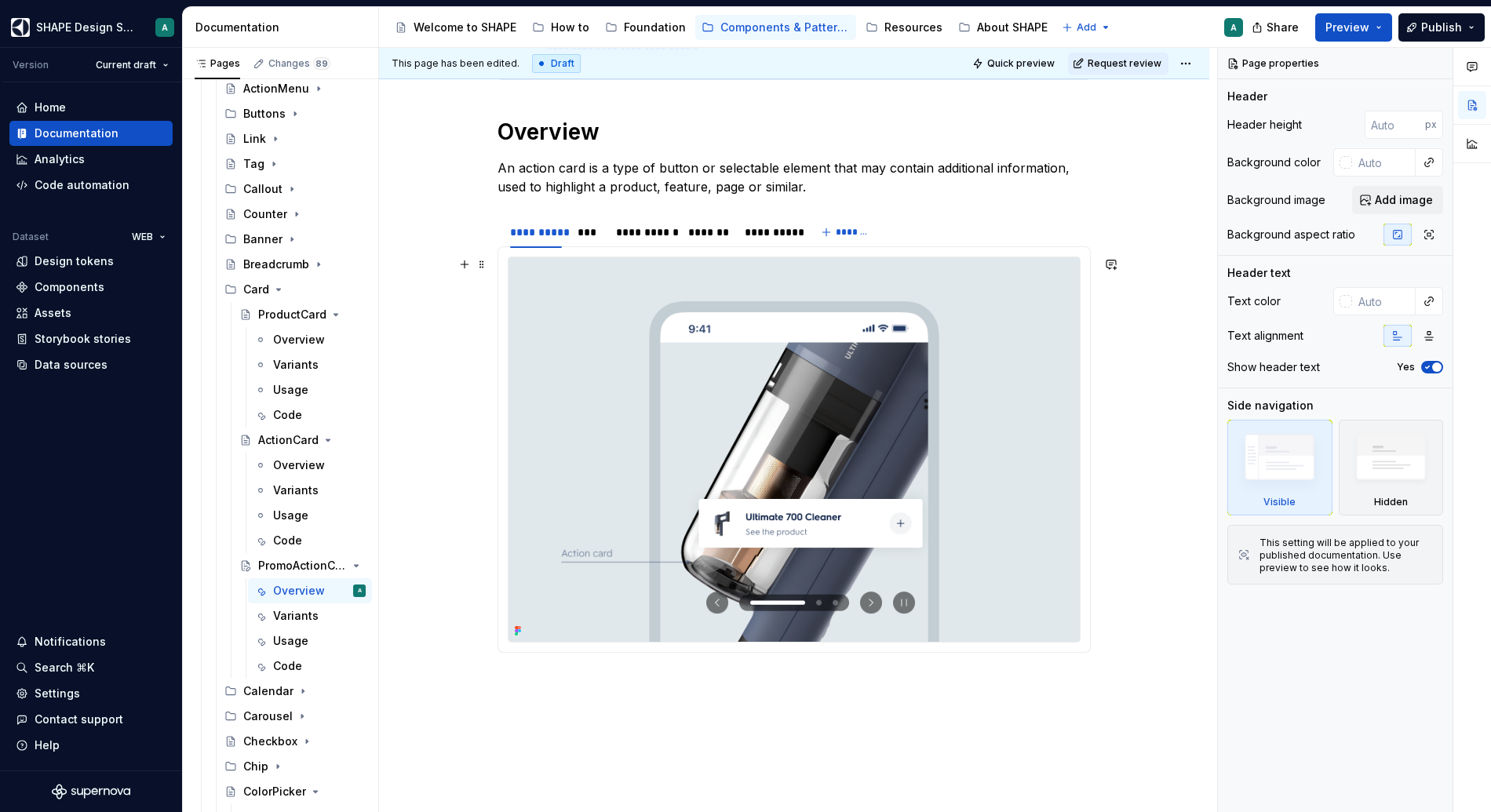
scroll to position [543, 0]
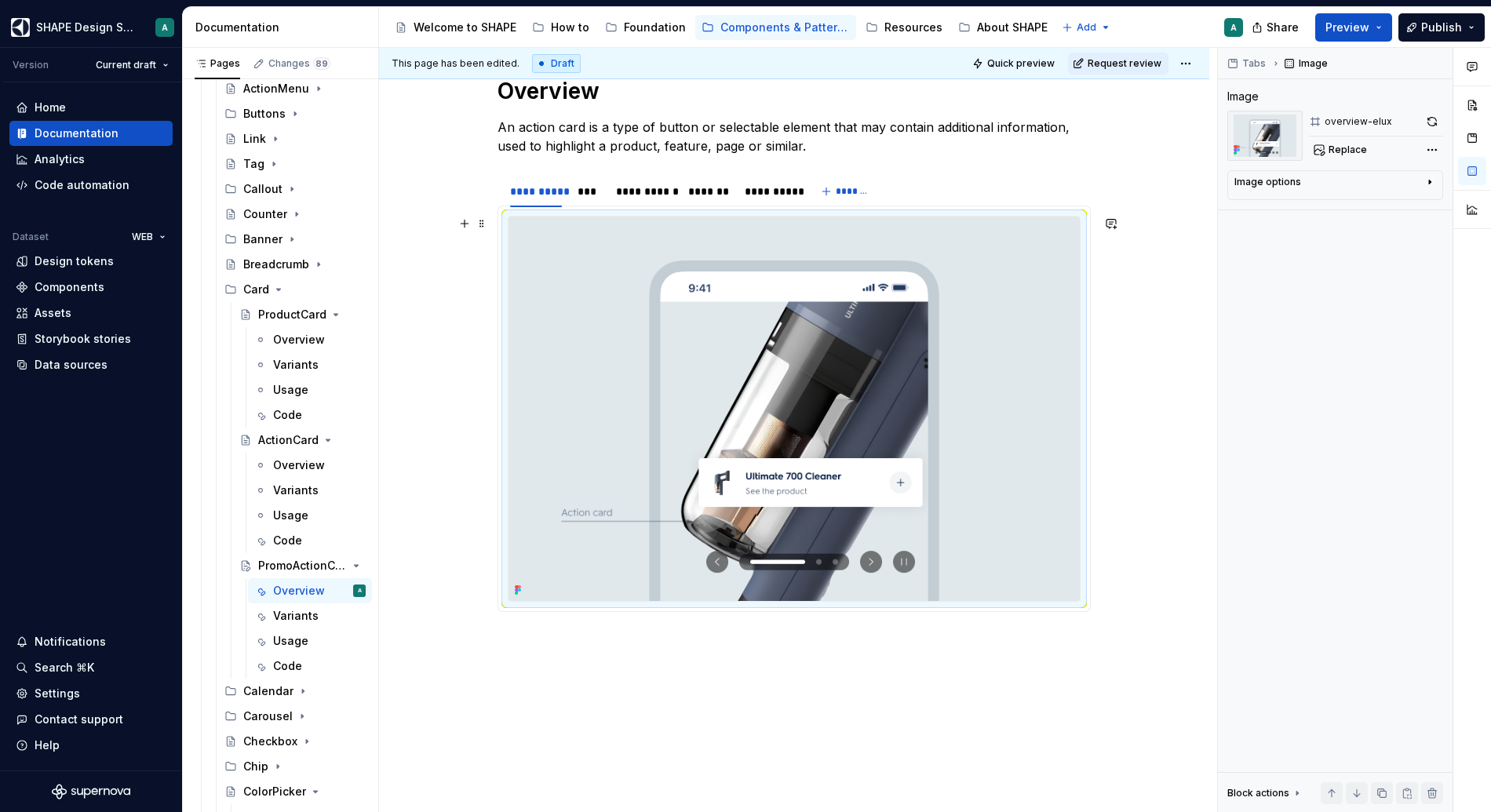
click at [552, 262] on img at bounding box center [794, 409] width 572 height 384
click at [1155, 122] on div "overview-elux" at bounding box center [1358, 121] width 68 height 12
click at [1155, 180] on icon "button" at bounding box center [1430, 182] width 12 height 12
click at [1155, 119] on img at bounding box center [1265, 135] width 76 height 50
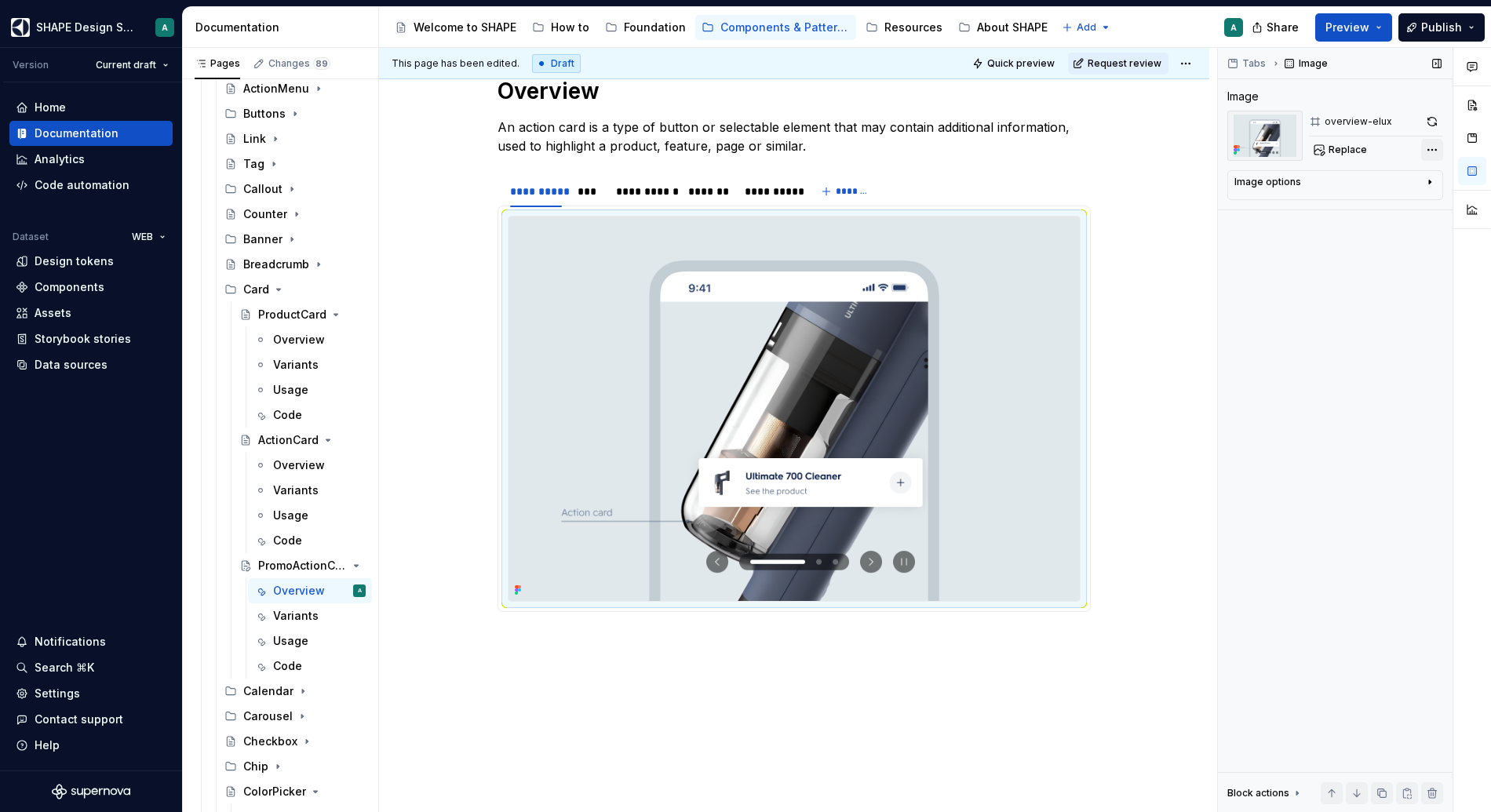
click at [1155, 150] on div "Comments Open comments No comments yet Select ‘Comment’ from the block context …" at bounding box center [1354, 430] width 273 height 765
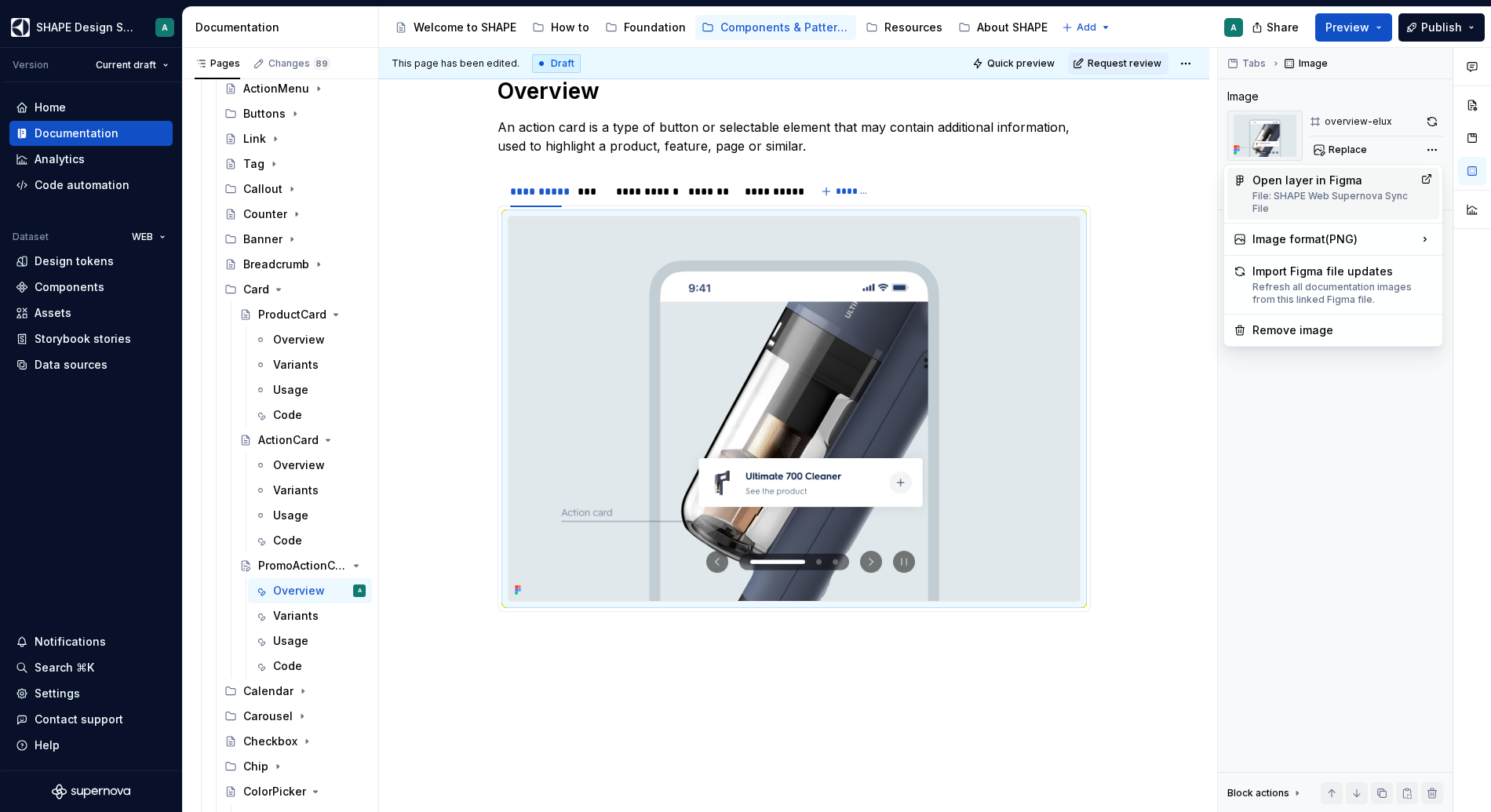
click at [1155, 190] on div "File: SHAPE Web Supernova Sync File" at bounding box center [1333, 202] width 162 height 25
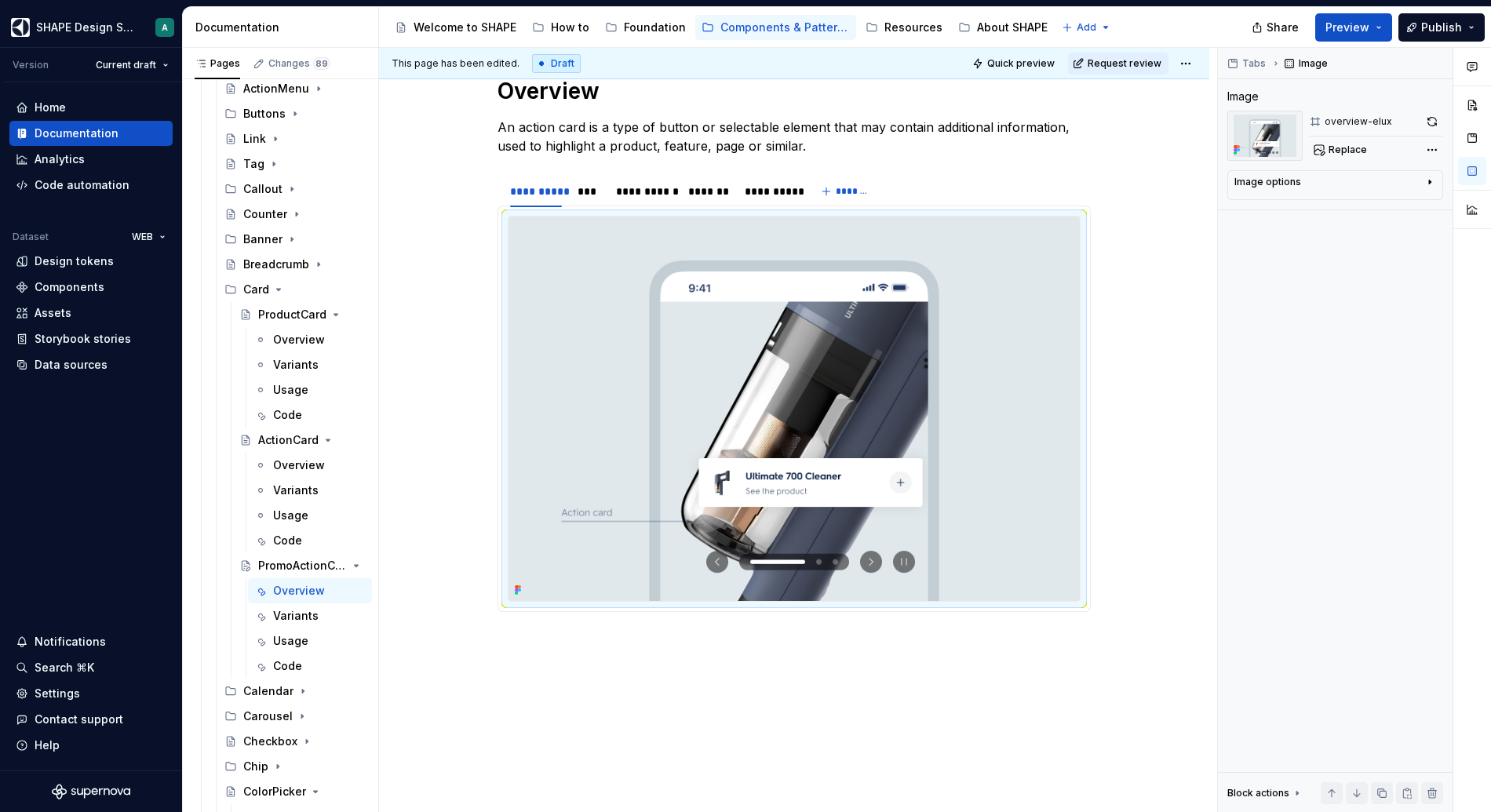
type textarea "*"
